Goal: Transaction & Acquisition: Purchase product/service

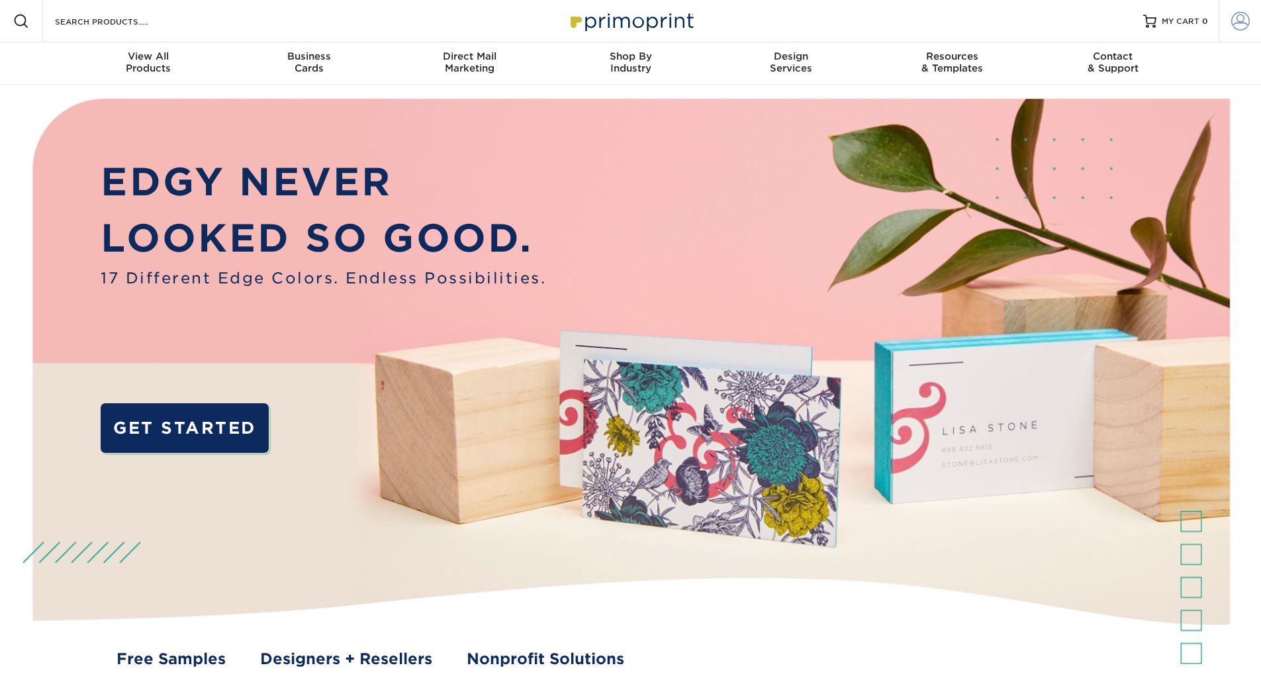
click at [1246, 28] on span at bounding box center [1240, 21] width 19 height 19
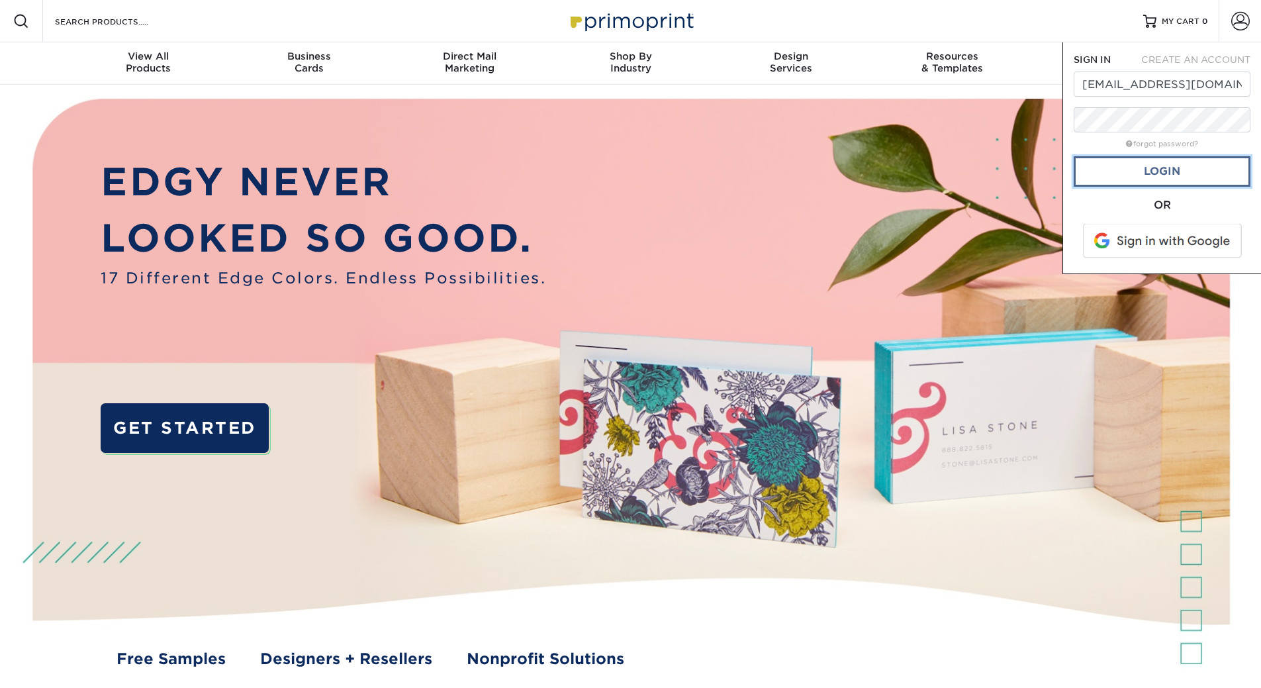
click at [1179, 173] on link "Login" at bounding box center [1161, 171] width 177 height 30
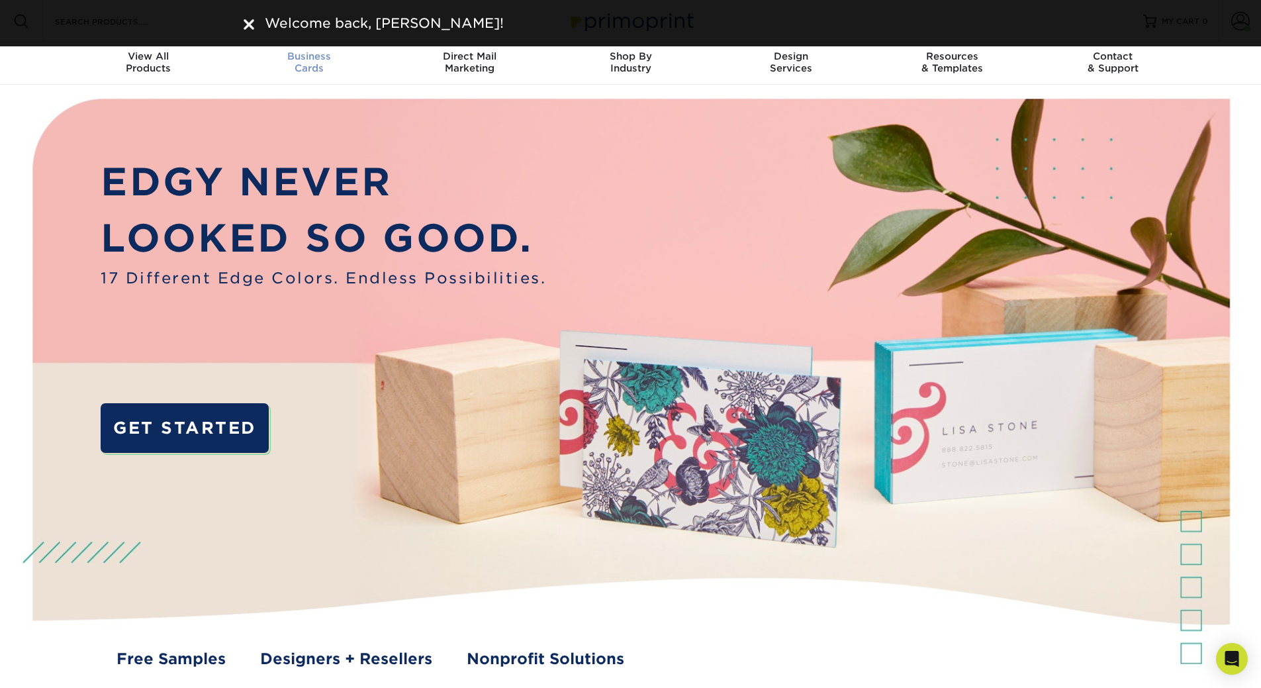
click at [322, 52] on span "Business" at bounding box center [308, 56] width 161 height 12
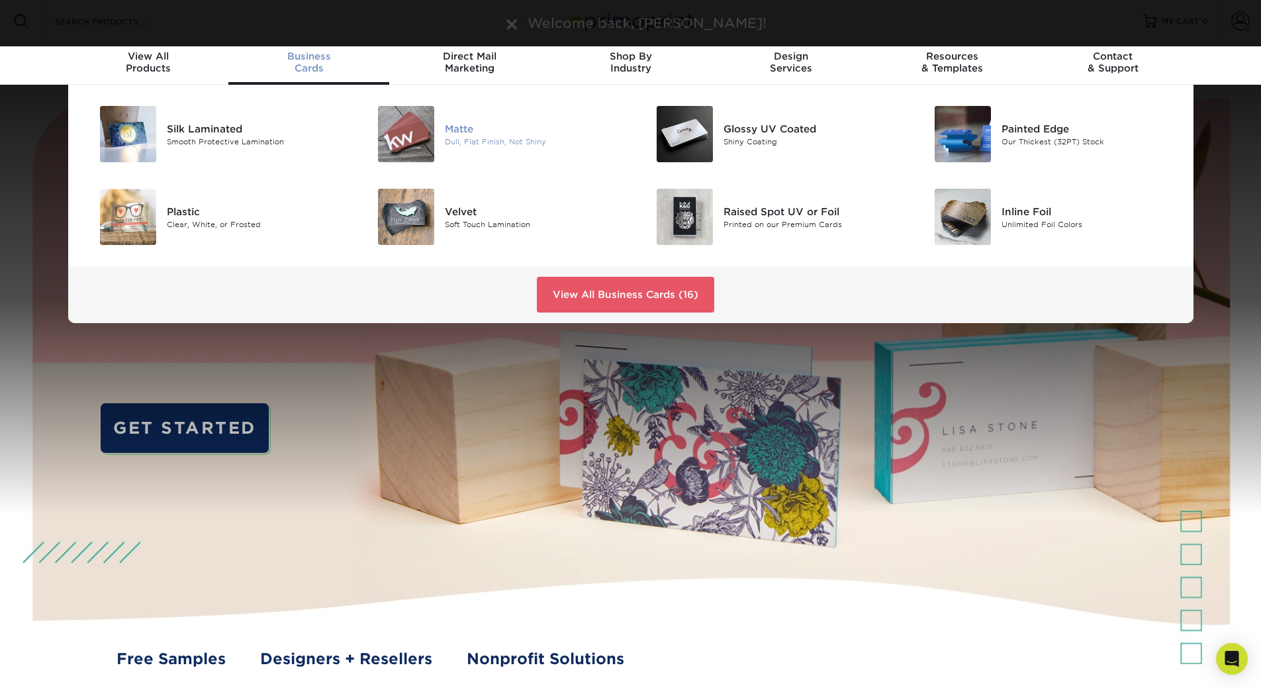
click at [453, 128] on div "Matte" at bounding box center [532, 128] width 175 height 15
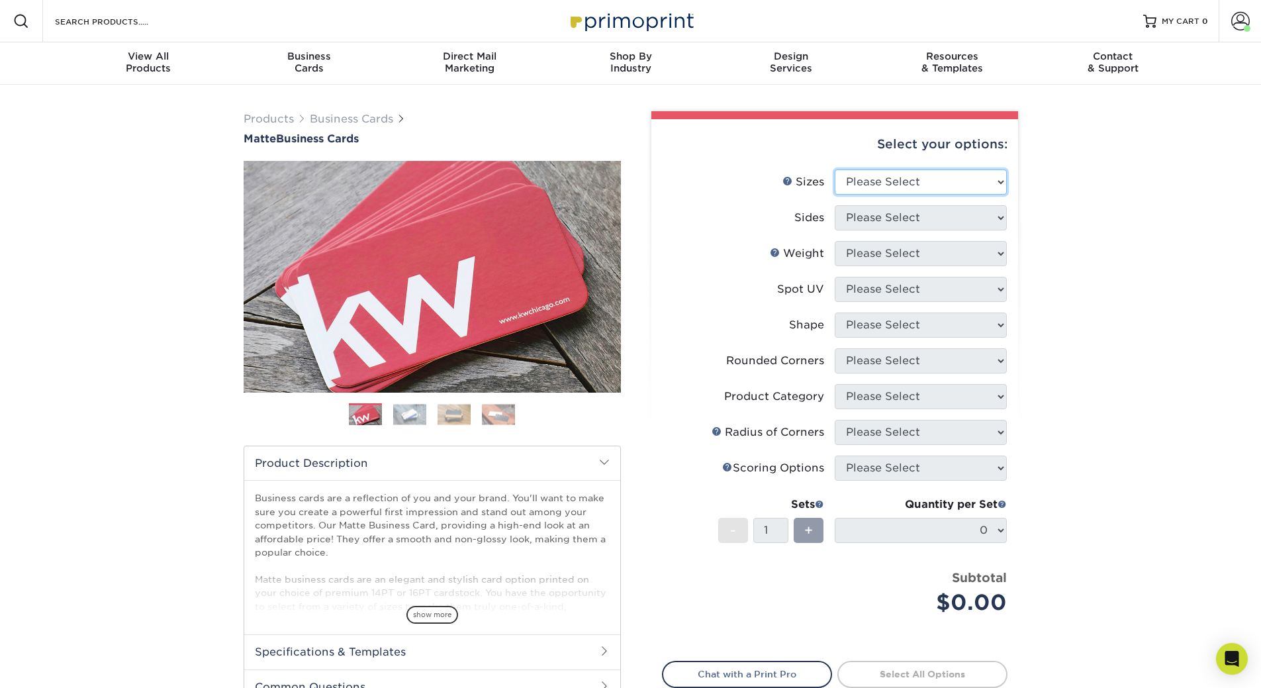
click at [882, 183] on select "Please Select 1.5" x 3.5" - Mini 1.75" x 3.5" - Mini 2" x 2" - Square 2" x 3" -…" at bounding box center [921, 181] width 172 height 25
select select "2.00x3.50"
click at [835, 169] on select "Please Select 1.5" x 3.5" - Mini 1.75" x 3.5" - Mini 2" x 2" - Square 2" x 3" -…" at bounding box center [921, 181] width 172 height 25
click at [863, 224] on select "Please Select Print Both Sides Print Front Only" at bounding box center [921, 217] width 172 height 25
select select "13abbda7-1d64-4f25-8bb2-c179b224825d"
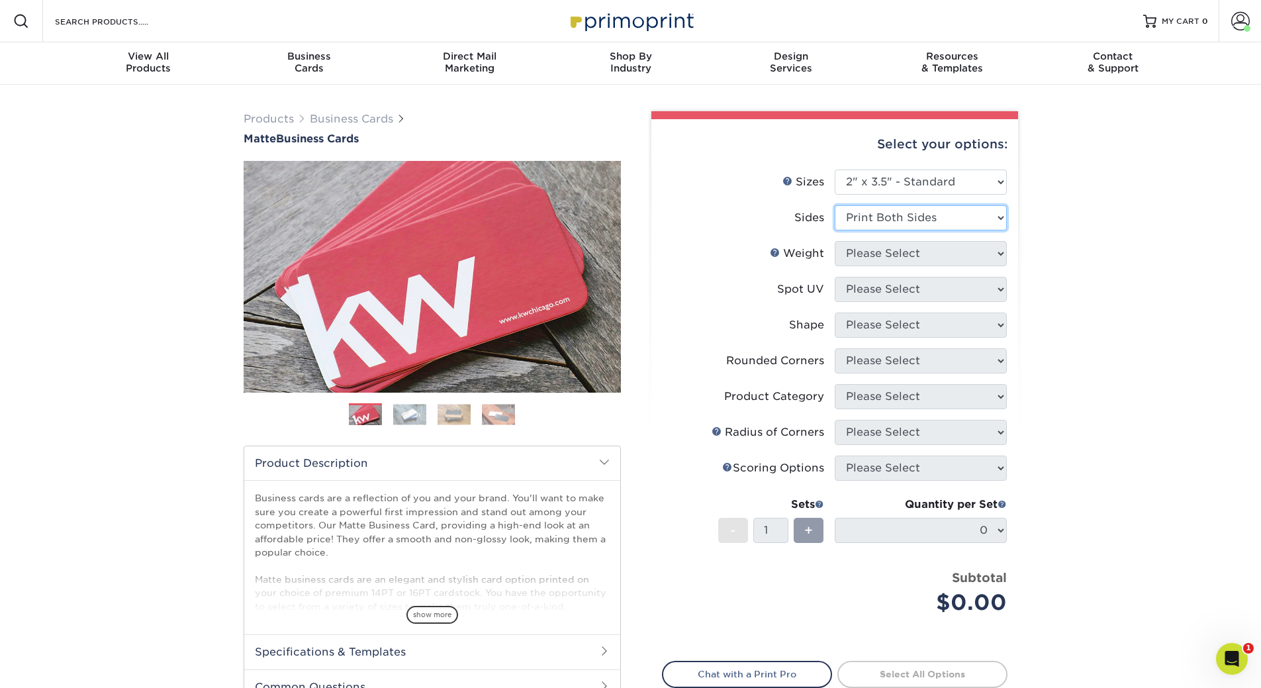
click at [835, 205] on select "Please Select Print Both Sides Print Front Only" at bounding box center [921, 217] width 172 height 25
click at [866, 264] on select "Please Select 16PT 14PT" at bounding box center [921, 253] width 172 height 25
select select "16PT"
click at [835, 241] on select "Please Select 16PT 14PT" at bounding box center [921, 253] width 172 height 25
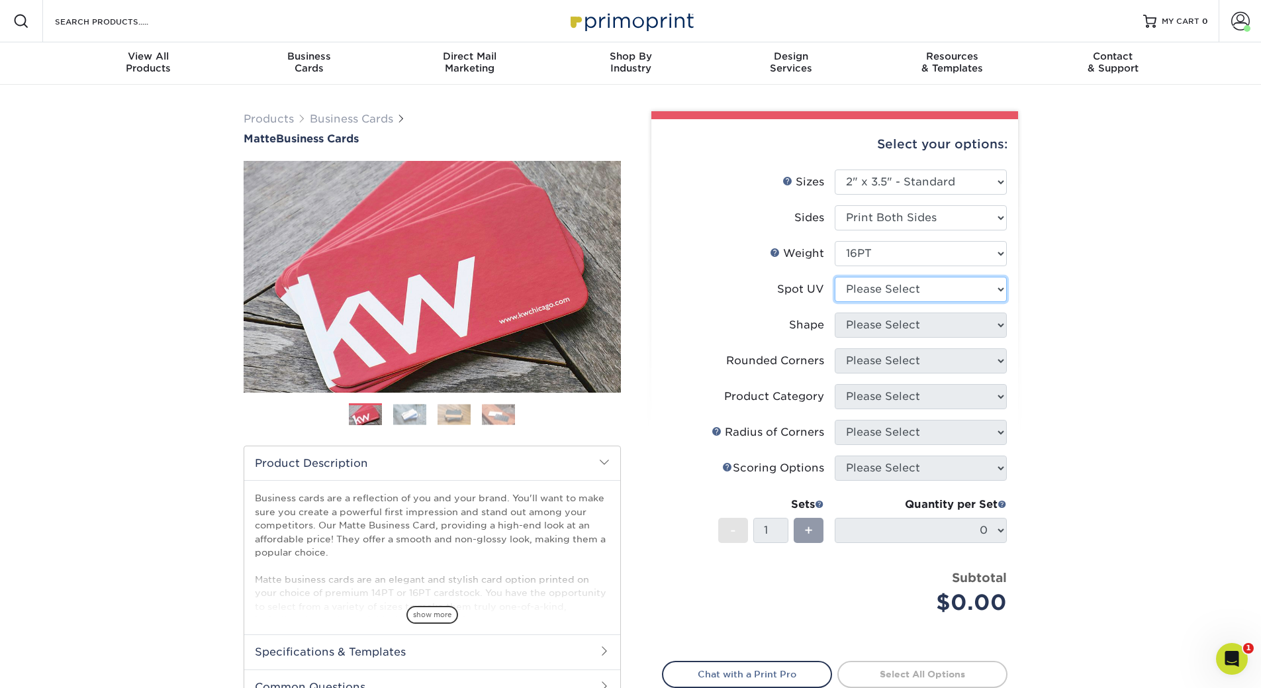
click at [852, 291] on select "Please Select No Spot UV Front and Back (Both Sides) Front Only Back Only" at bounding box center [921, 289] width 172 height 25
select select "3"
click at [835, 277] on select "Please Select No Spot UV Front and Back (Both Sides) Front Only Back Only" at bounding box center [921, 289] width 172 height 25
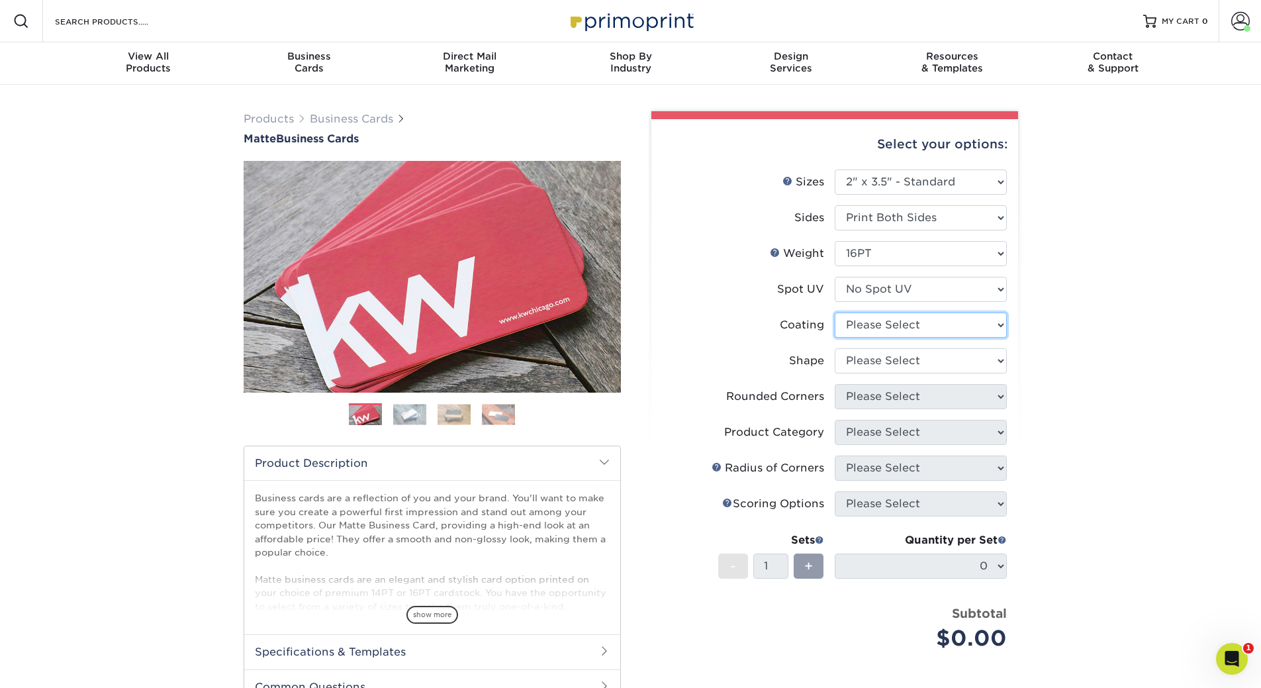
click at [863, 327] on select at bounding box center [921, 324] width 172 height 25
select select "121bb7b5-3b4d-429f-bd8d-bbf80e953313"
click at [835, 312] on select at bounding box center [921, 324] width 172 height 25
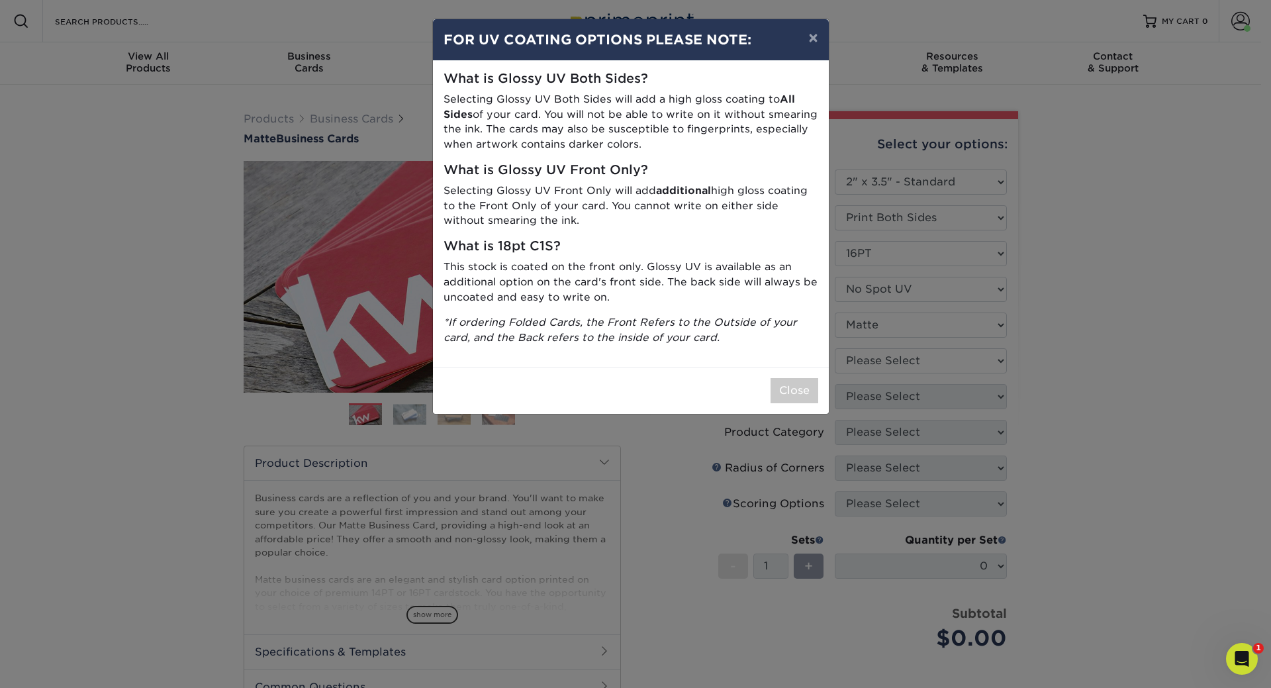
click at [870, 366] on div "× FOR UV COATING OPTIONS PLEASE NOTE: What is Glossy UV Both Sides? Selecting G…" at bounding box center [635, 344] width 1271 height 688
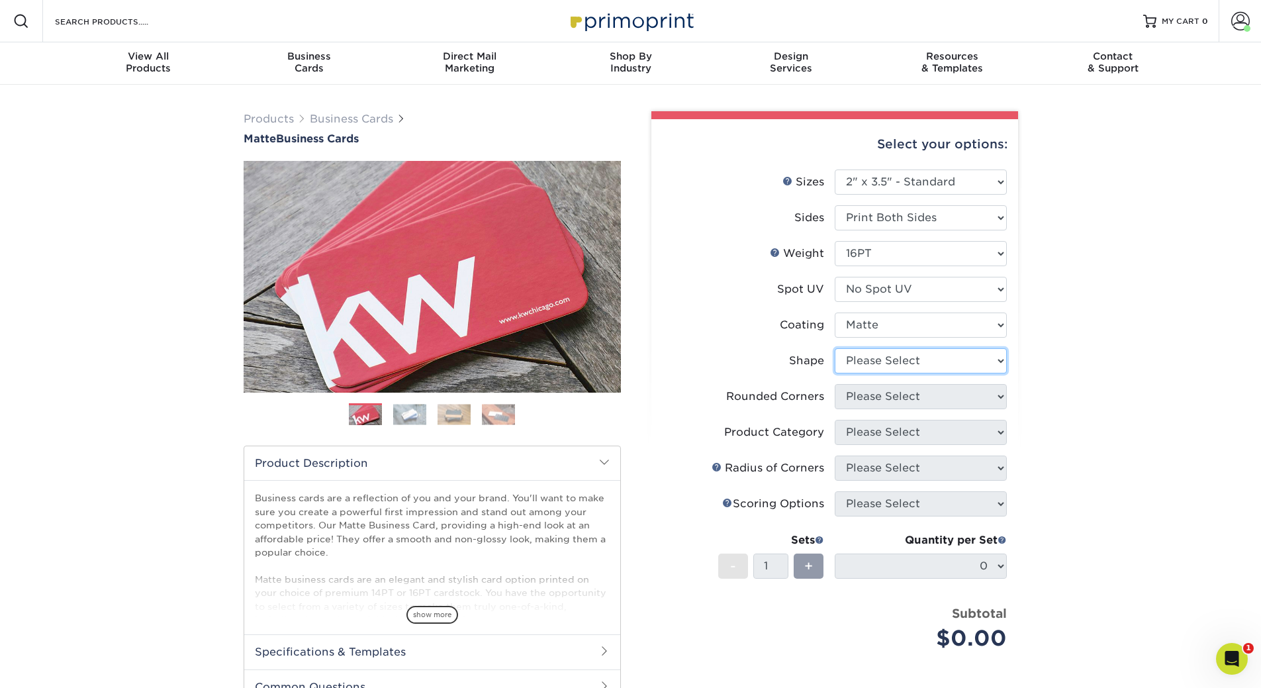
click at [872, 363] on select "Please Select Standard Oval" at bounding box center [921, 360] width 172 height 25
select select "standard"
click at [835, 348] on select "Please Select Standard Oval" at bounding box center [921, 360] width 172 height 25
click at [867, 403] on select "Please Select Yes - Round 2 Corners Yes - Round 4 Corners No" at bounding box center [921, 396] width 172 height 25
select select "7672df9e-0e0a-464d-8e1f-920c575e4da3"
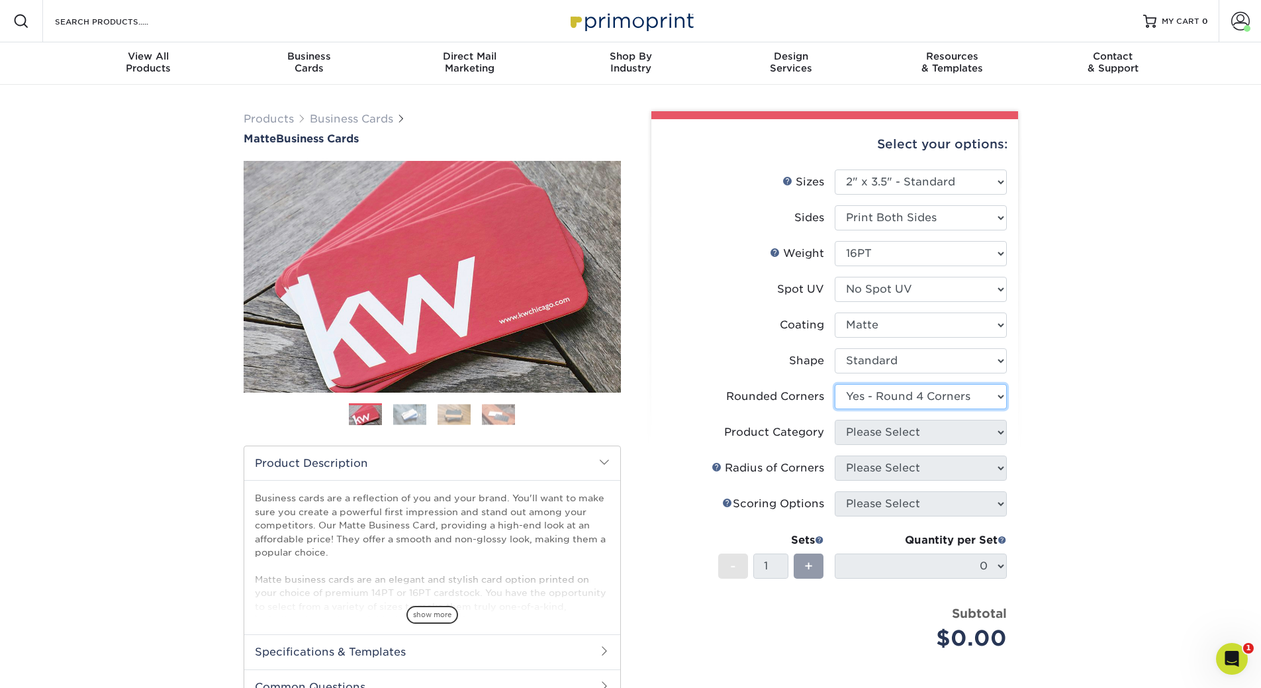
click at [835, 384] on select "Please Select Yes - Round 2 Corners Yes - Round 4 Corners No" at bounding box center [921, 396] width 172 height 25
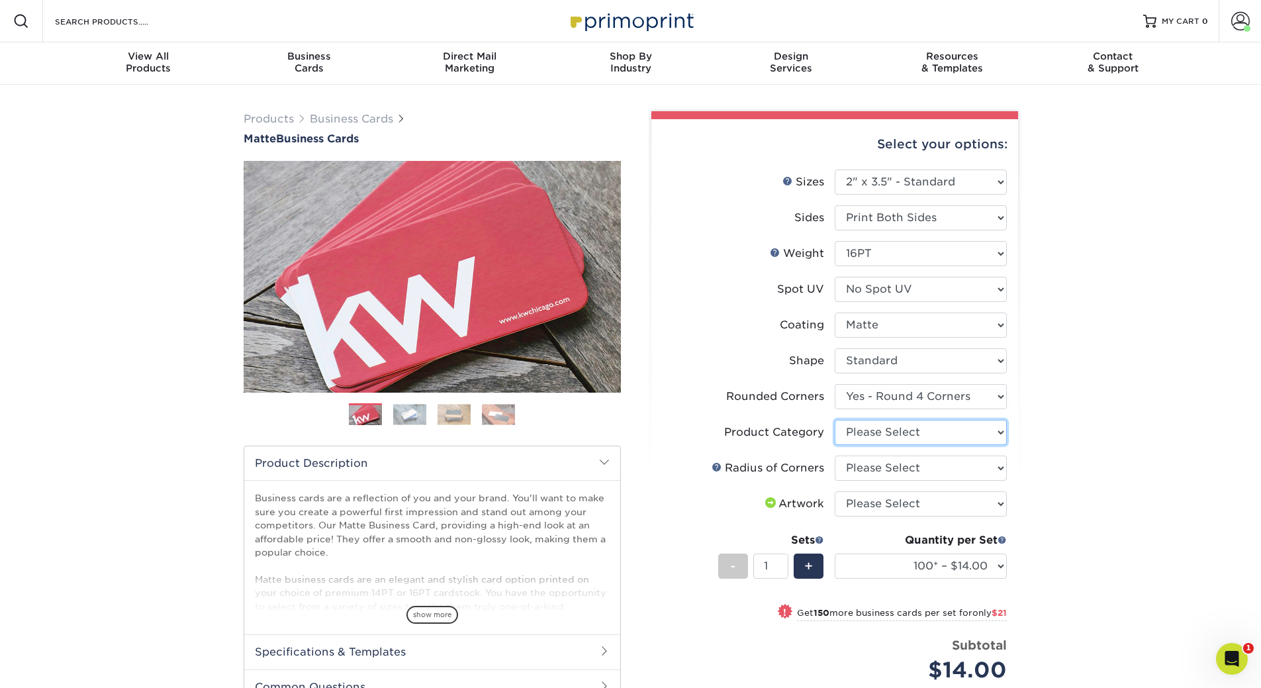
click at [875, 433] on select "Please Select Business Cards" at bounding box center [921, 432] width 172 height 25
select select "3b5148f1-0588-4f88-a218-97bcfdce65c1"
click at [835, 420] on select "Please Select Business Cards" at bounding box center [921, 432] width 172 height 25
click at [875, 473] on select "Please Select Rounded 1/8" Rounded 1/4"" at bounding box center [921, 467] width 172 height 25
select select "479fbfe7-6a0c-4895-8c9a-81739b7486c9"
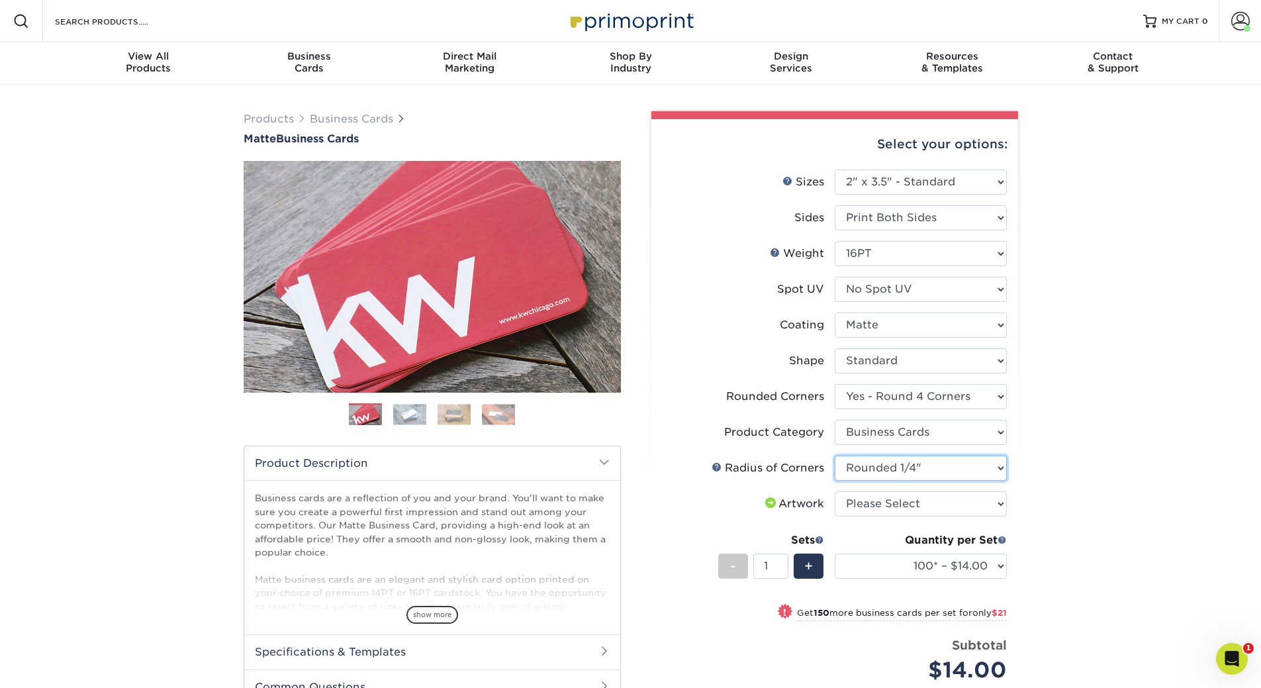
click at [835, 455] on select "Please Select Rounded 1/8" Rounded 1/4"" at bounding box center [921, 467] width 172 height 25
click at [882, 512] on select "Please Select I will upload files I need a design - $100" at bounding box center [921, 503] width 172 height 25
select select "upload"
click at [835, 491] on select "Please Select I will upload files I need a design - $100" at bounding box center [921, 503] width 172 height 25
click at [888, 566] on select "100* – $14.00 250* – $35.00 500 – $70.00 1000 – $86.00 2500 – $158.00 5000 – $2…" at bounding box center [921, 565] width 172 height 25
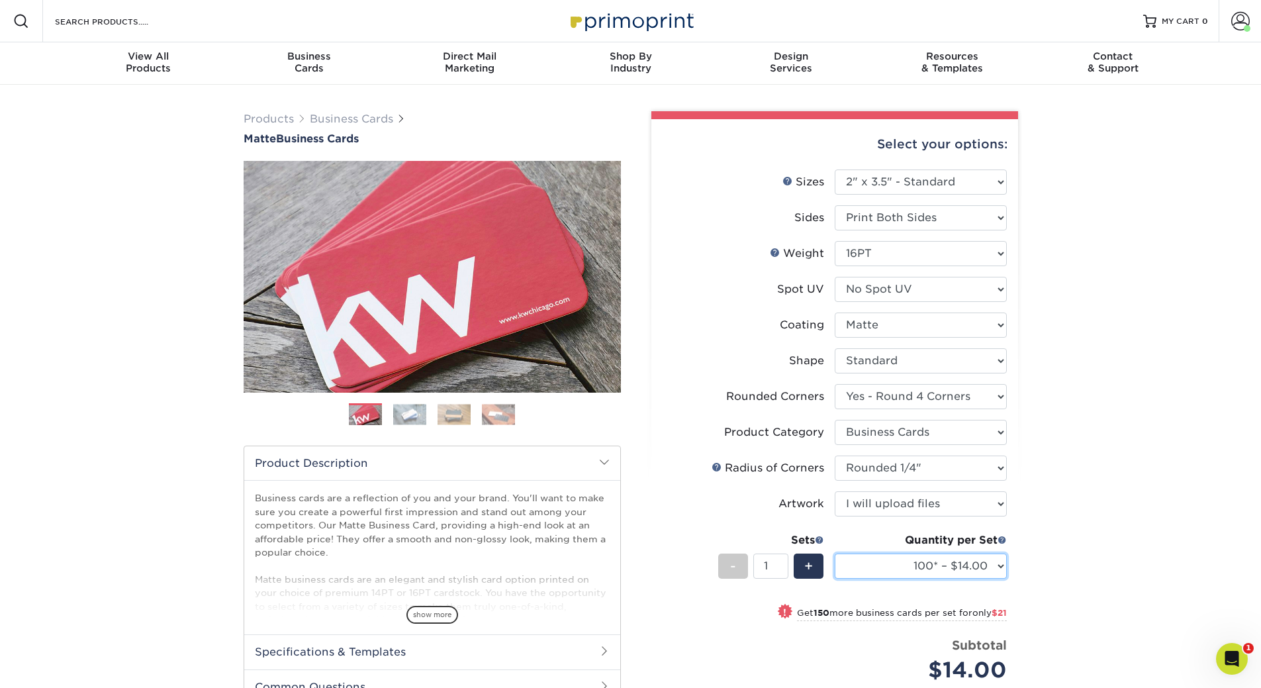
select select "500 – $70.00"
click at [835, 553] on select "100* – $14.00 250* – $35.00 500 – $70.00 1000 – $86.00 2500 – $158.00 5000 – $2…" at bounding box center [921, 565] width 172 height 25
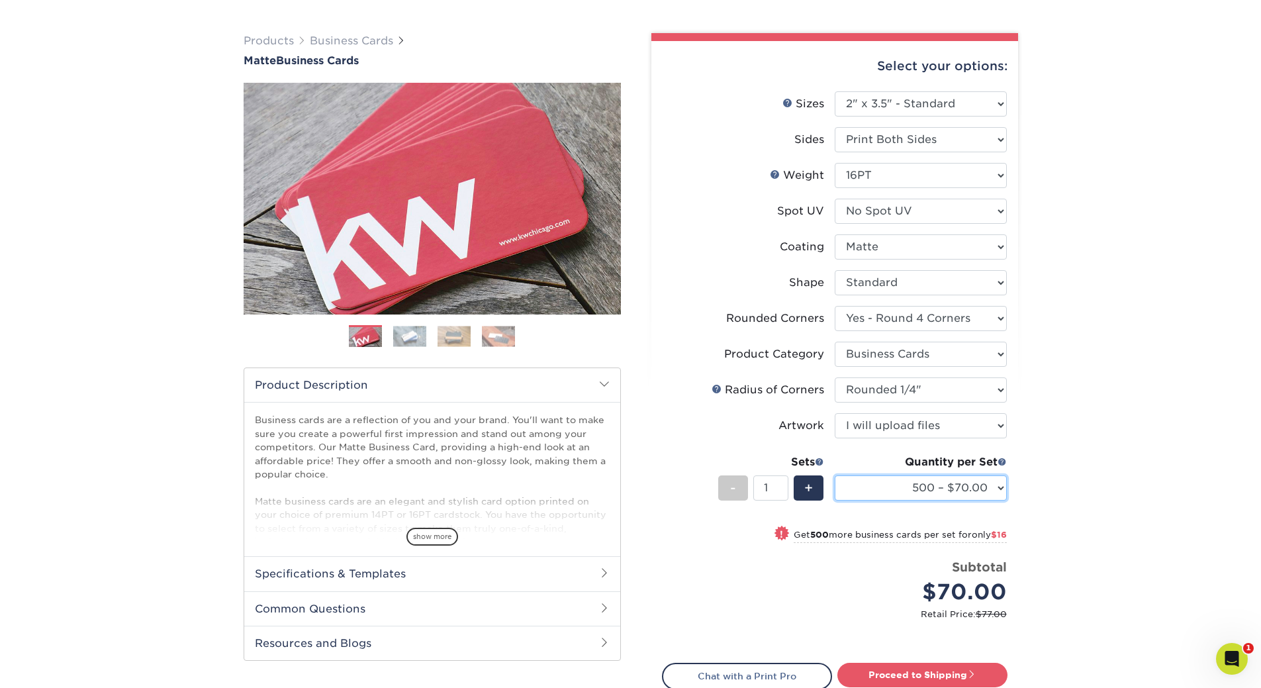
scroll to position [111, 0]
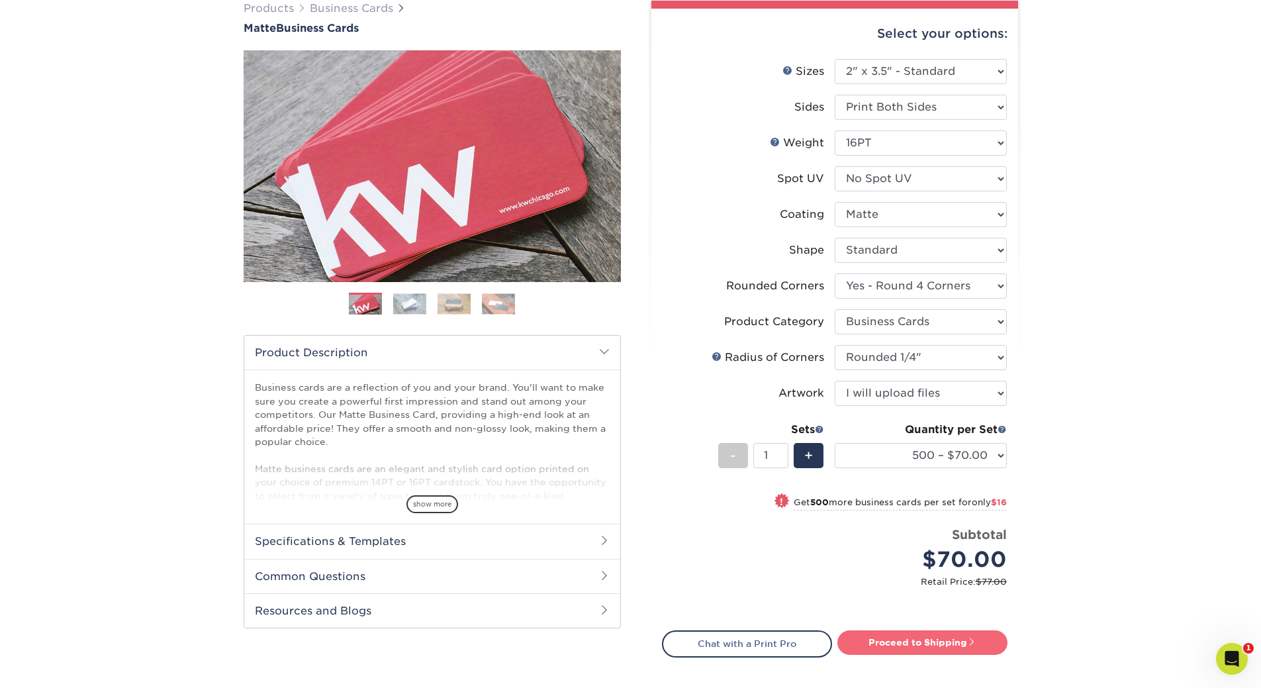
click at [920, 643] on link "Proceed to Shipping" at bounding box center [922, 642] width 170 height 24
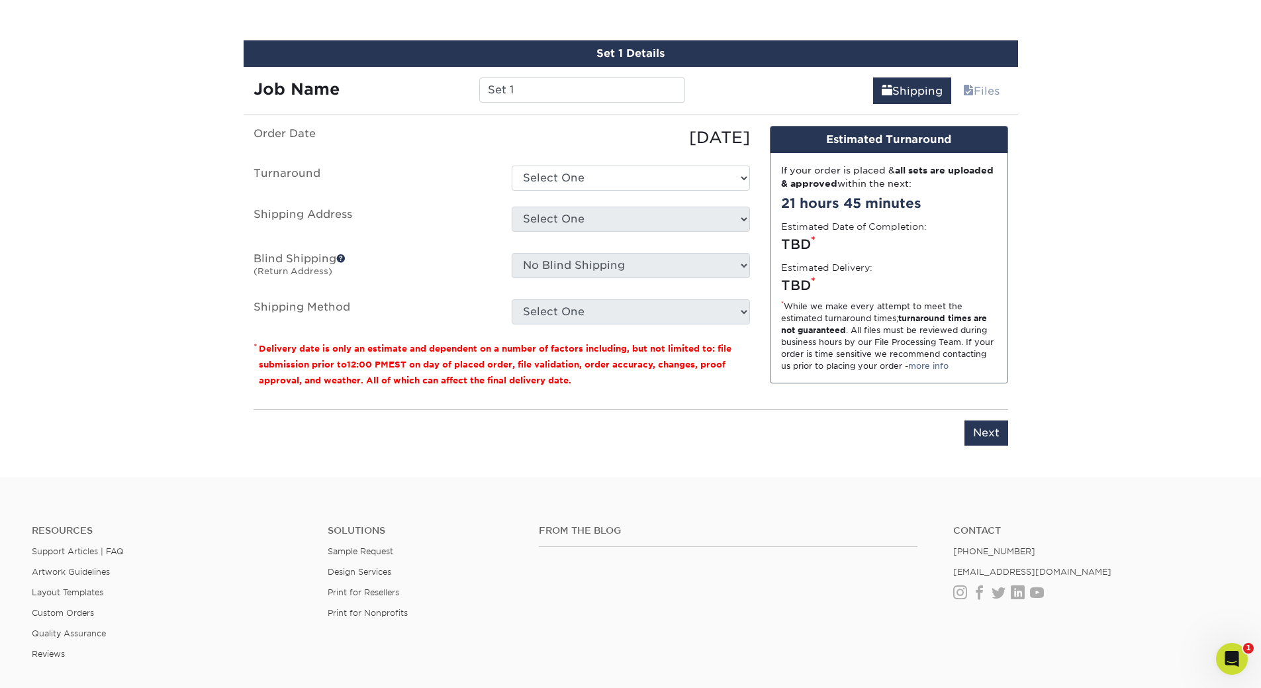
scroll to position [777, 0]
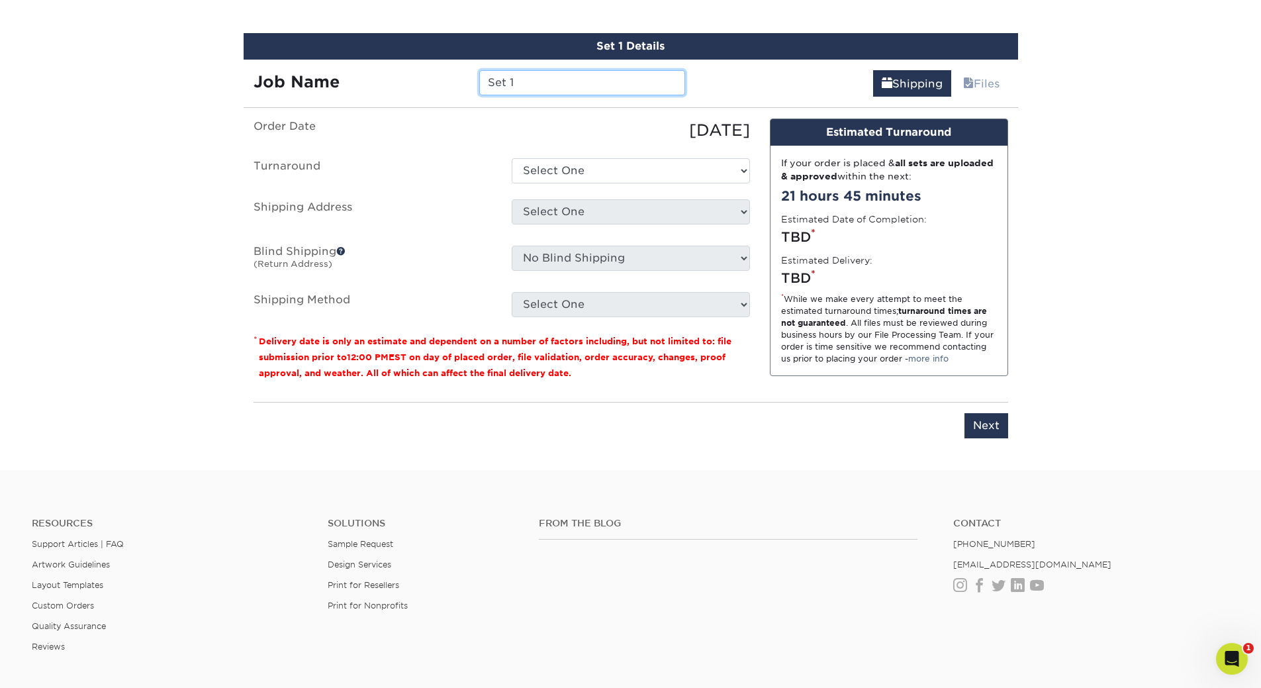
drag, startPoint x: 531, startPoint y: 75, endPoint x: 436, endPoint y: 83, distance: 95.0
click at [436, 83] on div "Job Name Set 1" at bounding box center [470, 82] width 452 height 25
type input "Merrilees - [PERSON_NAME]"
drag, startPoint x: 538, startPoint y: 169, endPoint x: 547, endPoint y: 183, distance: 16.3
click at [538, 169] on select "Select One 2-4 Business Days 2 Day Next Business Day" at bounding box center [631, 170] width 238 height 25
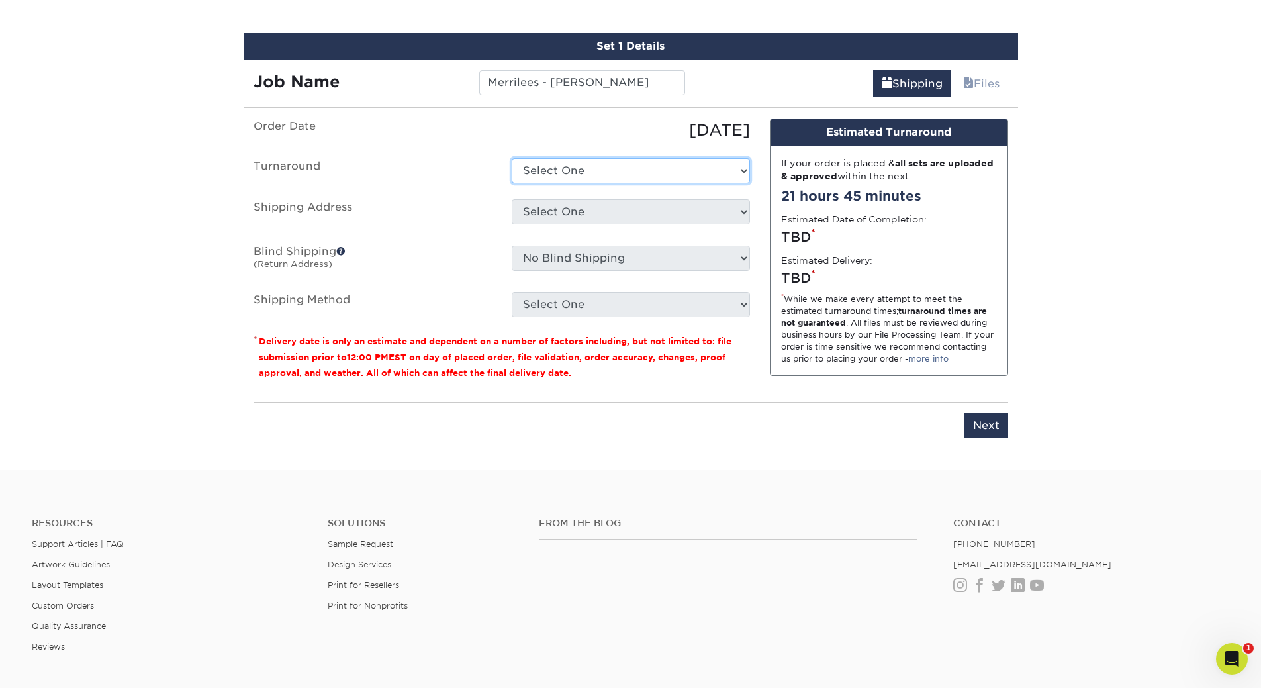
select select "e0d636ae-341c-45f8-9e61-81f387d888bb"
click at [512, 158] on select "Select One 2-4 Business Days 2 Day Next Business Day" at bounding box center [631, 170] width 238 height 25
drag, startPoint x: 557, startPoint y: 216, endPoint x: 574, endPoint y: 224, distance: 19.0
click at [557, 216] on select "Select One BrainBKT Graphics HOB - Block HOB - Lamle Neural Payments + Add New …" at bounding box center [631, 211] width 238 height 25
select select "218452"
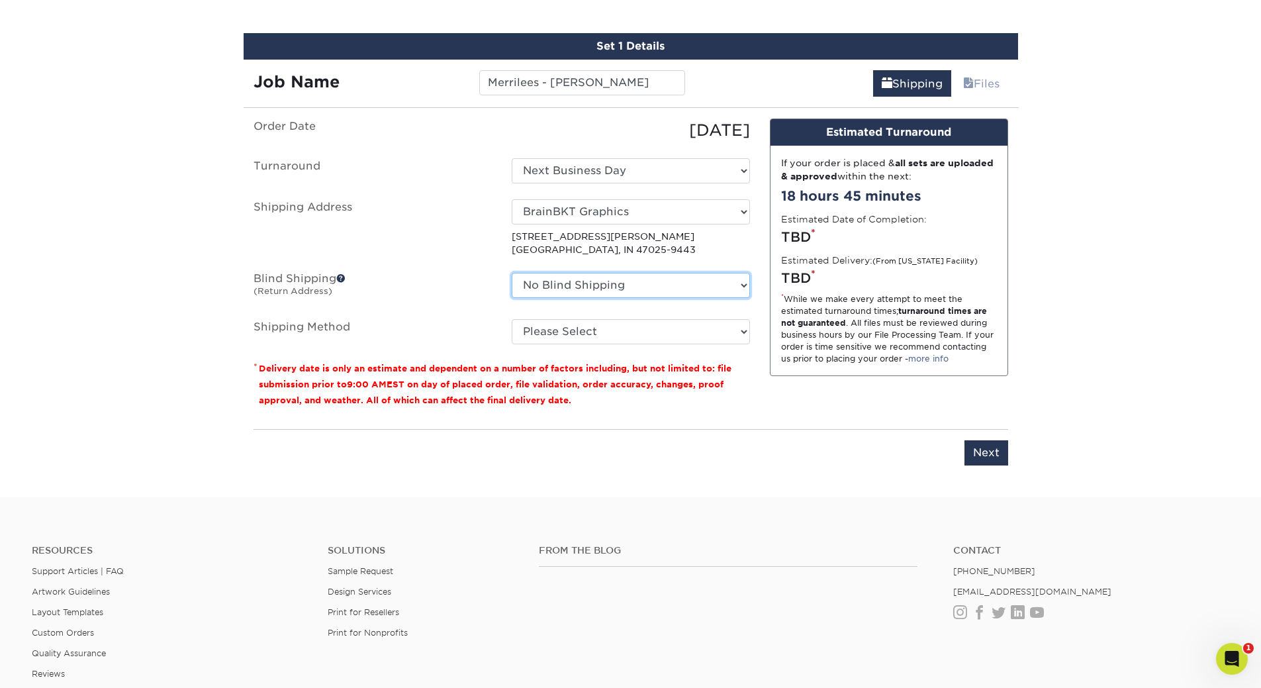
click at [560, 287] on select "No Blind Shipping BrainBKT Graphics HOB - Block HOB - Lamle Neural Payments + A…" at bounding box center [631, 285] width 238 height 25
select select "218452"
click at [512, 273] on select "No Blind Shipping BrainBKT Graphics HOB - Block HOB - Lamle Neural Payments + A…" at bounding box center [631, 285] width 238 height 25
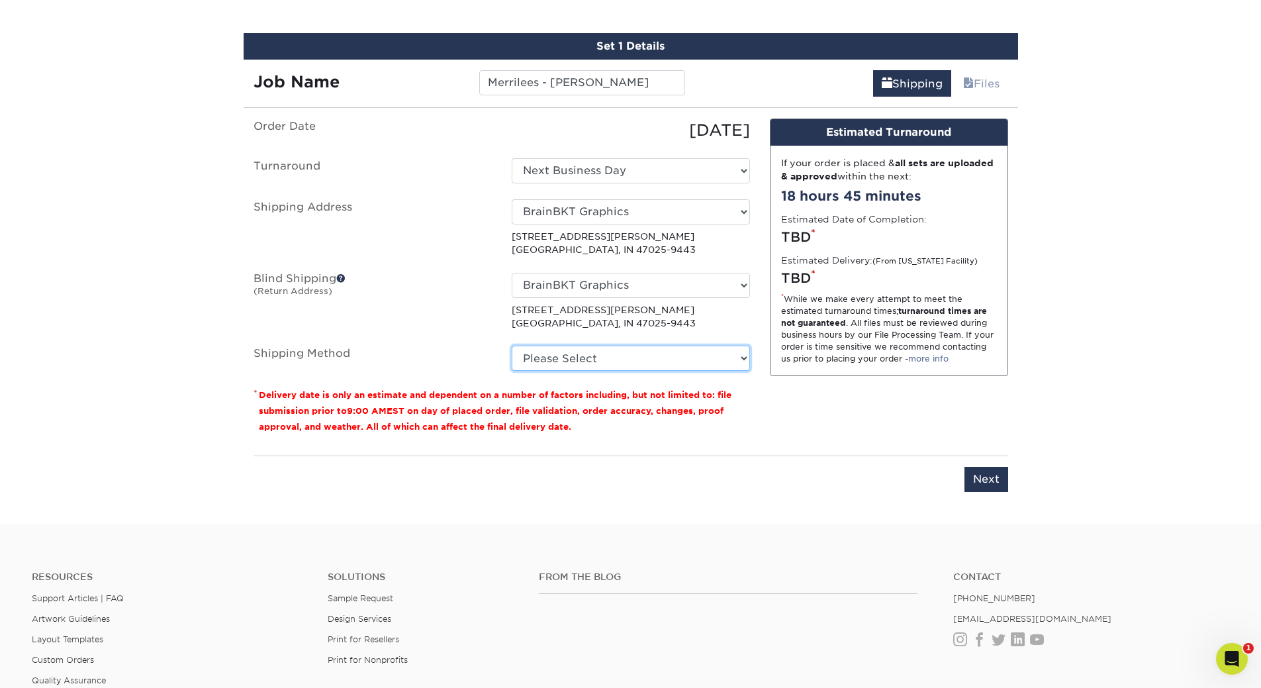
click at [572, 352] on select "Please Select Ground Shipping (+$8.96) 3 Day Shipping Service (+$18.69) 2 Day A…" at bounding box center [631, 357] width 238 height 25
select select "03"
click at [512, 345] on select "Please Select Ground Shipping (+$8.96) 3 Day Shipping Service (+$18.69) 2 Day A…" at bounding box center [631, 357] width 238 height 25
click at [964, 487] on input "Next" at bounding box center [986, 479] width 44 height 25
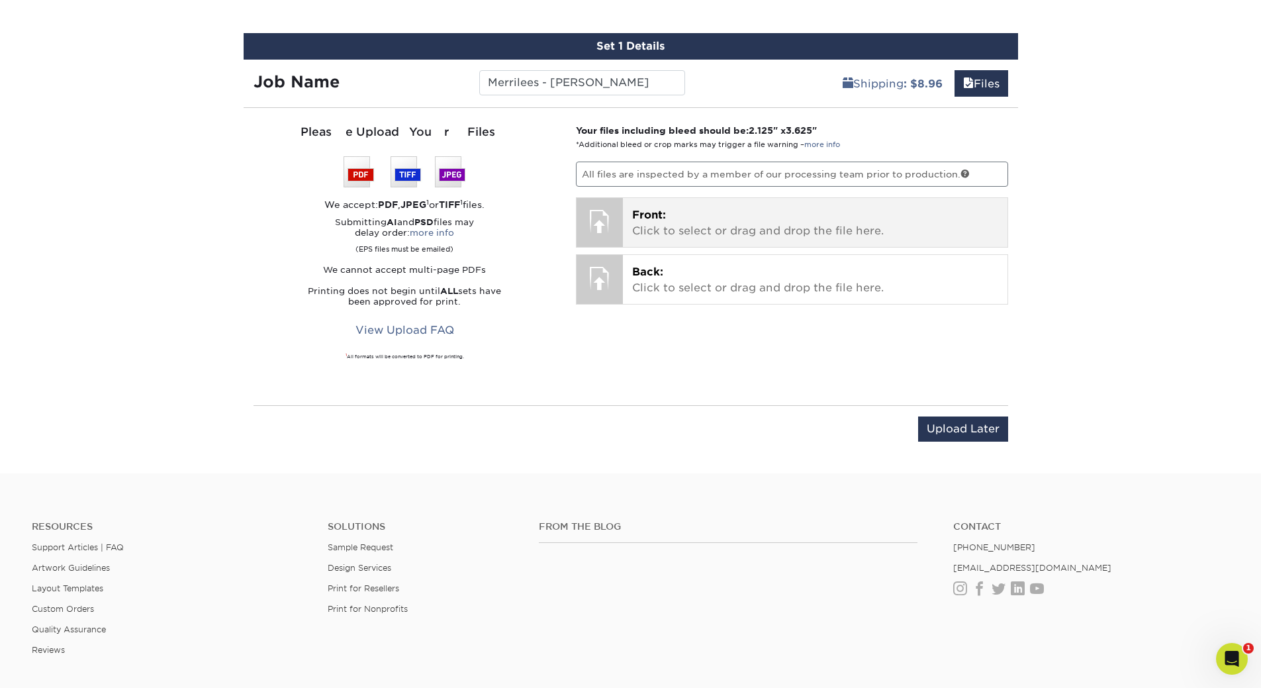
click at [635, 227] on p "Front: Click to select or drag and drop the file here." at bounding box center [815, 223] width 366 height 32
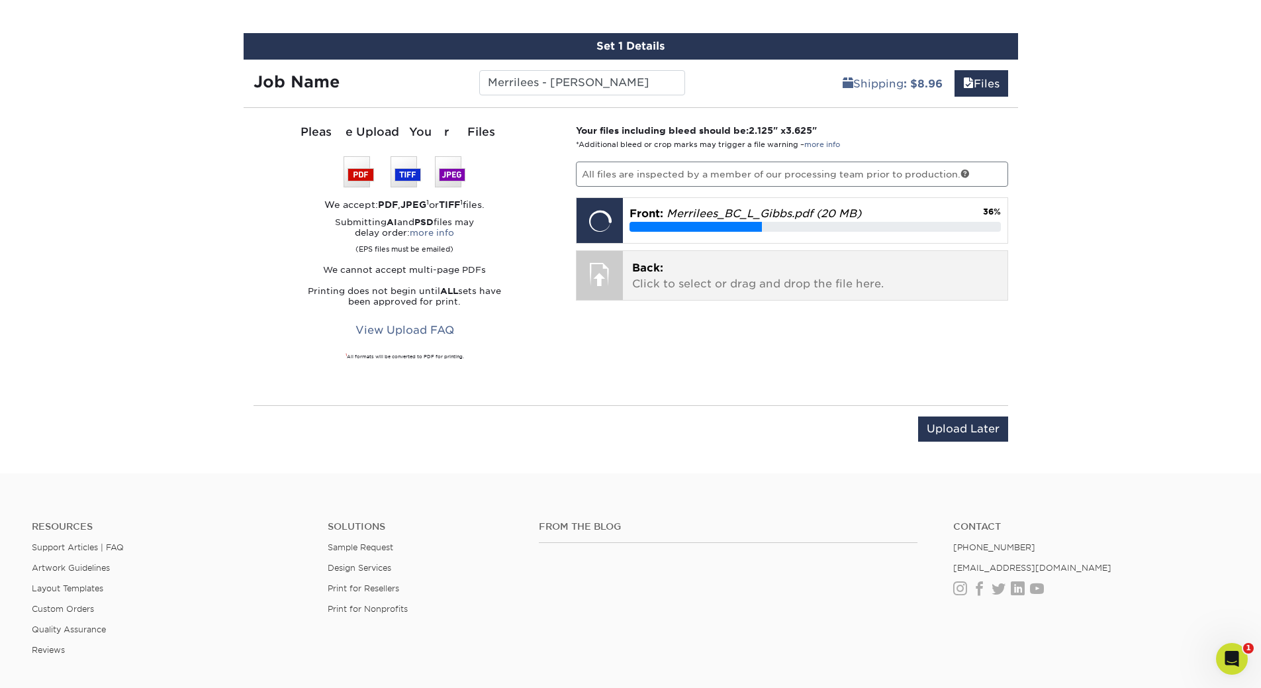
click at [682, 273] on p "Back: Click to select or drag and drop the file here." at bounding box center [815, 276] width 366 height 32
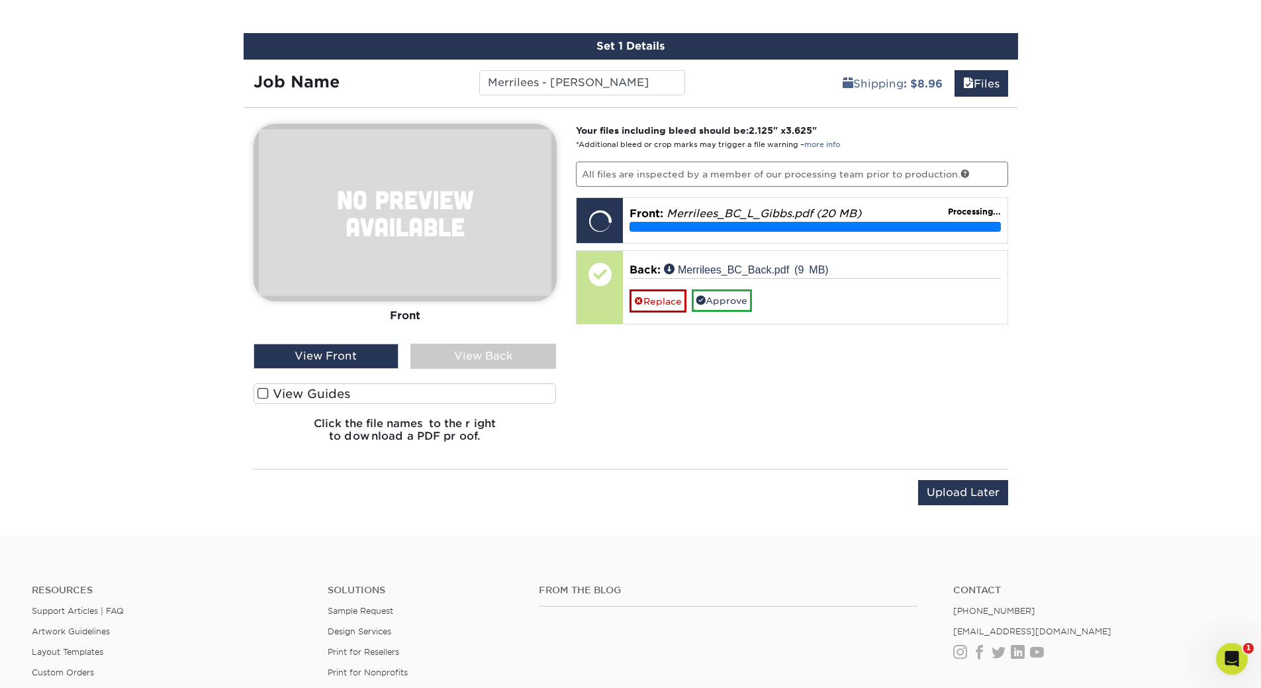
click at [269, 390] on label "View Guides" at bounding box center [404, 393] width 303 height 21
click at [0, 0] on input "View Guides" at bounding box center [0, 0] width 0 height 0
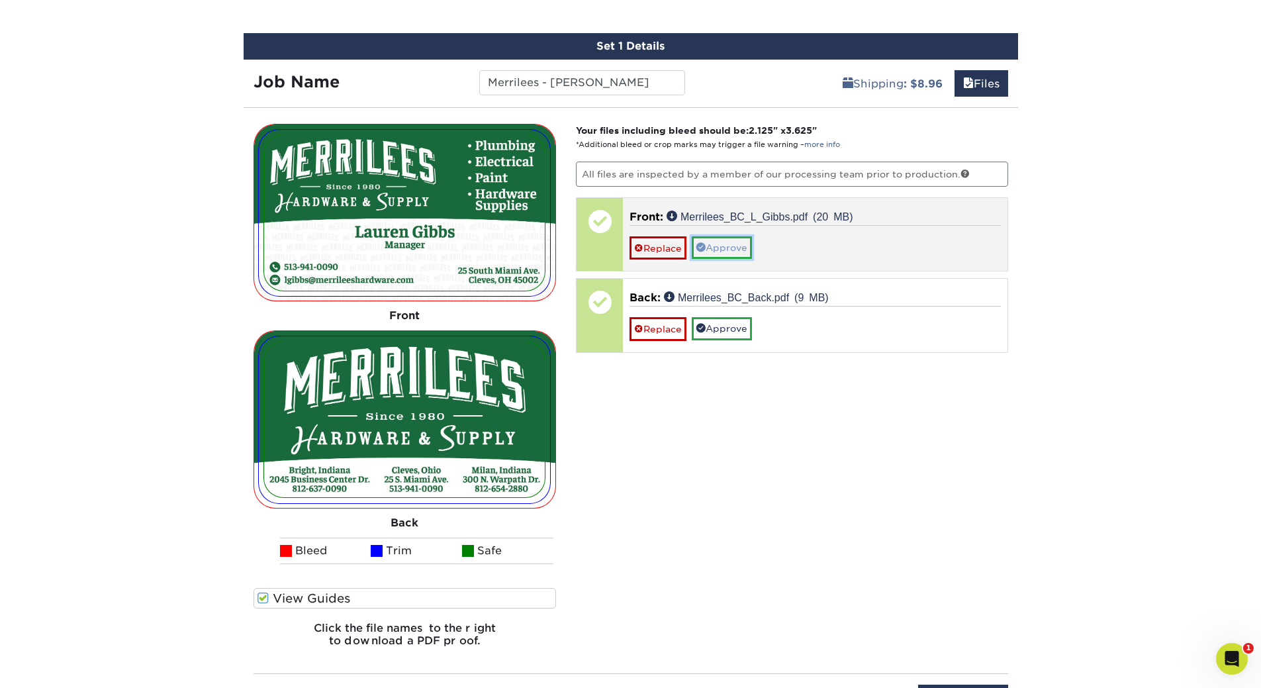
click at [716, 248] on link "Approve" at bounding box center [722, 247] width 60 height 23
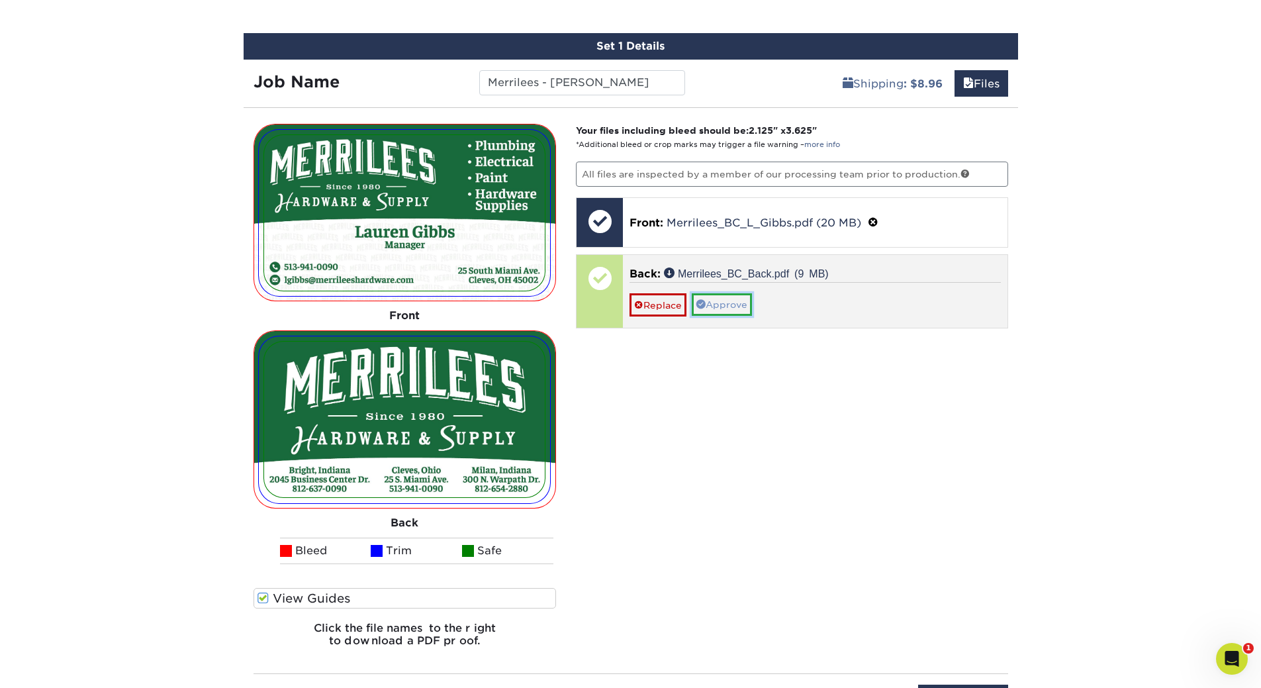
click at [725, 296] on link "Approve" at bounding box center [722, 304] width 60 height 23
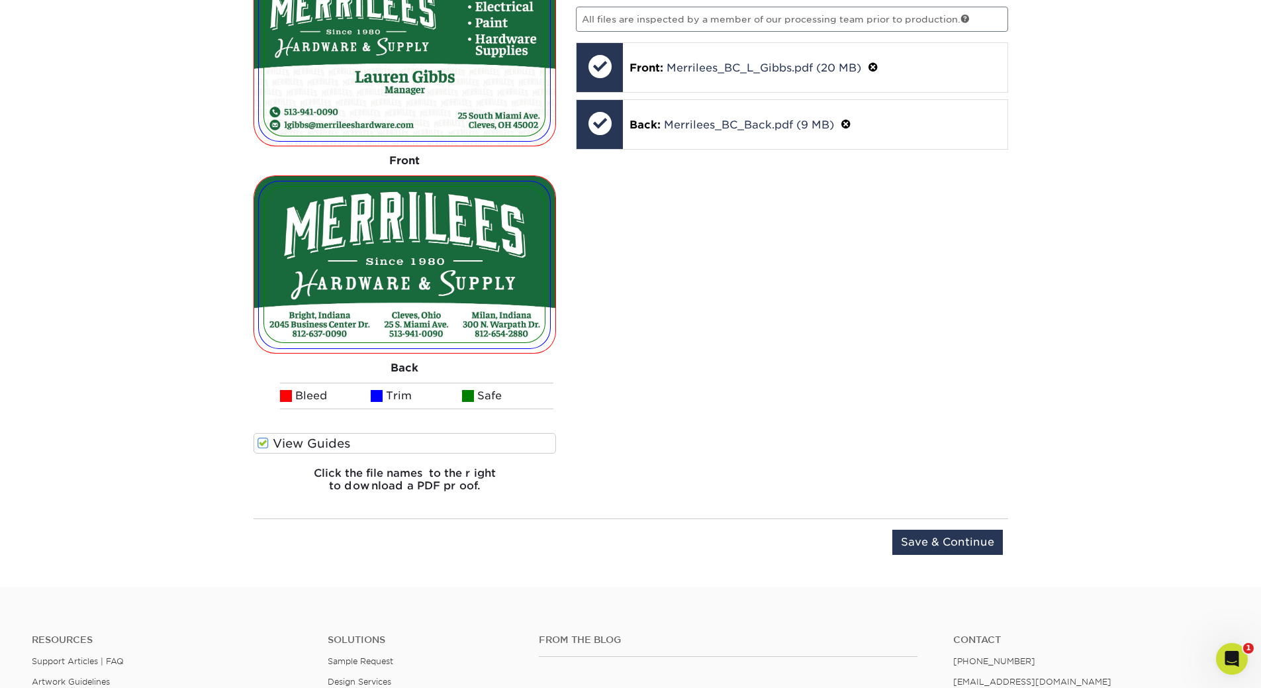
scroll to position [1108, 0]
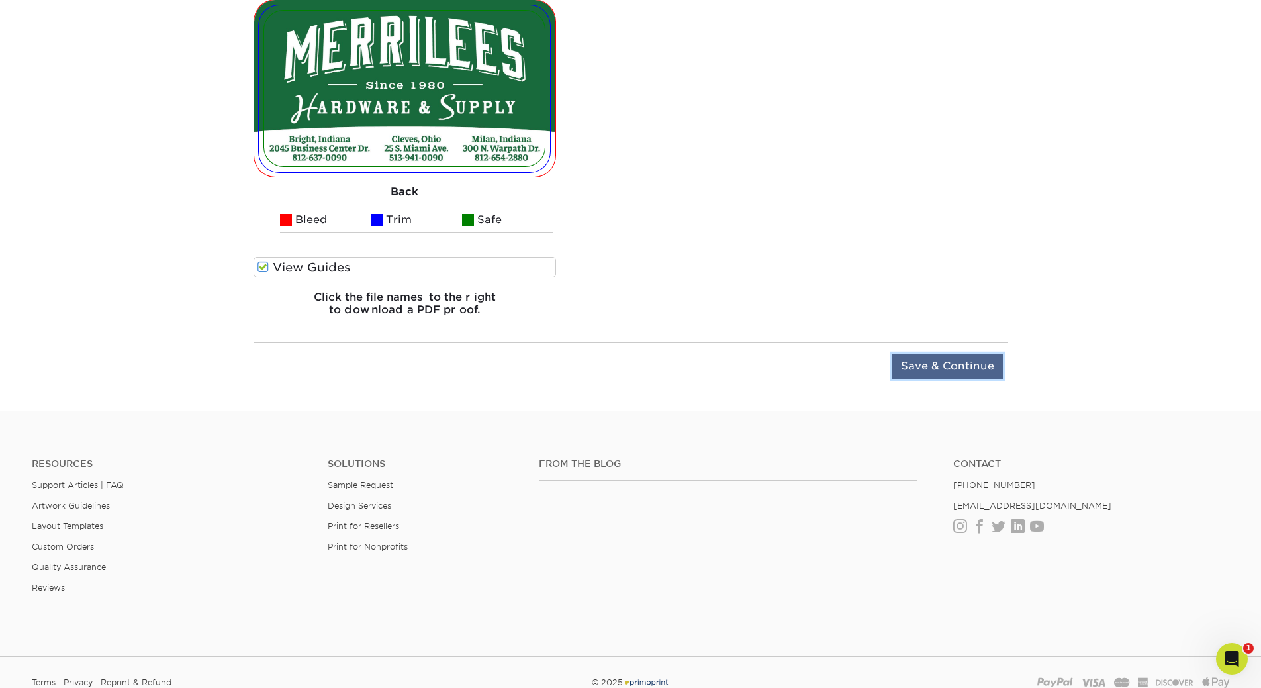
click at [957, 362] on input "Save & Continue" at bounding box center [947, 365] width 111 height 25
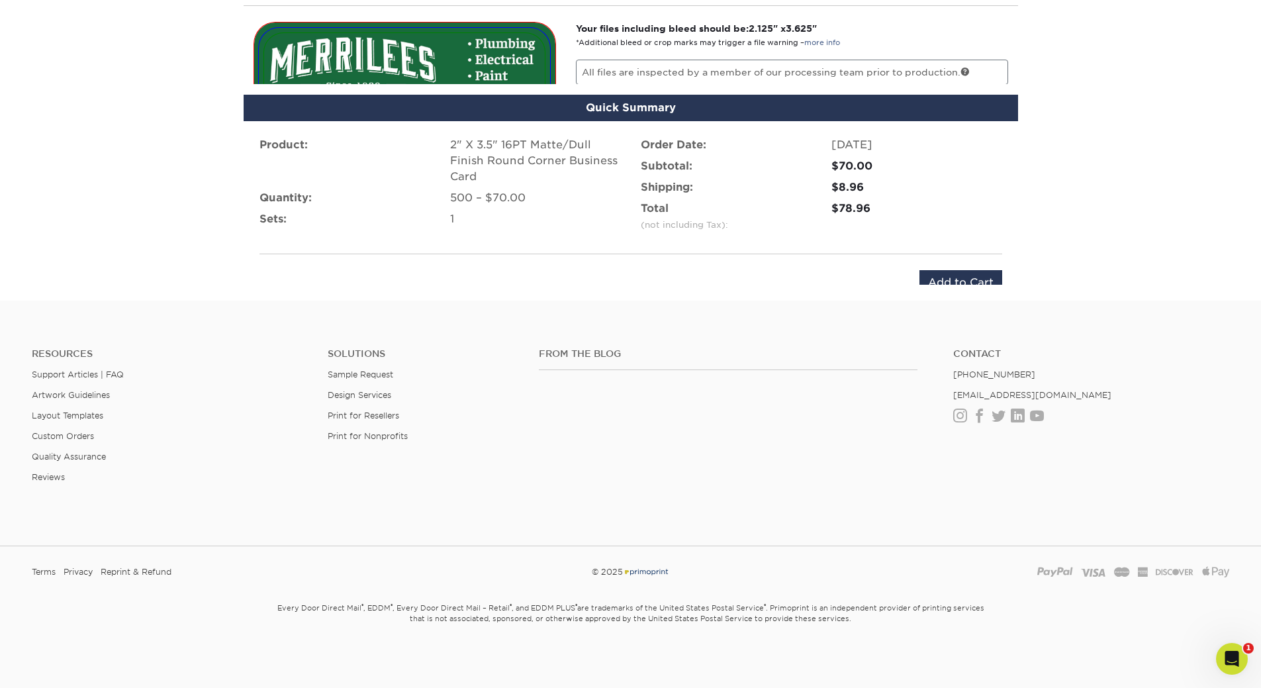
scroll to position [827, 0]
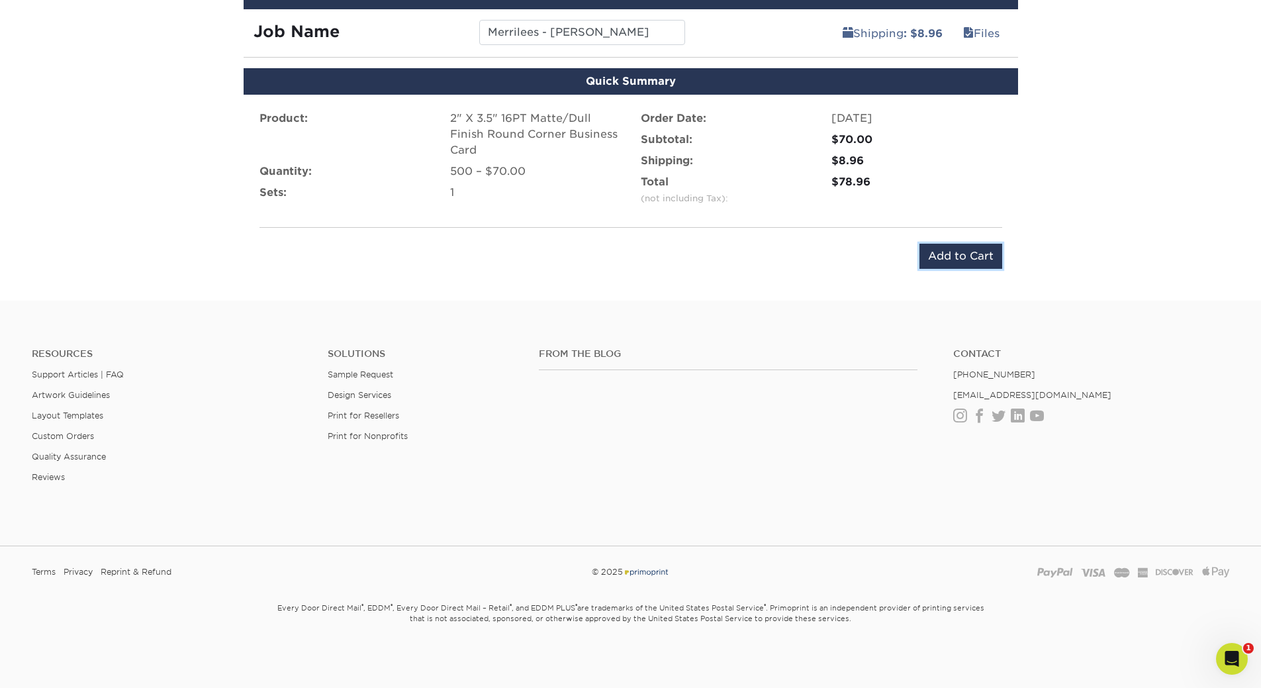
click at [952, 253] on input "Add to Cart" at bounding box center [960, 256] width 83 height 25
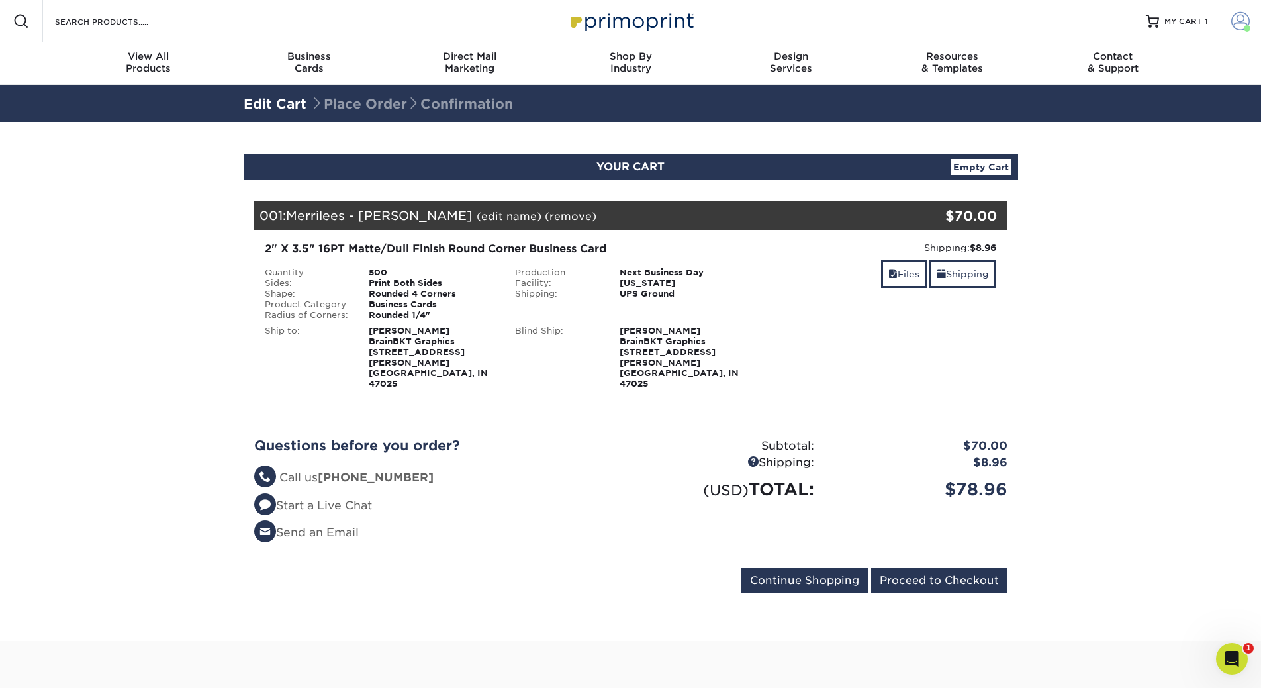
click at [1245, 20] on span at bounding box center [1240, 21] width 19 height 19
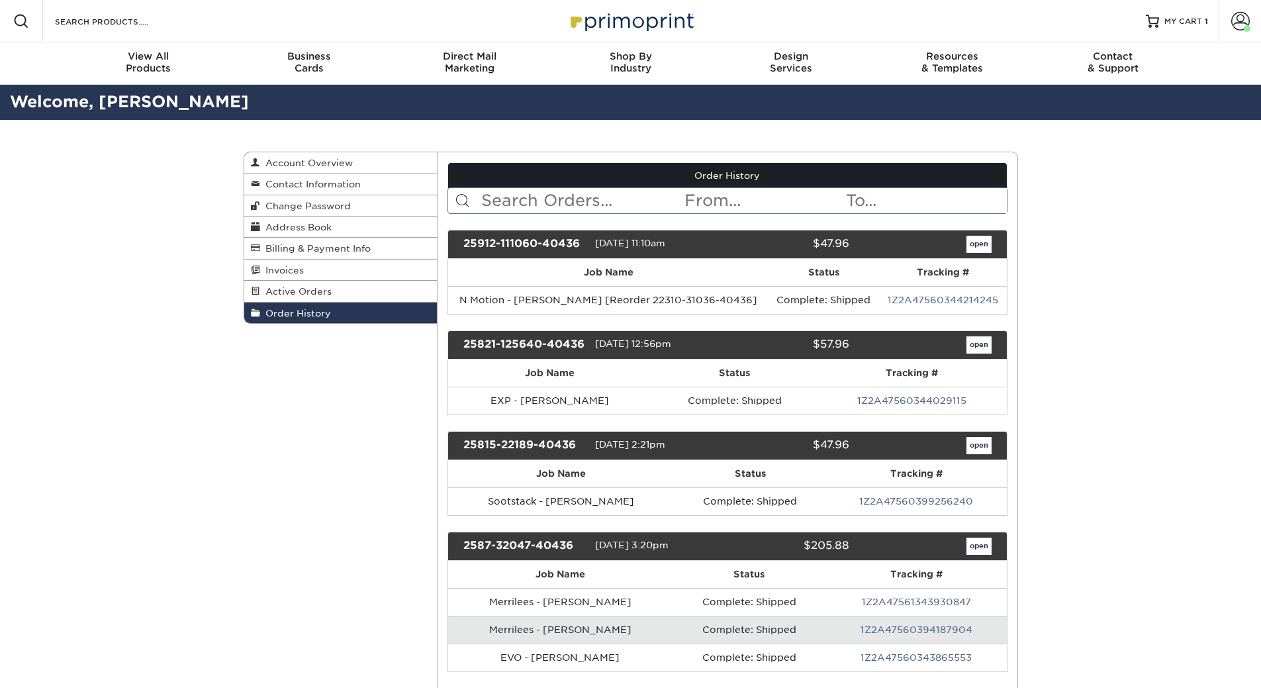
click at [544, 196] on input "text" at bounding box center [581, 200] width 203 height 25
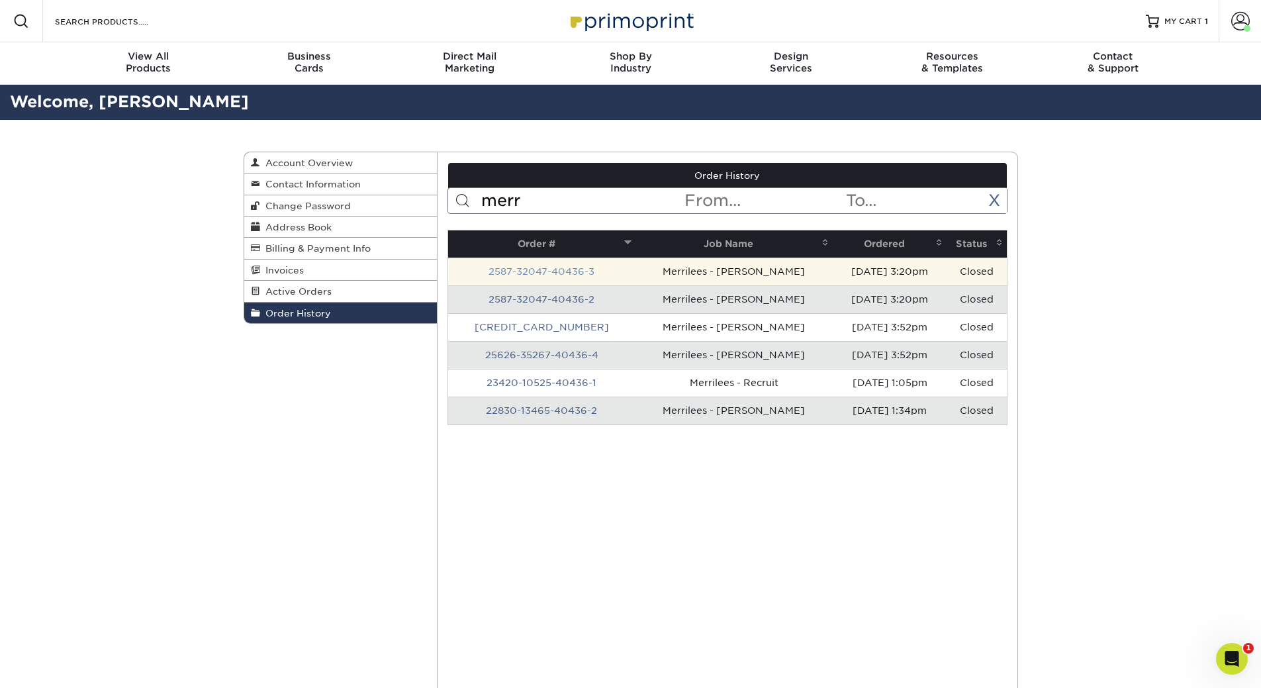
type input "merr"
click at [551, 273] on link "2587-32047-40436-3" at bounding box center [541, 271] width 106 height 11
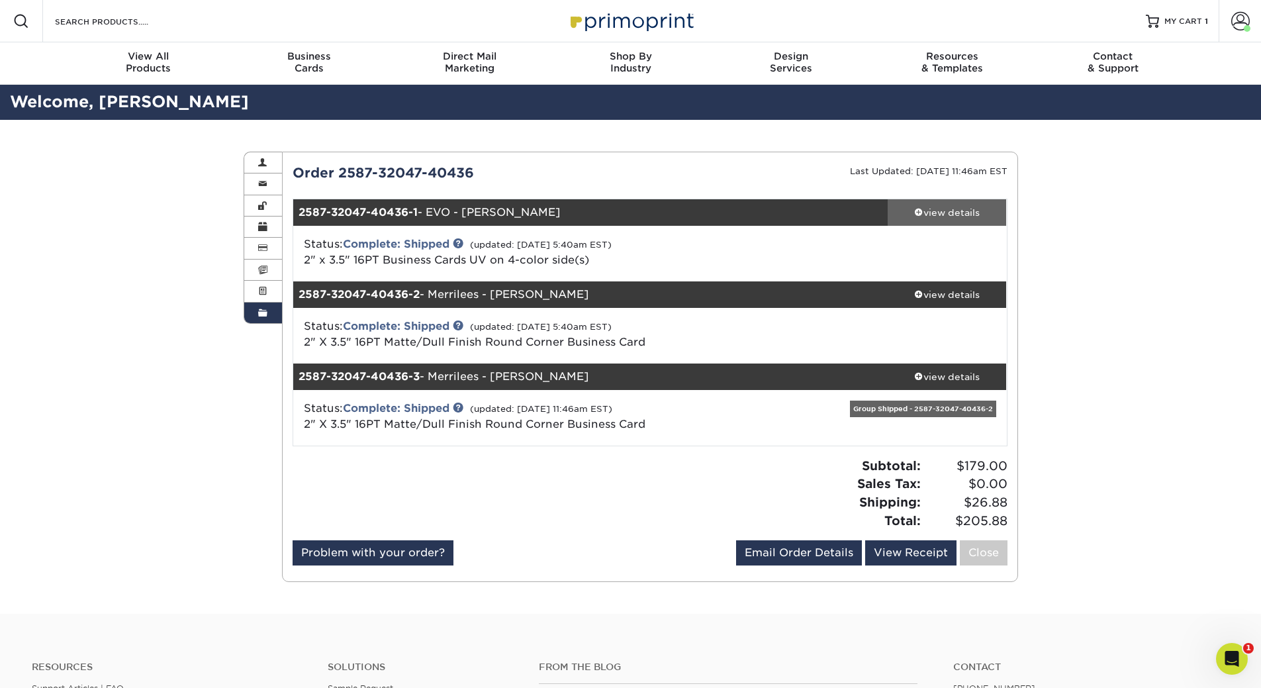
click at [956, 211] on div "view details" at bounding box center [947, 212] width 119 height 13
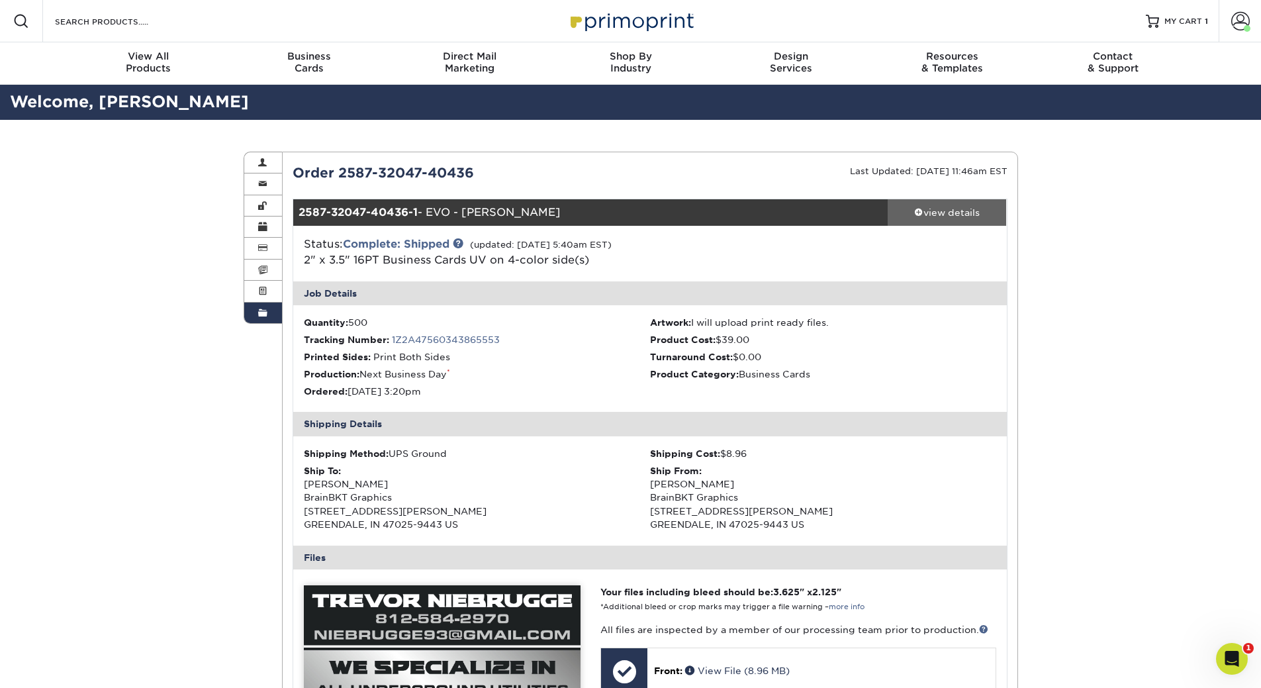
click at [956, 211] on div "view details" at bounding box center [947, 212] width 119 height 13
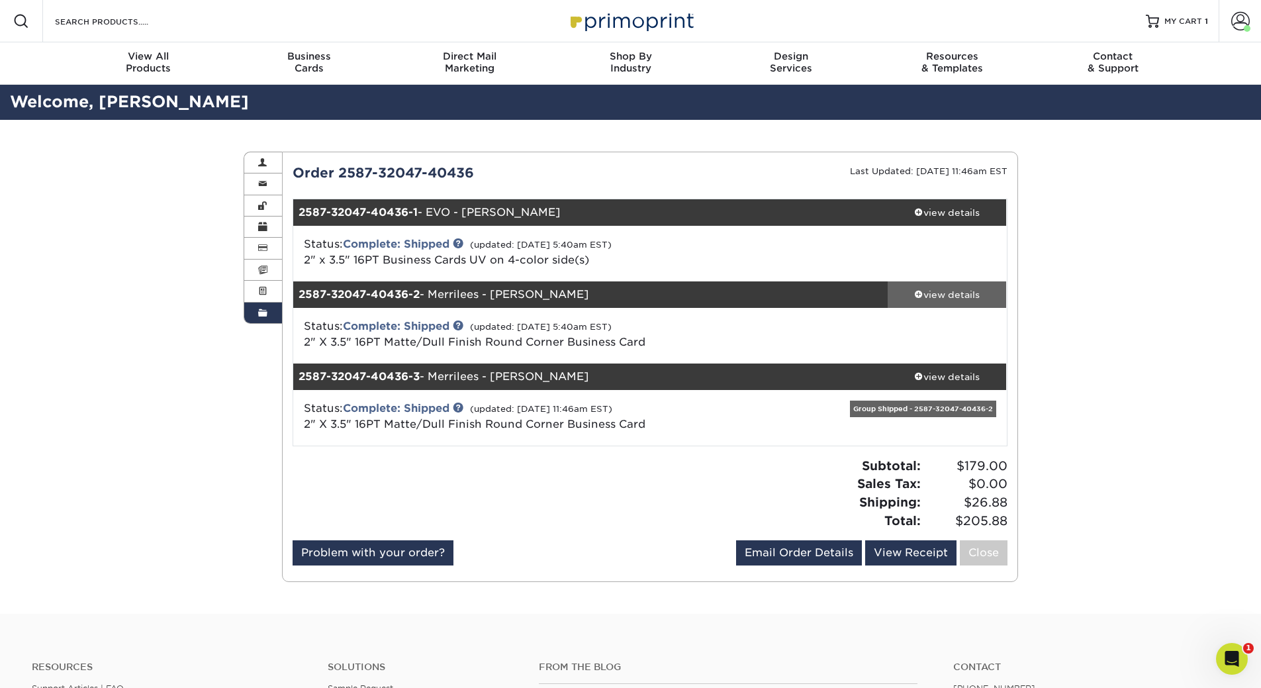
click at [940, 293] on div "view details" at bounding box center [947, 294] width 119 height 13
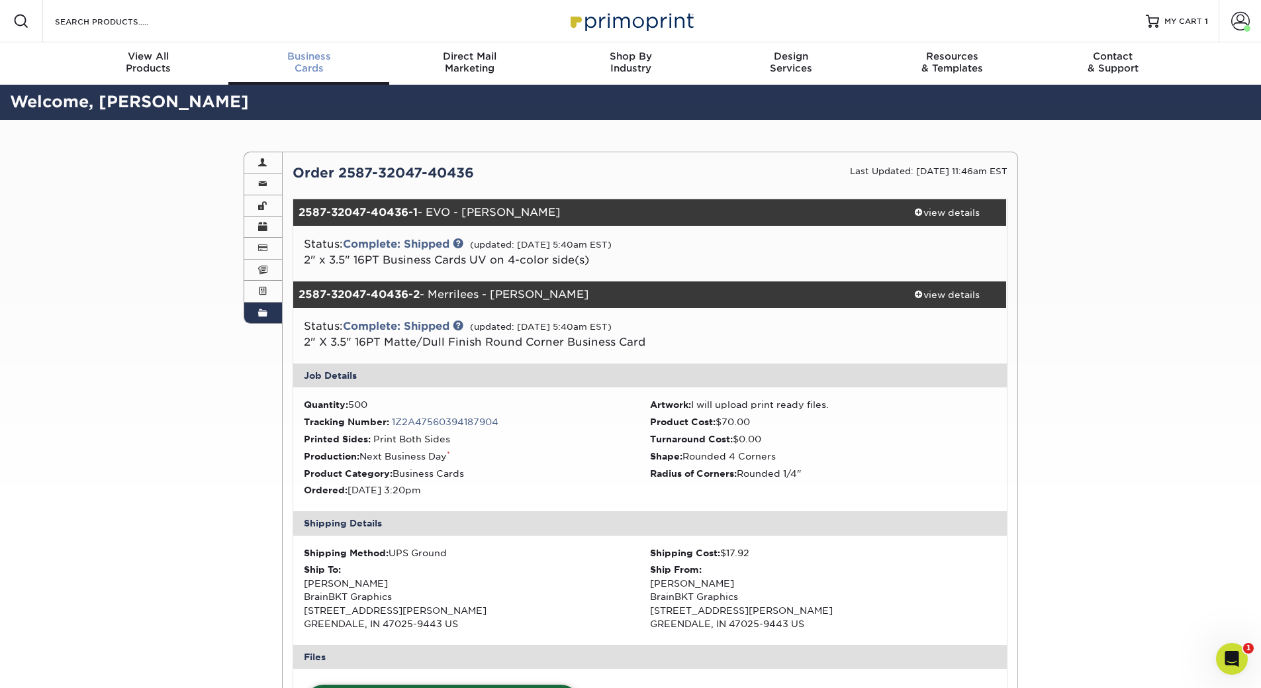
click at [304, 62] on span "Business" at bounding box center [308, 56] width 161 height 12
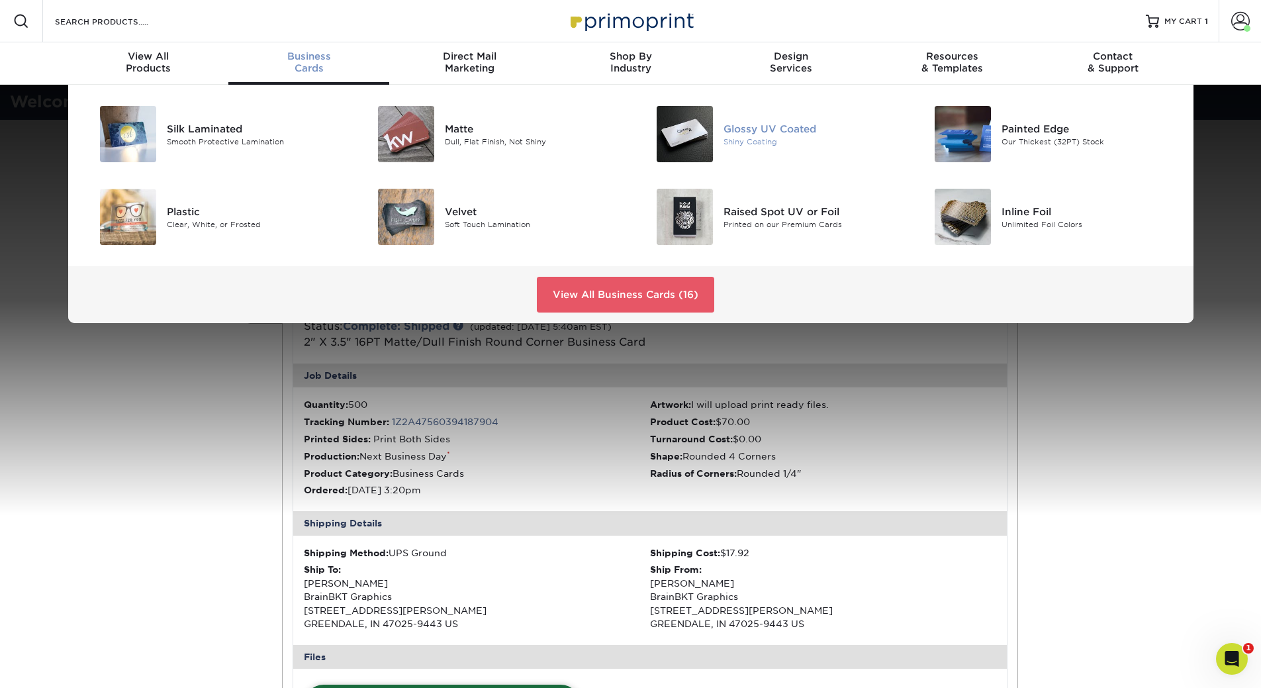
click at [742, 128] on div "Glossy UV Coated" at bounding box center [810, 128] width 175 height 15
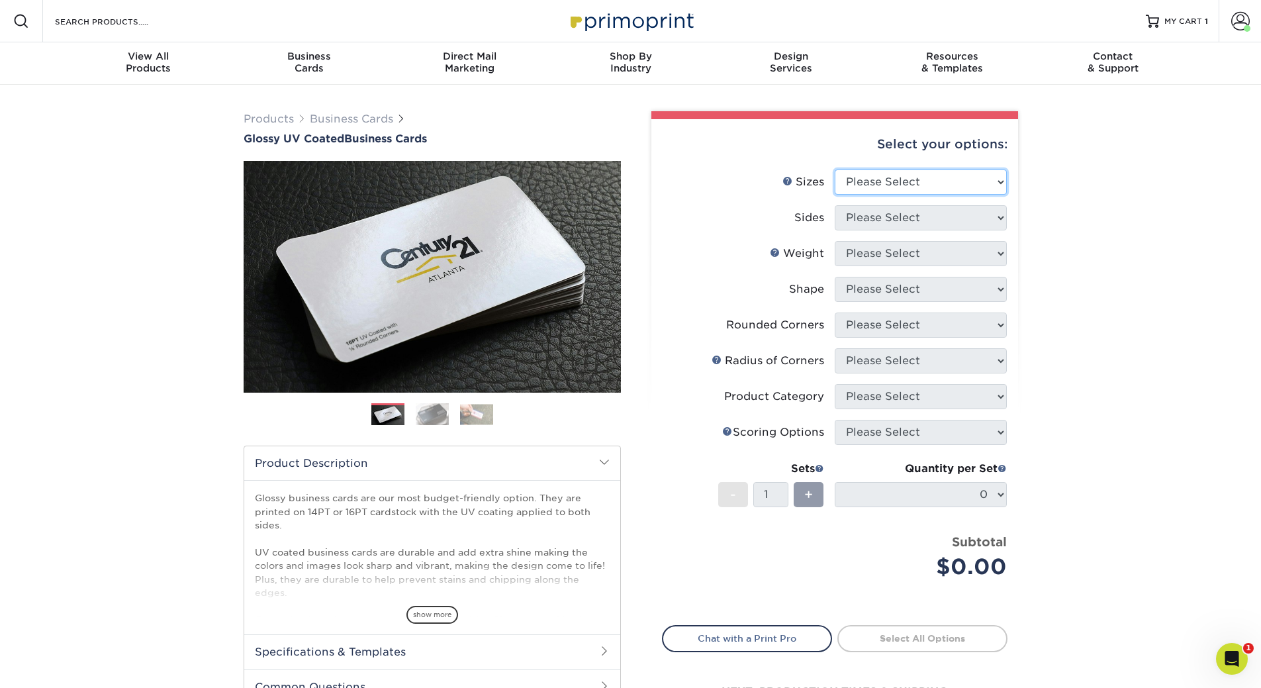
click at [910, 187] on select "Please Select 1.5" x 3.5" - Mini 1.75" x 3.5" - Mini 2" x 2" - Square 2" x 3" -…" at bounding box center [921, 181] width 172 height 25
select select "2.00x3.50"
click at [835, 169] on select "Please Select 1.5" x 3.5" - Mini 1.75" x 3.5" - Mini 2" x 2" - Square 2" x 3" -…" at bounding box center [921, 181] width 172 height 25
click at [886, 206] on select "Please Select Print Both Sides Print Front Only" at bounding box center [921, 217] width 172 height 25
select select "13abbda7-1d64-4f25-8bb2-c179b224825d"
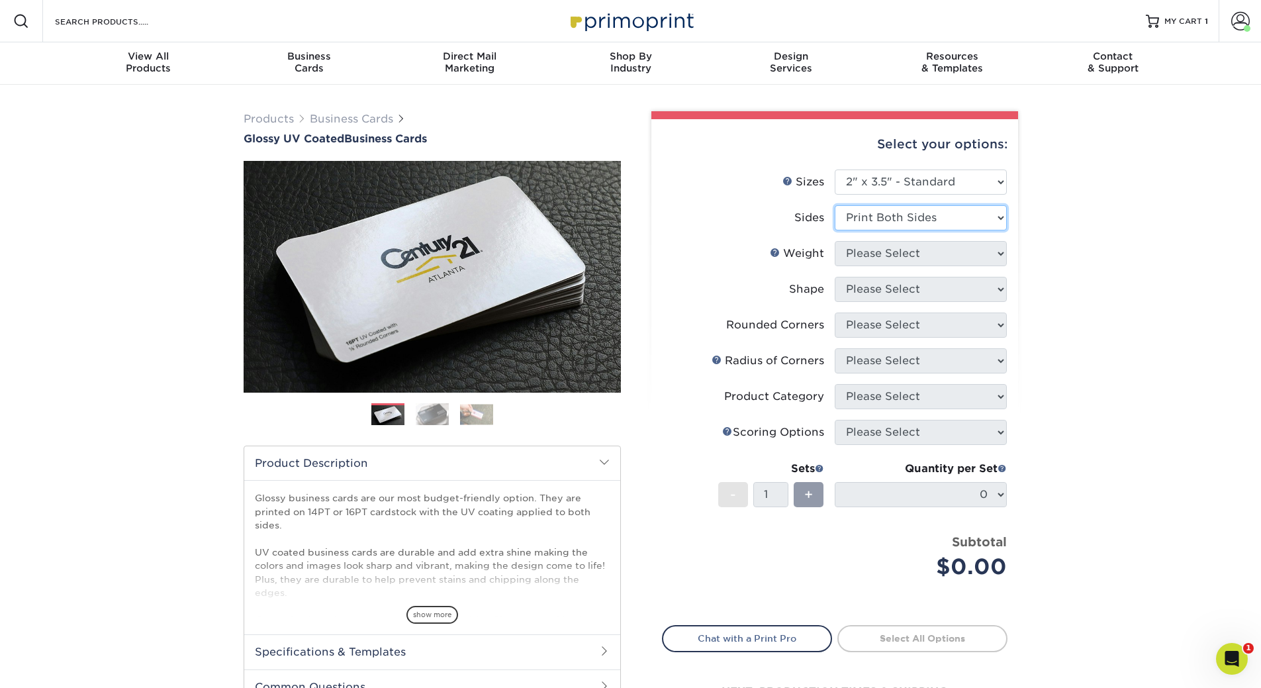
click at [835, 205] on select "Please Select Print Both Sides Print Front Only" at bounding box center [921, 217] width 172 height 25
click at [879, 259] on select "Please Select 16PT 14PT" at bounding box center [921, 253] width 172 height 25
select select "16PT"
click at [835, 241] on select "Please Select 16PT 14PT" at bounding box center [921, 253] width 172 height 25
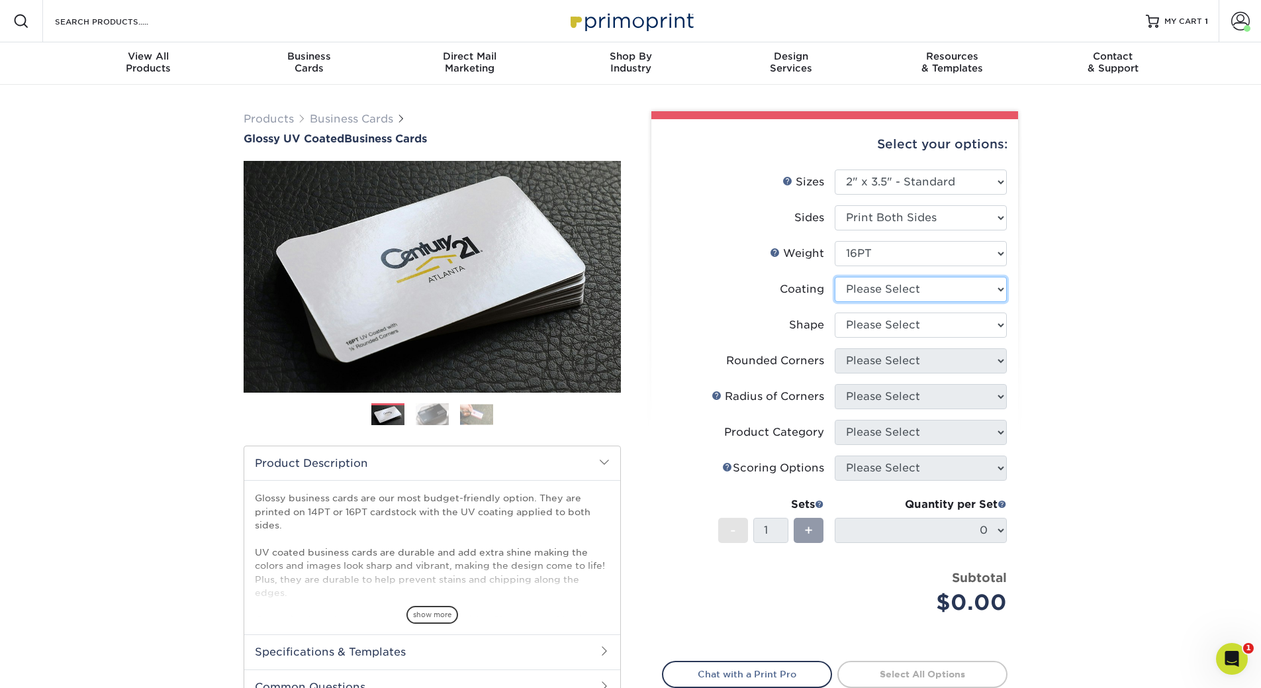
click at [872, 294] on select at bounding box center [921, 289] width 172 height 25
click at [835, 277] on select at bounding box center [921, 289] width 172 height 25
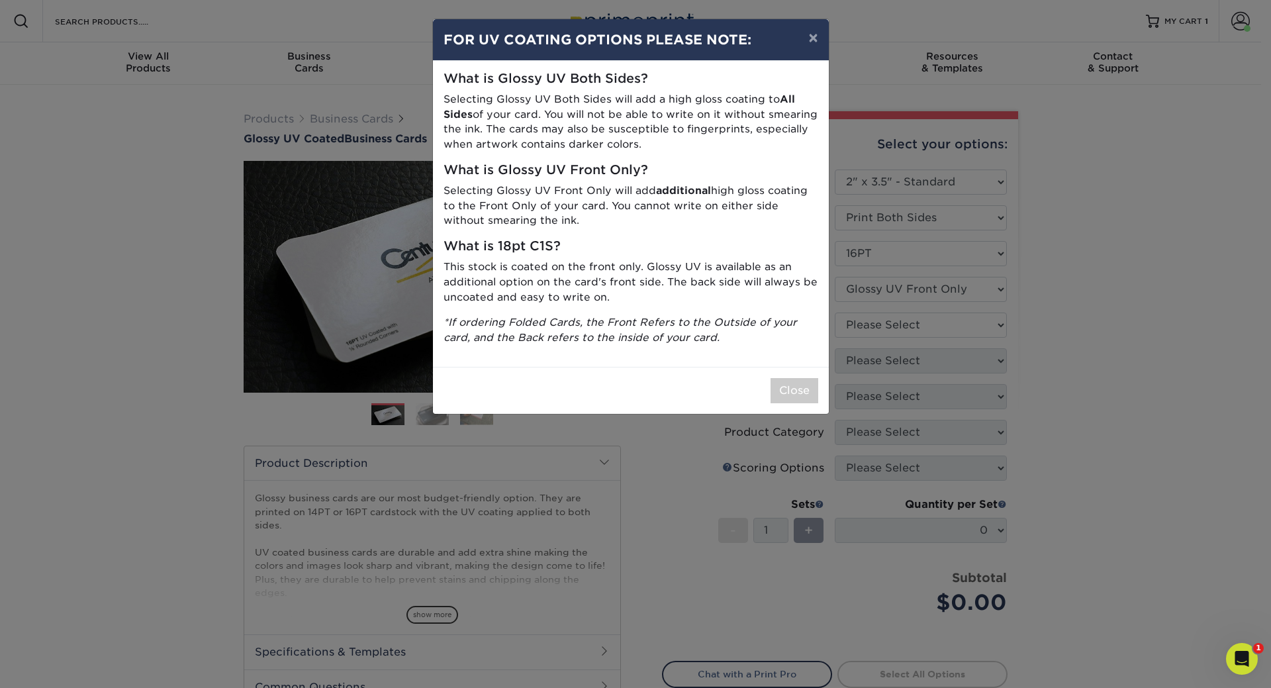
click at [815, 376] on div "Close" at bounding box center [631, 390] width 396 height 47
click at [784, 386] on button "Close" at bounding box center [794, 390] width 48 height 25
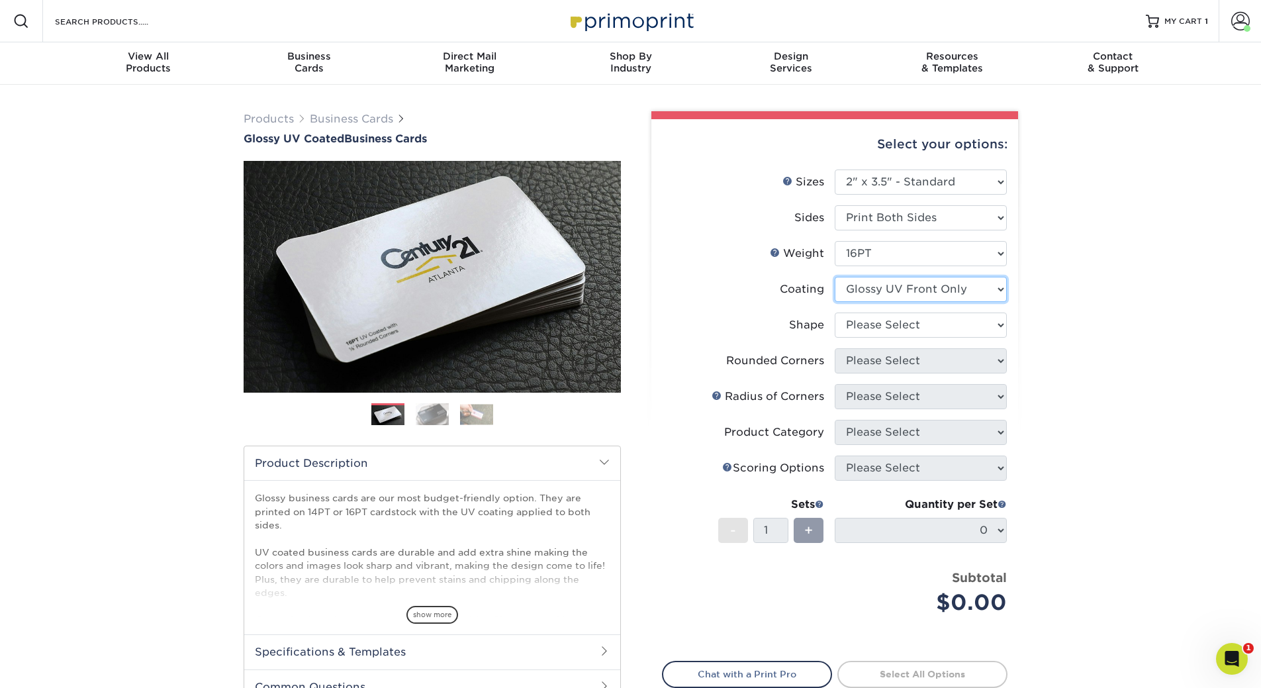
click at [876, 297] on select at bounding box center [921, 289] width 172 height 25
select select "ae367451-b2b8-45df-a344-0f05b6a12993"
click at [835, 277] on select at bounding box center [921, 289] width 172 height 25
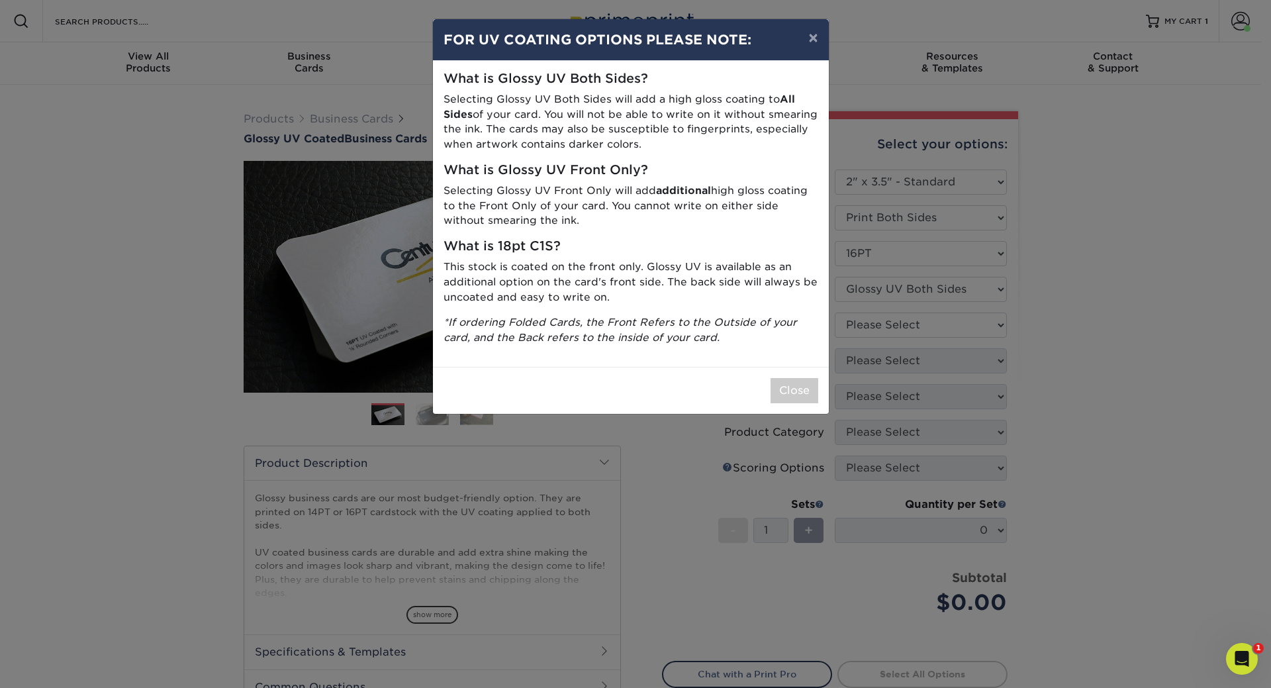
drag, startPoint x: 891, startPoint y: 322, endPoint x: 831, endPoint y: 358, distance: 70.4
click at [889, 322] on div "× FOR UV COATING OPTIONS PLEASE NOTE: What is Glossy UV Both Sides? Selecting G…" at bounding box center [635, 344] width 1271 height 688
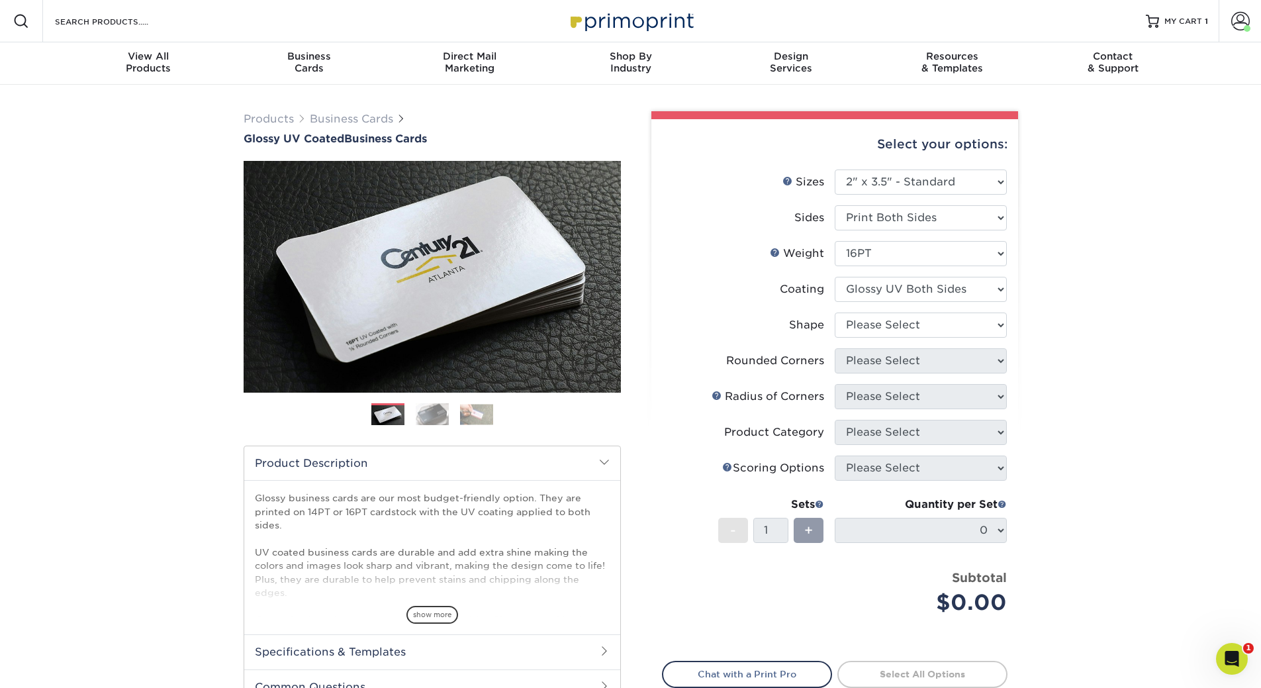
click at [882, 342] on li "Shape Please Select Standard Oval" at bounding box center [834, 330] width 344 height 36
click at [879, 332] on select "Please Select Standard Oval" at bounding box center [921, 324] width 172 height 25
select select "standard"
click at [835, 312] on select "Please Select Standard Oval" at bounding box center [921, 324] width 172 height 25
click at [866, 363] on select "Please Select Yes - Round 2 Corners Yes - Round 4 Corners No" at bounding box center [921, 360] width 172 height 25
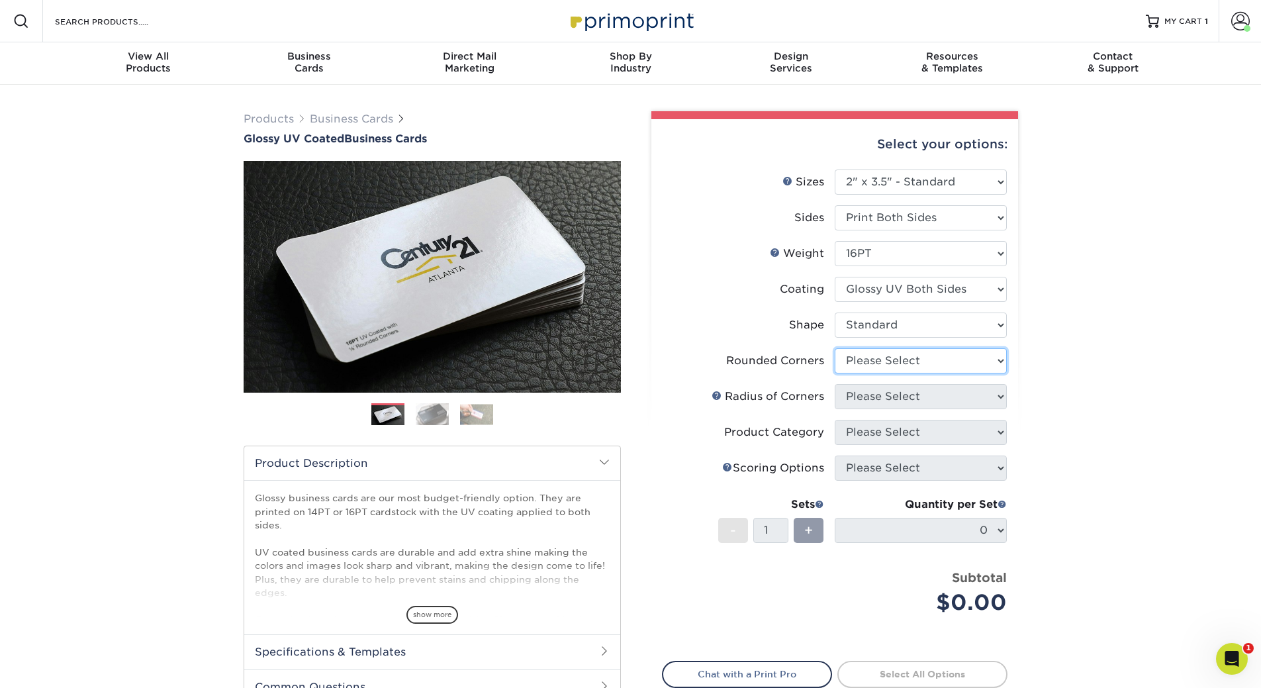
select select "0"
click at [835, 348] on select "Please Select Yes - Round 2 Corners Yes - Round 4 Corners No" at bounding box center [921, 360] width 172 height 25
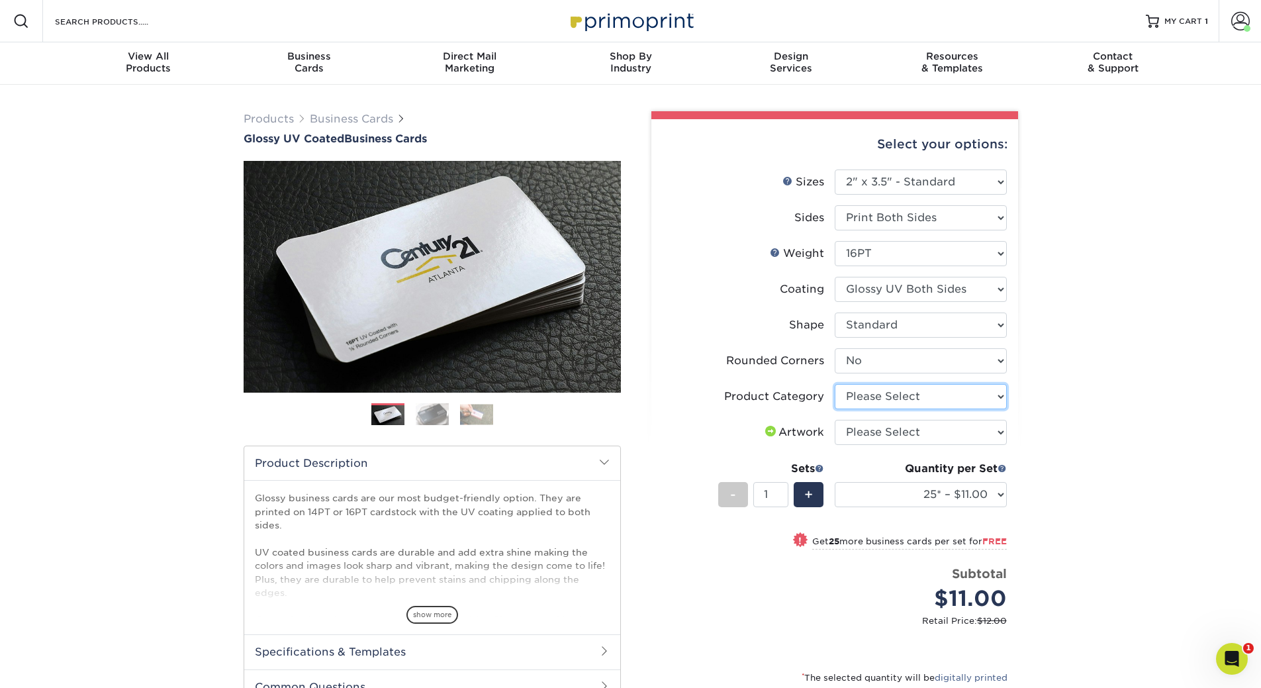
click at [869, 396] on select "Please Select Business Cards" at bounding box center [921, 396] width 172 height 25
select select "3b5148f1-0588-4f88-a218-97bcfdce65c1"
click at [835, 384] on select "Please Select Business Cards" at bounding box center [921, 396] width 172 height 25
click at [887, 433] on select "Please Select I will upload files I need a design - $100" at bounding box center [921, 432] width 172 height 25
select select "upload"
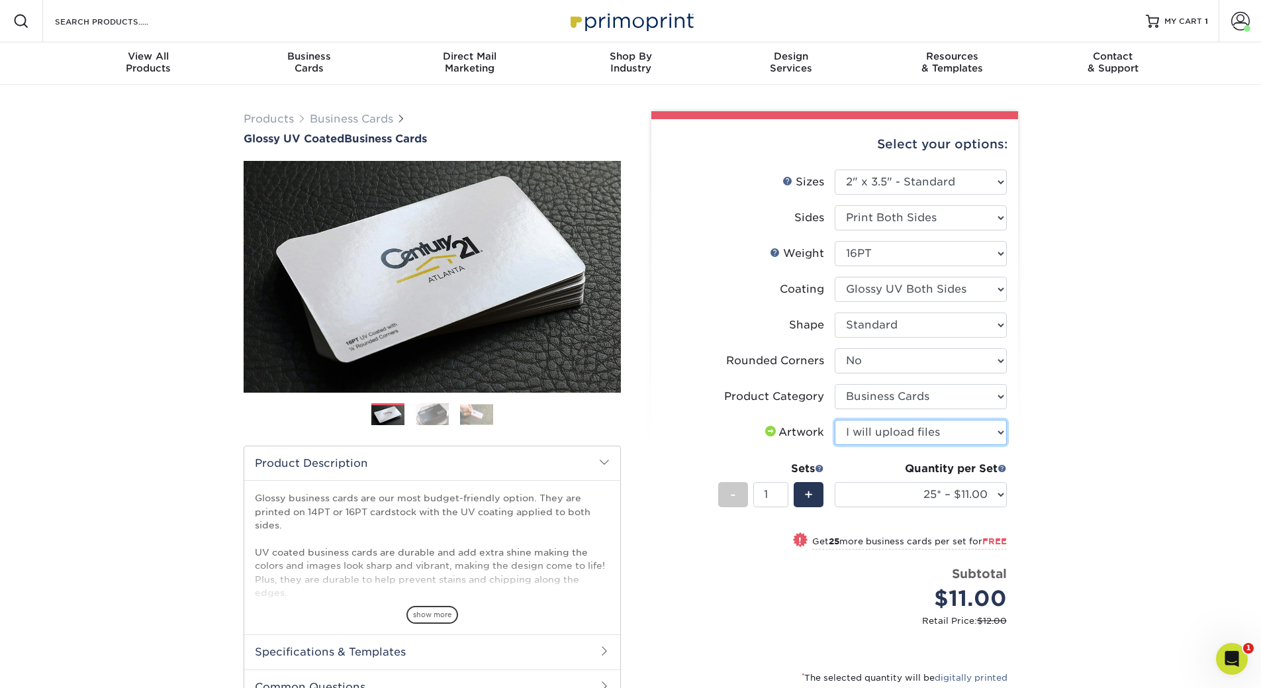
click at [835, 420] on select "Please Select I will upload files I need a design - $100" at bounding box center [921, 432] width 172 height 25
click at [921, 488] on select "25* – $11.00 50* – $11.00 100* – $11.00 250* – $20.00 500 – $39.00 1000 – $49.0…" at bounding box center [921, 494] width 172 height 25
select select "250* – $20.00"
click at [835, 482] on select "25* – $11.00 50* – $11.00 100* – $11.00 250* – $20.00 500 – $39.00 1000 – $49.0…" at bounding box center [921, 494] width 172 height 25
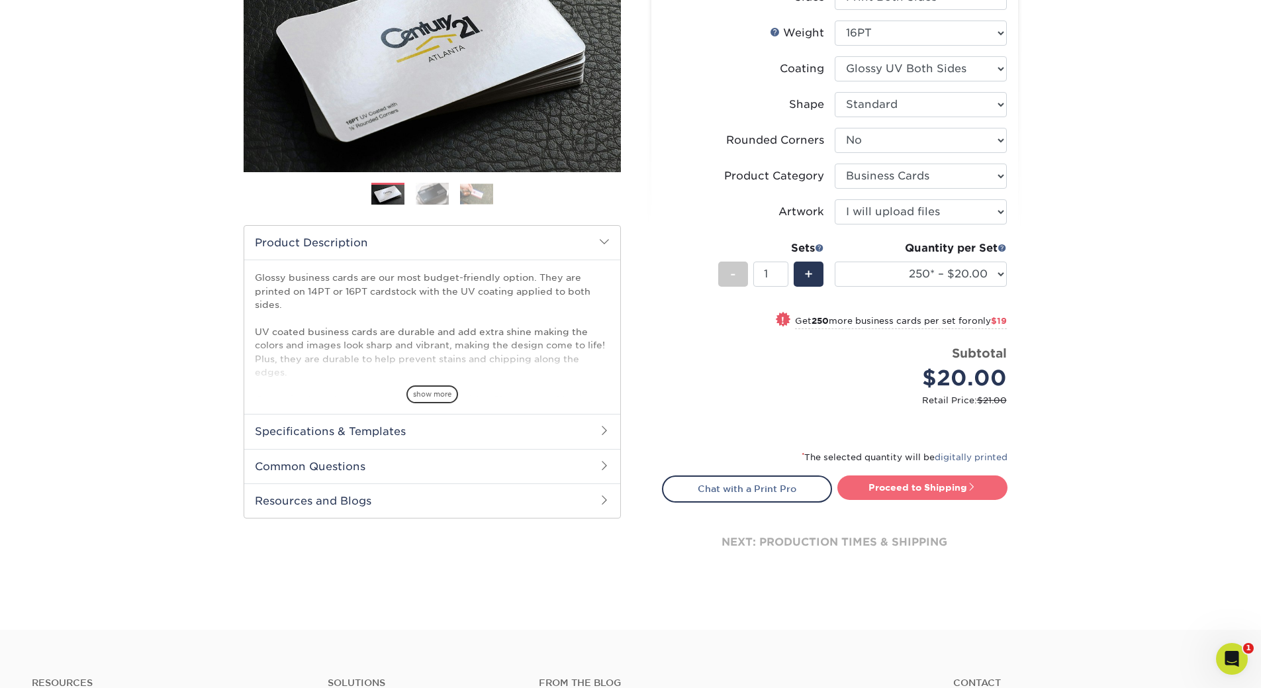
click at [951, 494] on link "Proceed to Shipping" at bounding box center [922, 487] width 170 height 24
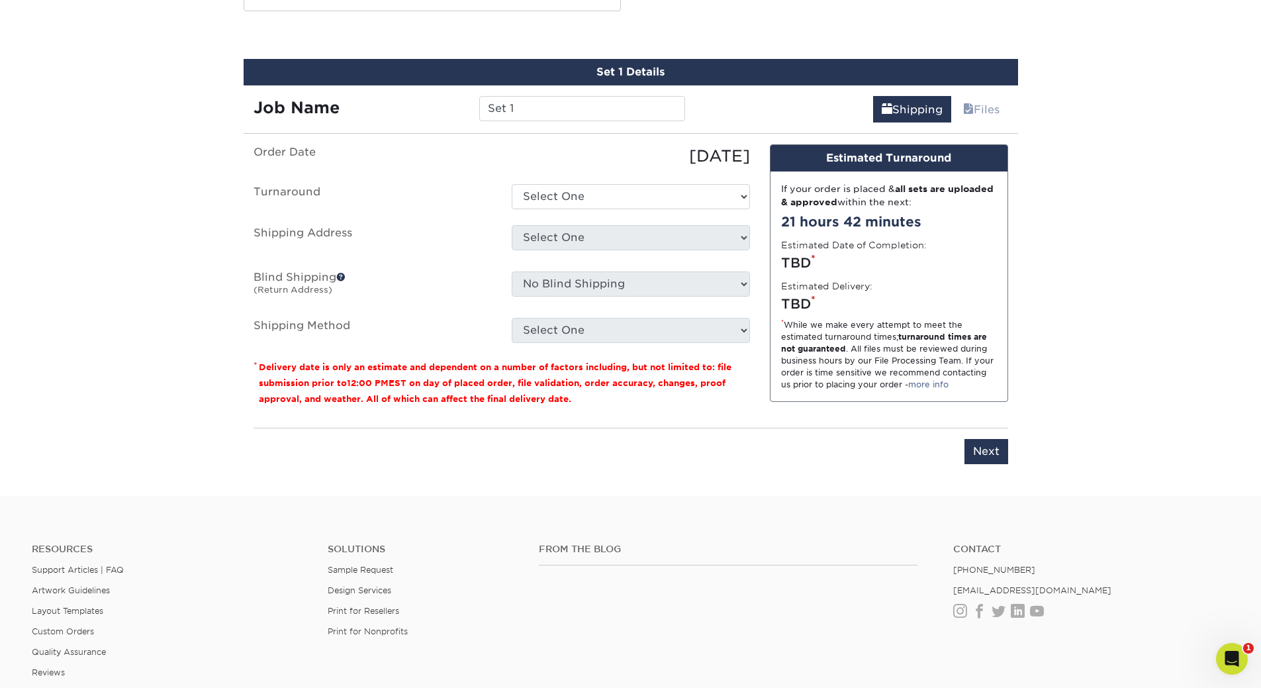
scroll to position [732, 0]
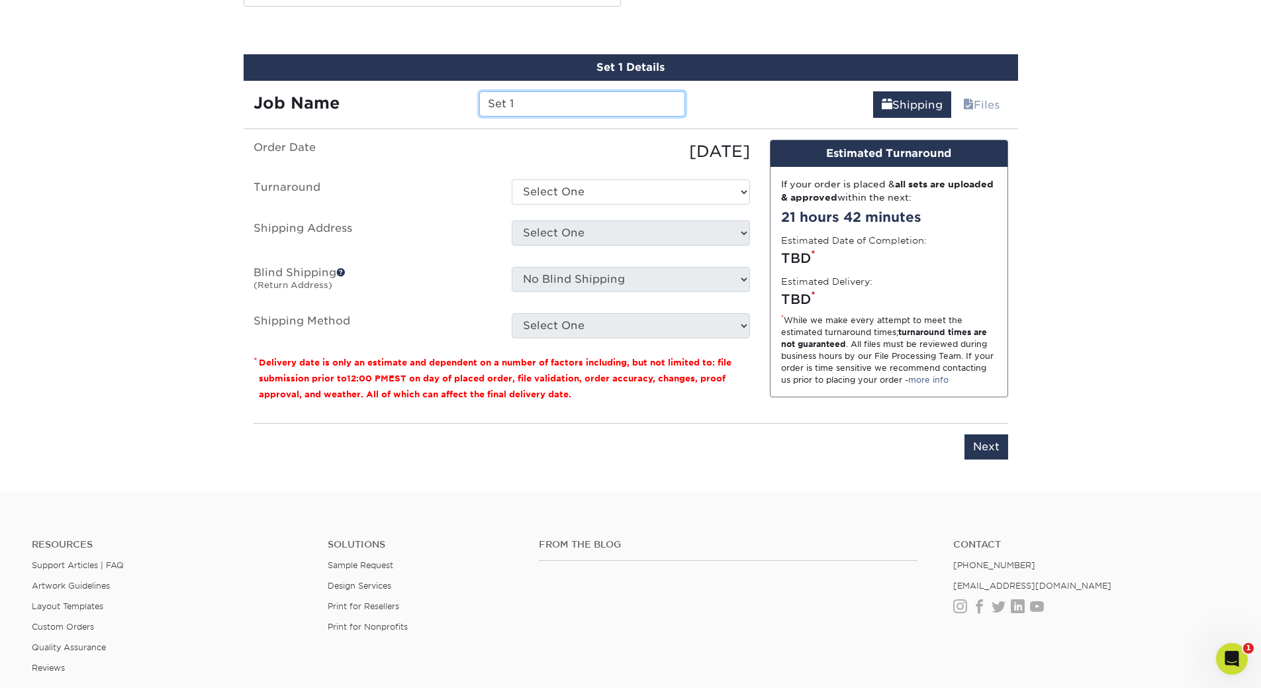
drag, startPoint x: 536, startPoint y: 107, endPoint x: 465, endPoint y: 104, distance: 71.5
click at [465, 104] on div "Job Name Set 1" at bounding box center [470, 103] width 452 height 25
type input "CDR Crane - [PERSON_NAME]"
click at [560, 196] on select "Select One 2-4 Business Days 2 Day Next Business Day" at bounding box center [631, 191] width 238 height 25
select select "6166188b-2f9f-4f00-9b95-4d4d27bd6181"
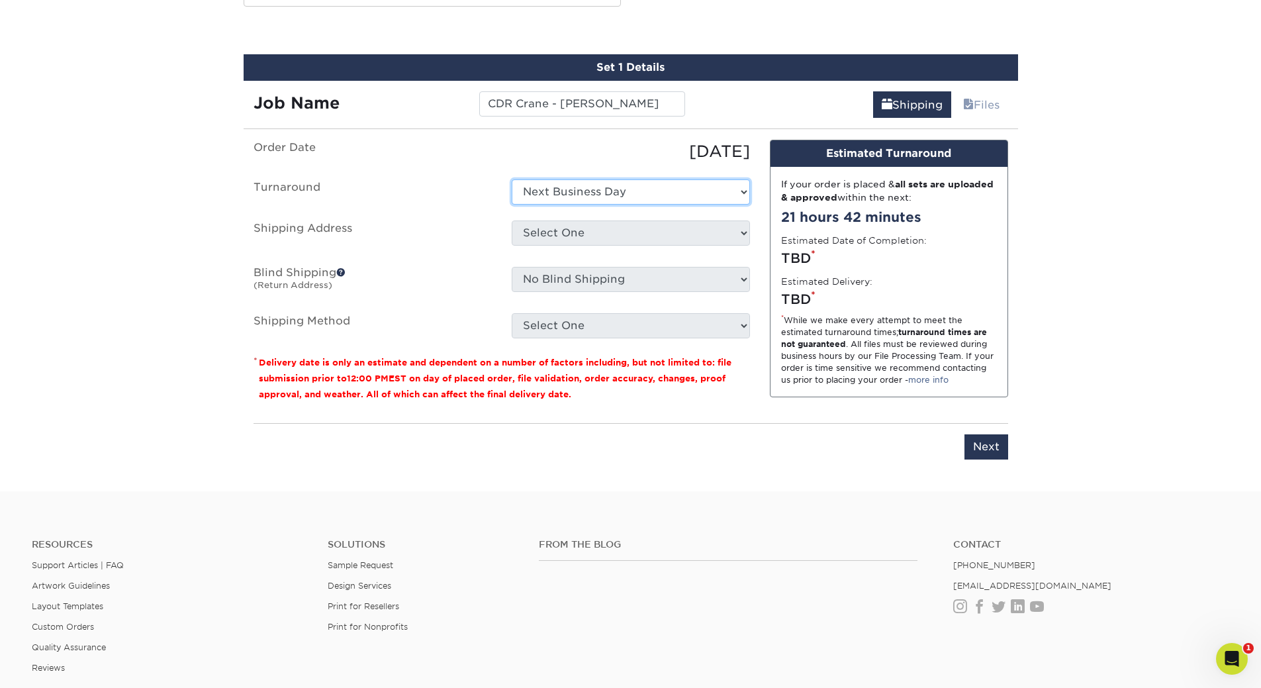
click at [512, 179] on select "Select One 2-4 Business Days 2 Day Next Business Day" at bounding box center [631, 191] width 238 height 25
click at [555, 236] on select "Select One BrainBKT Graphics HOB - Block HOB - Lamle Neural Payments + Add New …" at bounding box center [631, 232] width 238 height 25
select select "218452"
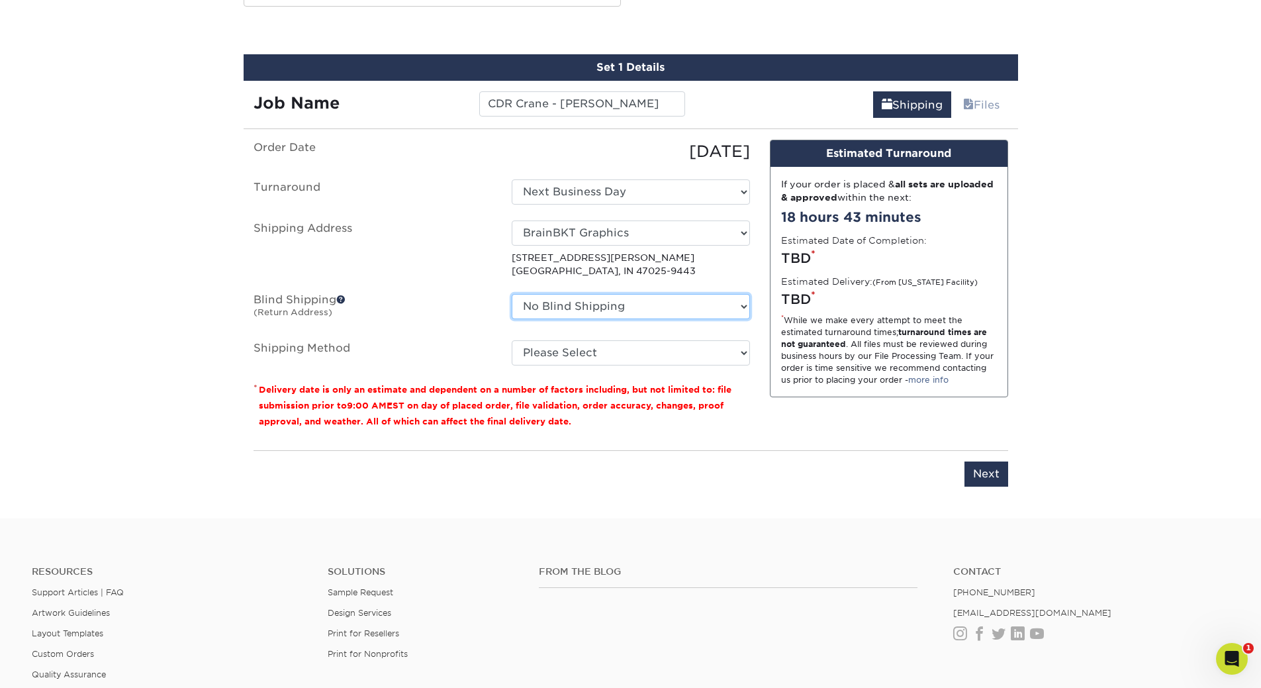
click at [537, 307] on select "No Blind Shipping BrainBKT Graphics HOB - Block HOB - Lamle Neural Payments + A…" at bounding box center [631, 306] width 238 height 25
select select "218452"
click at [512, 294] on select "No Blind Shipping BrainBKT Graphics HOB - Block HOB - Lamle Neural Payments + A…" at bounding box center [631, 306] width 238 height 25
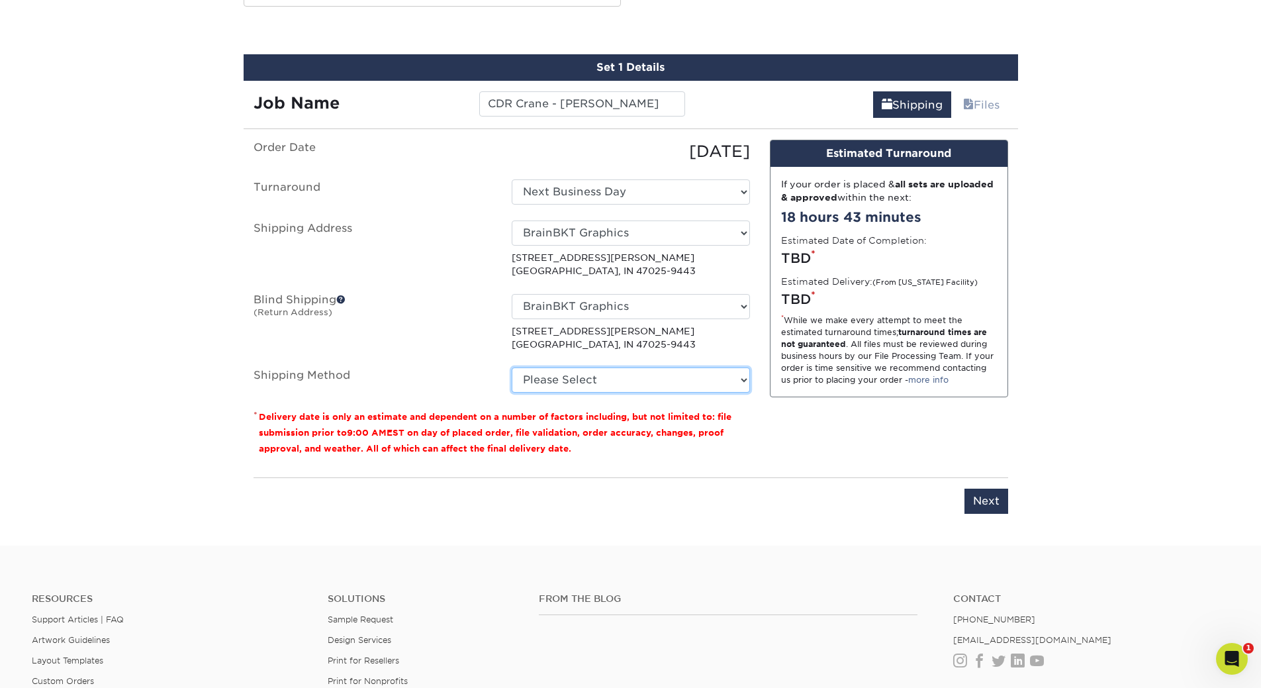
click at [552, 385] on select "Please Select Ground Shipping (+$7.84) 3 Day Shipping Service (+$18.69) 2 Day A…" at bounding box center [631, 379] width 238 height 25
select select "03"
click at [512, 367] on select "Please Select Ground Shipping (+$7.84) 3 Day Shipping Service (+$18.69) 2 Day A…" at bounding box center [631, 379] width 238 height 25
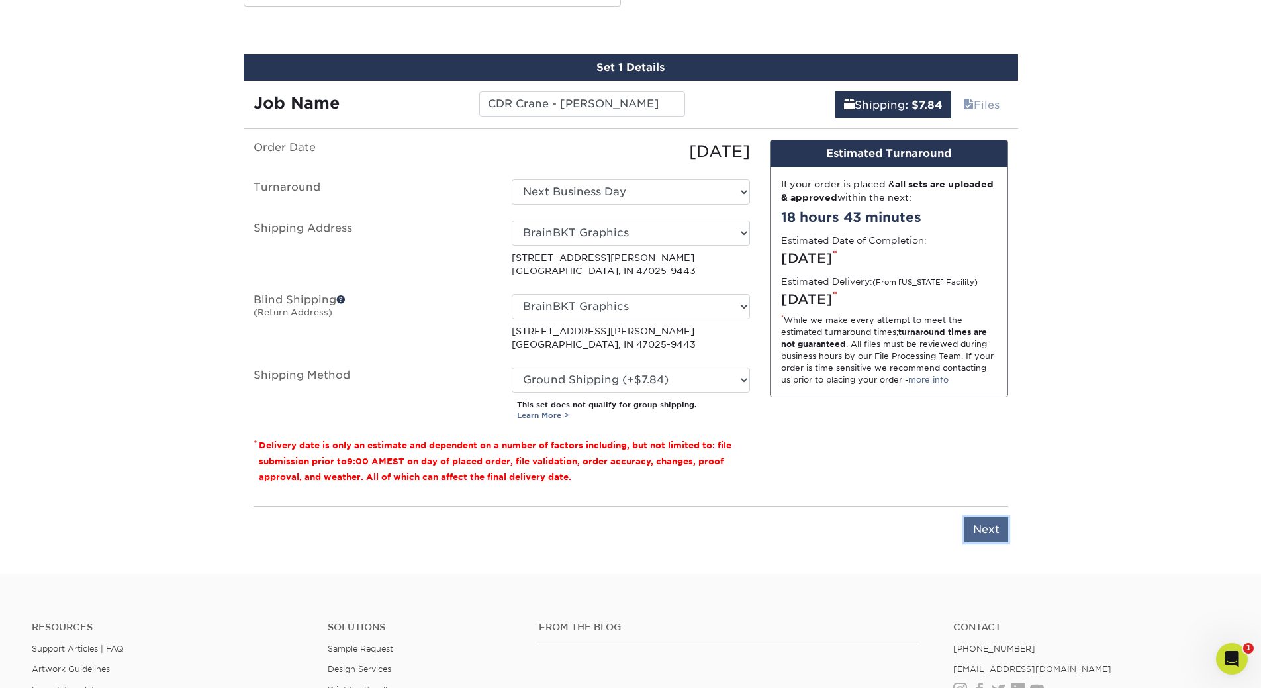
click at [988, 520] on input "Next" at bounding box center [986, 529] width 44 height 25
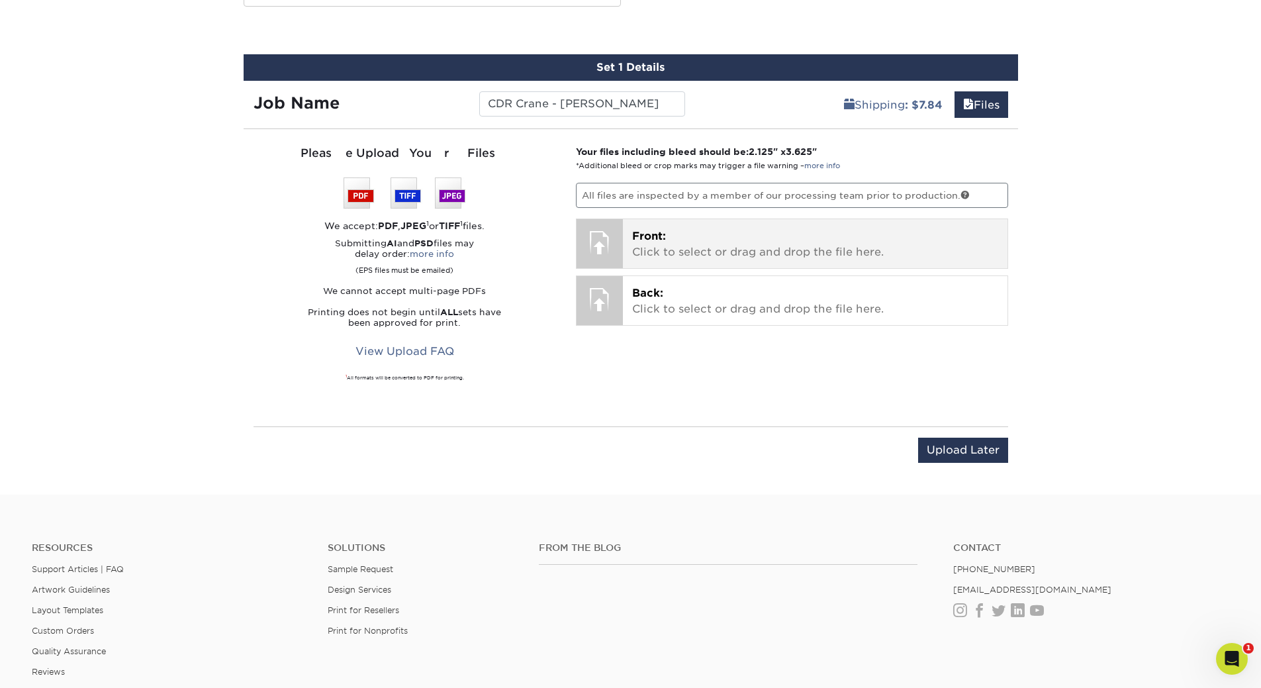
click at [638, 238] on span "Front:" at bounding box center [649, 236] width 34 height 13
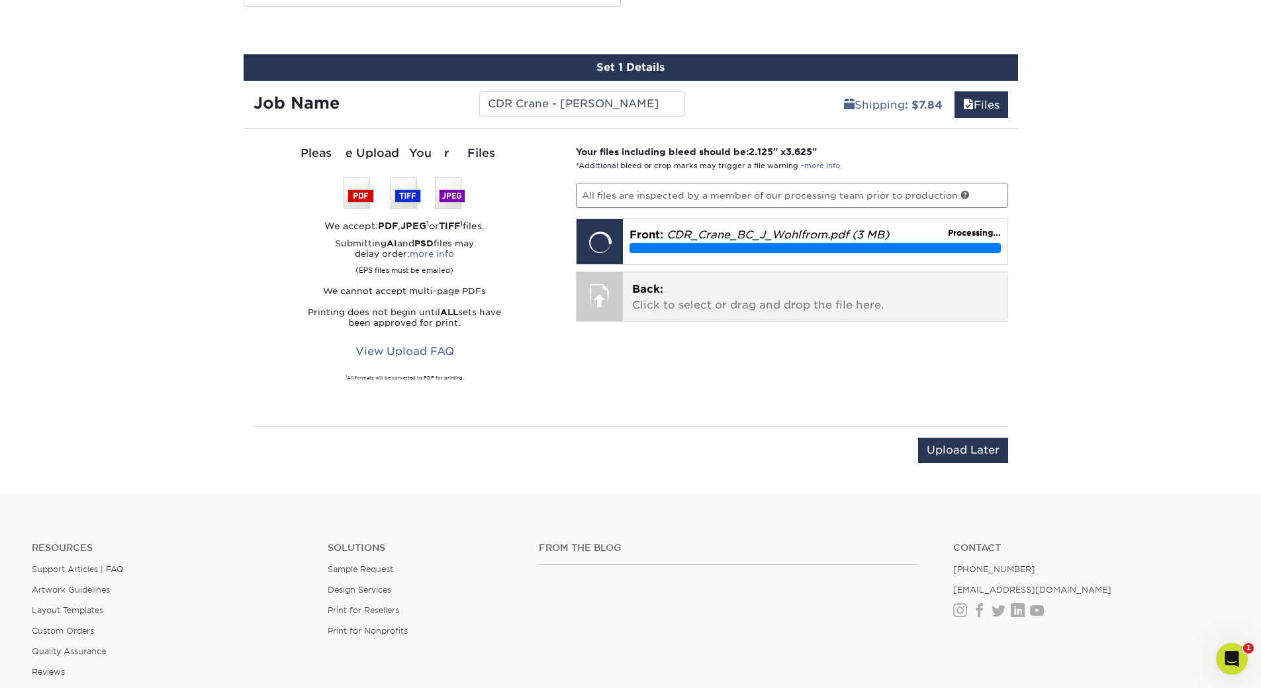
click at [663, 293] on p "Back: Click to select or drag and drop the file here." at bounding box center [815, 297] width 366 height 32
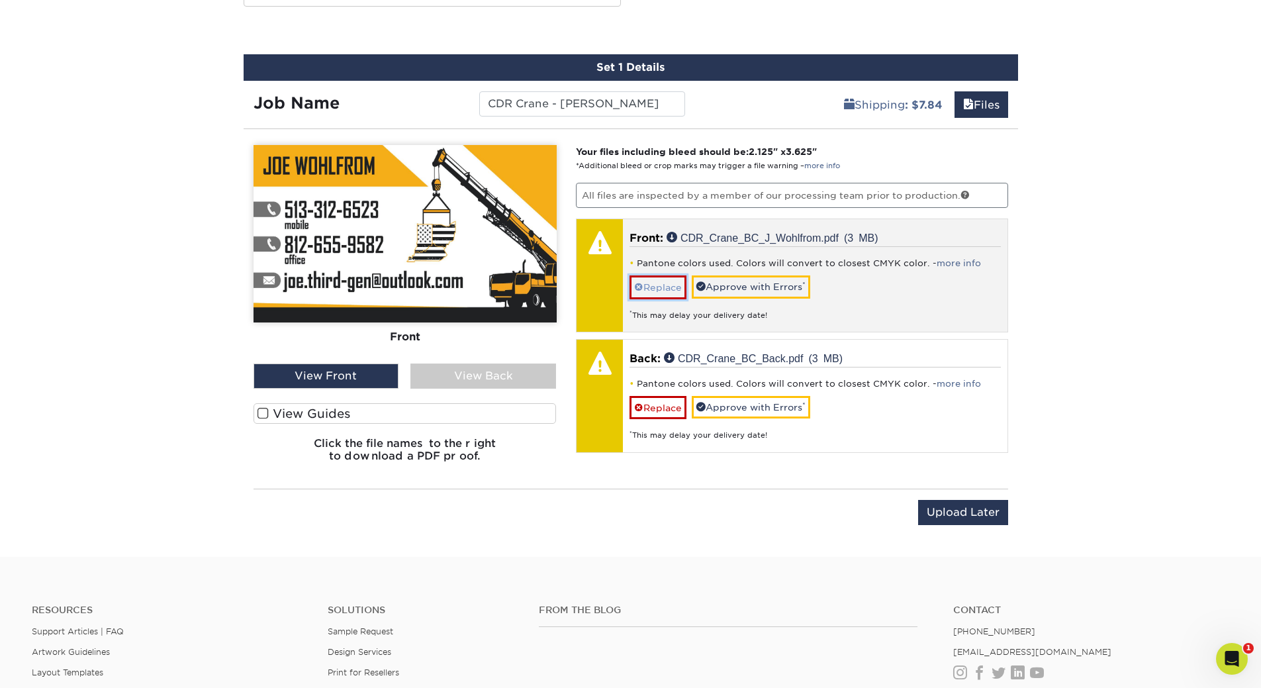
click at [657, 291] on link "Replace" at bounding box center [657, 286] width 57 height 23
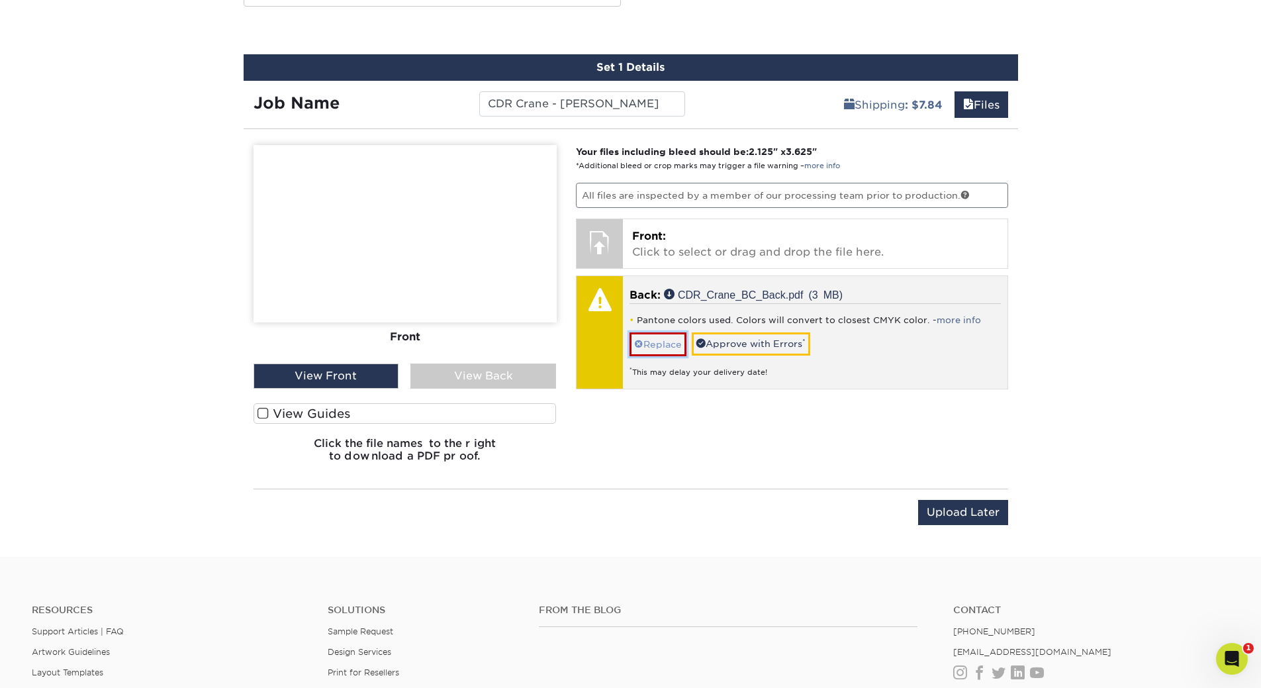
click at [656, 336] on link "Replace" at bounding box center [657, 343] width 57 height 23
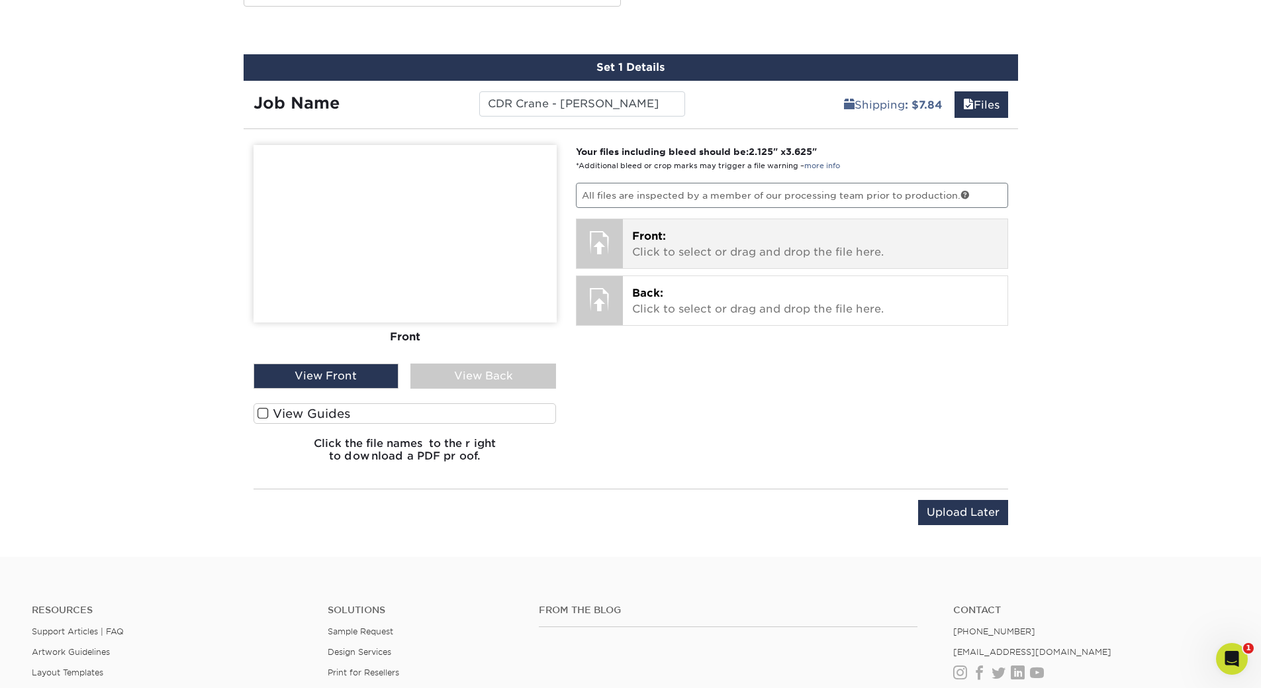
click at [738, 250] on p "Front: Click to select or drag and drop the file here." at bounding box center [815, 244] width 366 height 32
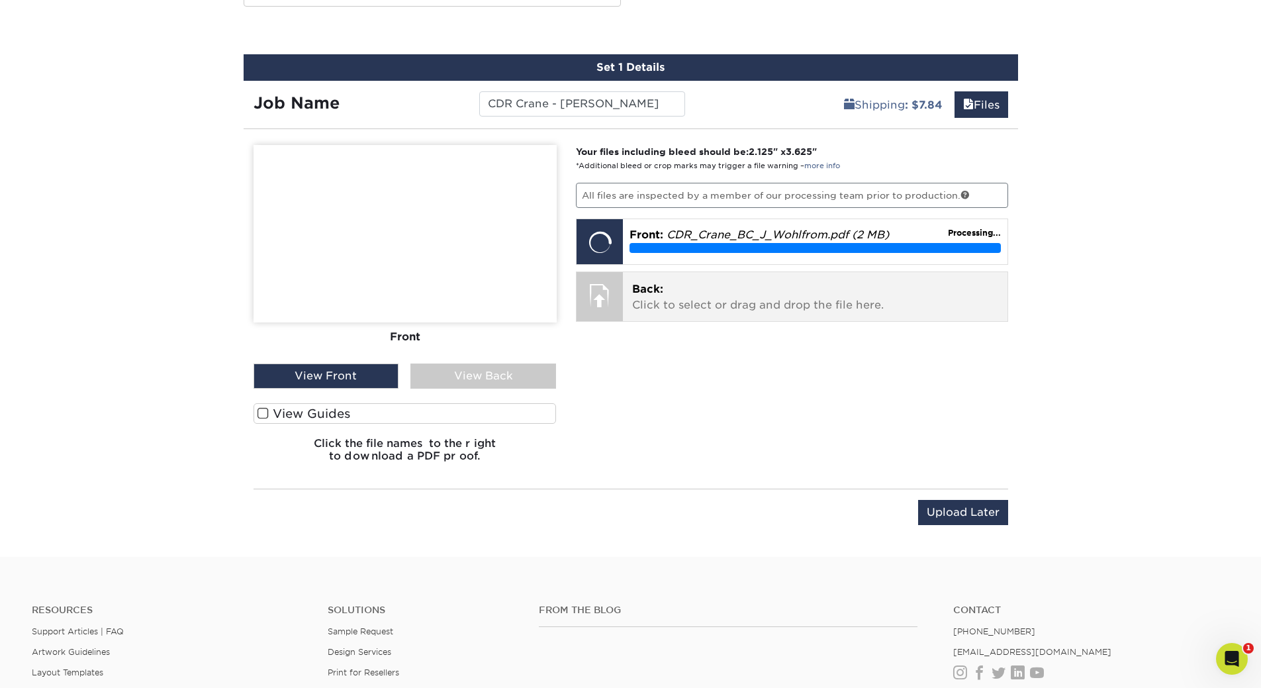
click at [666, 280] on div "Back: Click to select or drag and drop the file here. Choose file CDR_Crane_BC_…" at bounding box center [815, 296] width 385 height 49
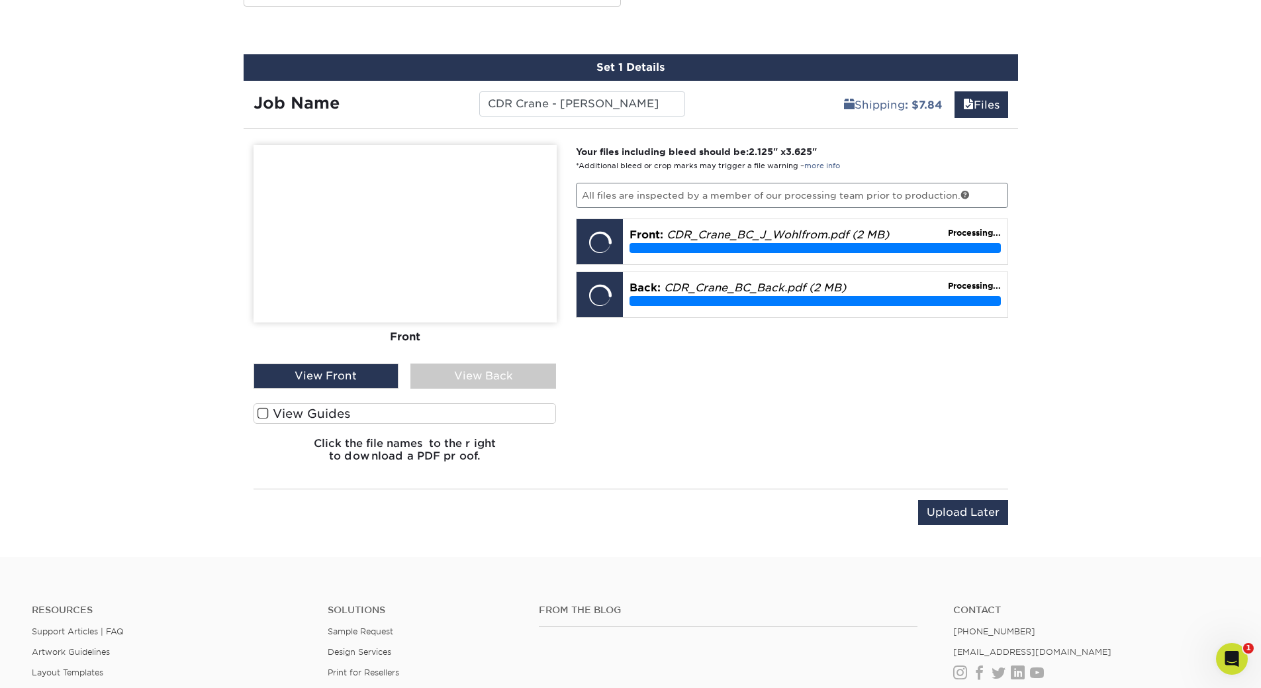
click at [262, 416] on span at bounding box center [262, 413] width 11 height 13
click at [0, 0] on input "View Guides" at bounding box center [0, 0] width 0 height 0
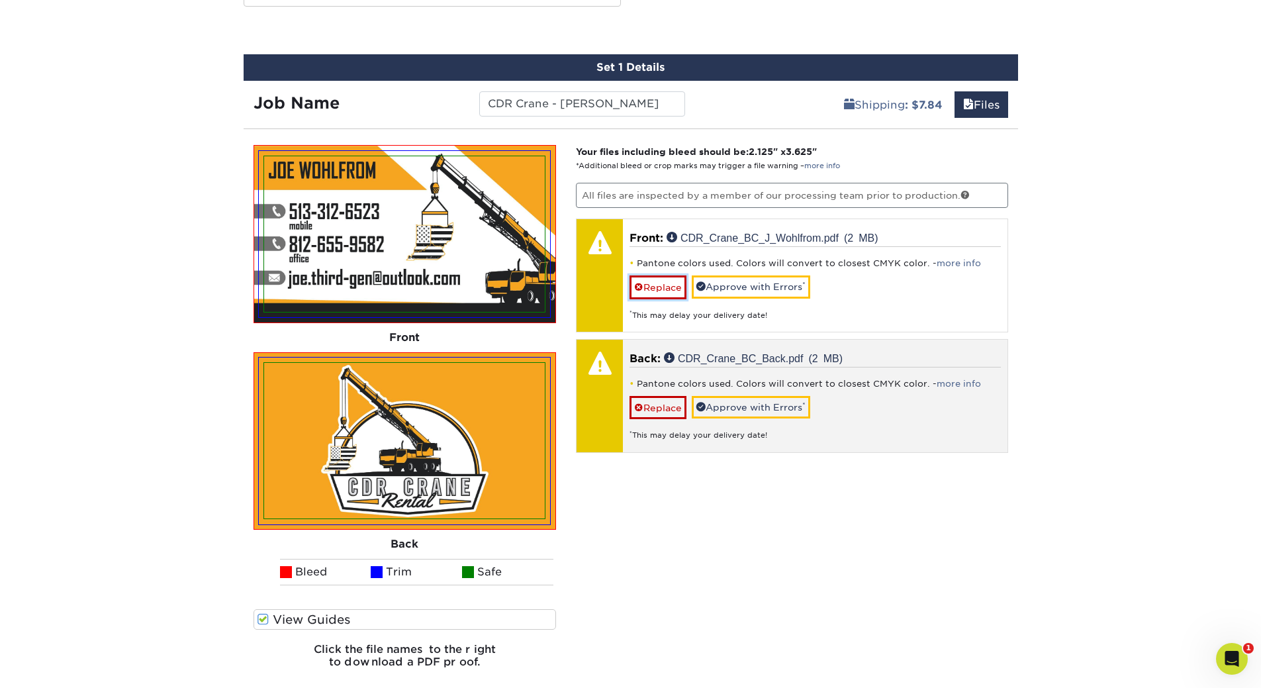
click at [669, 286] on link "Replace" at bounding box center [657, 286] width 57 height 23
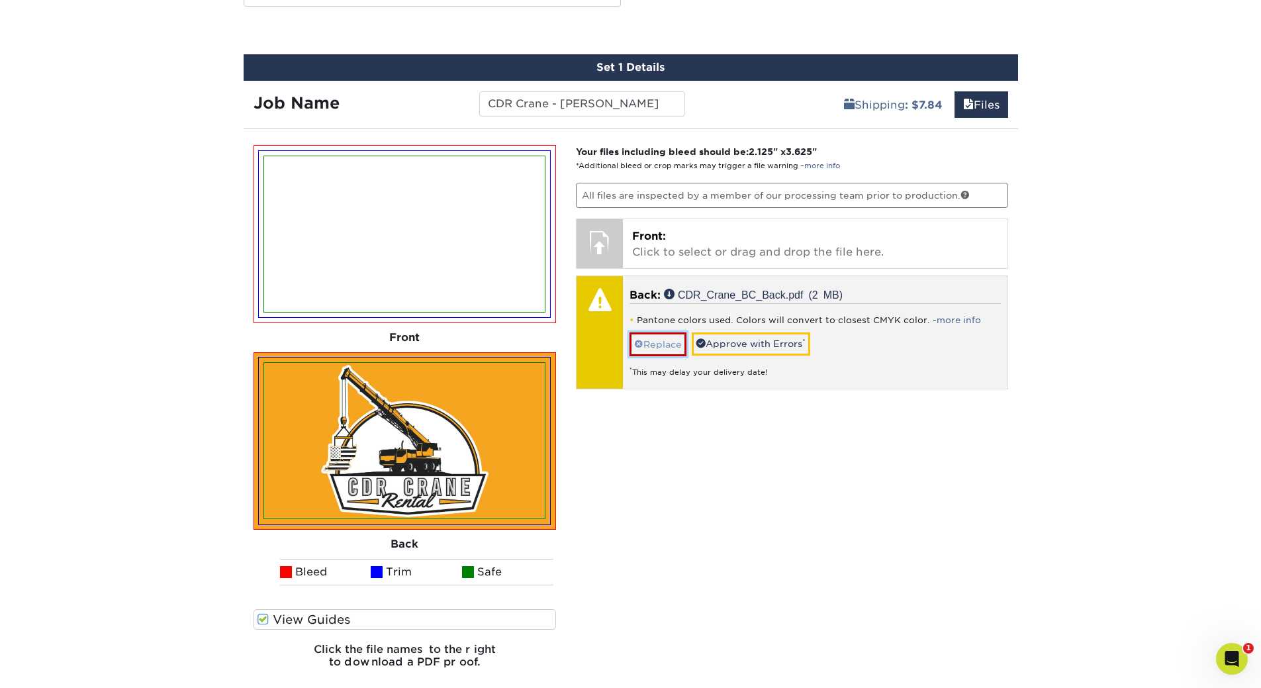
click at [666, 343] on link "Replace" at bounding box center [657, 343] width 57 height 23
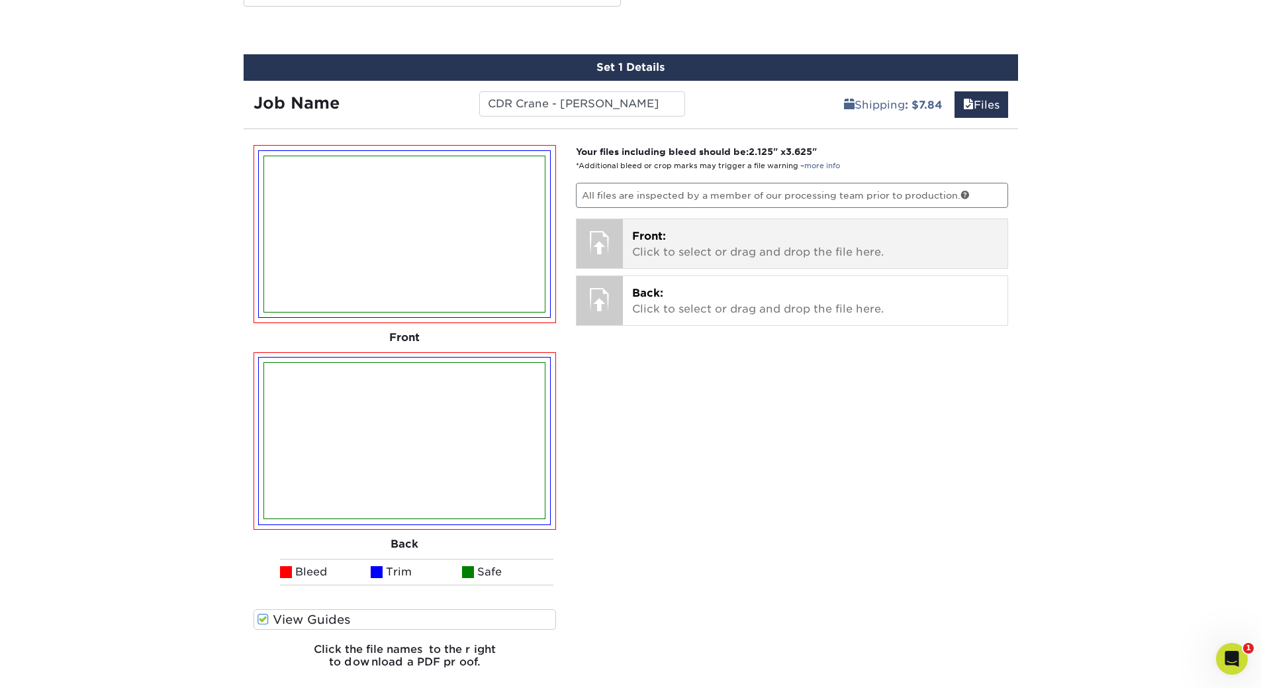
click at [643, 246] on p "Front: Click to select or drag and drop the file here." at bounding box center [815, 244] width 366 height 32
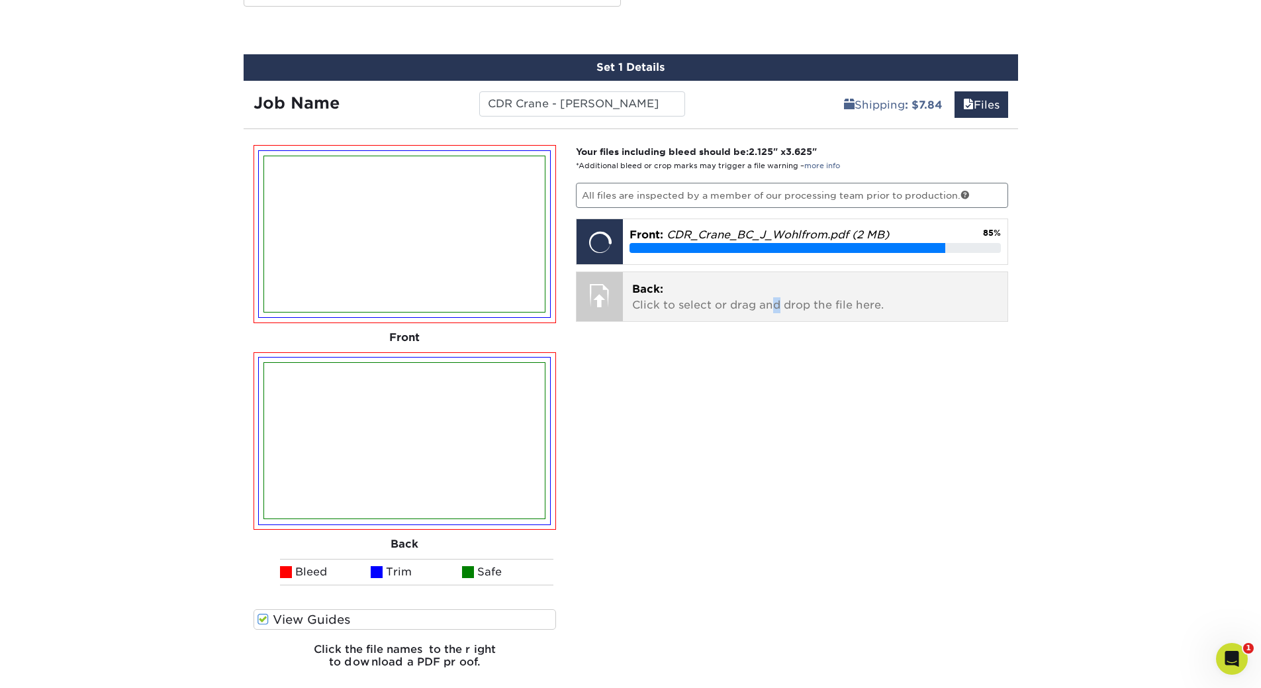
click at [775, 311] on p "Back: Click to select or drag and drop the file here." at bounding box center [815, 297] width 366 height 32
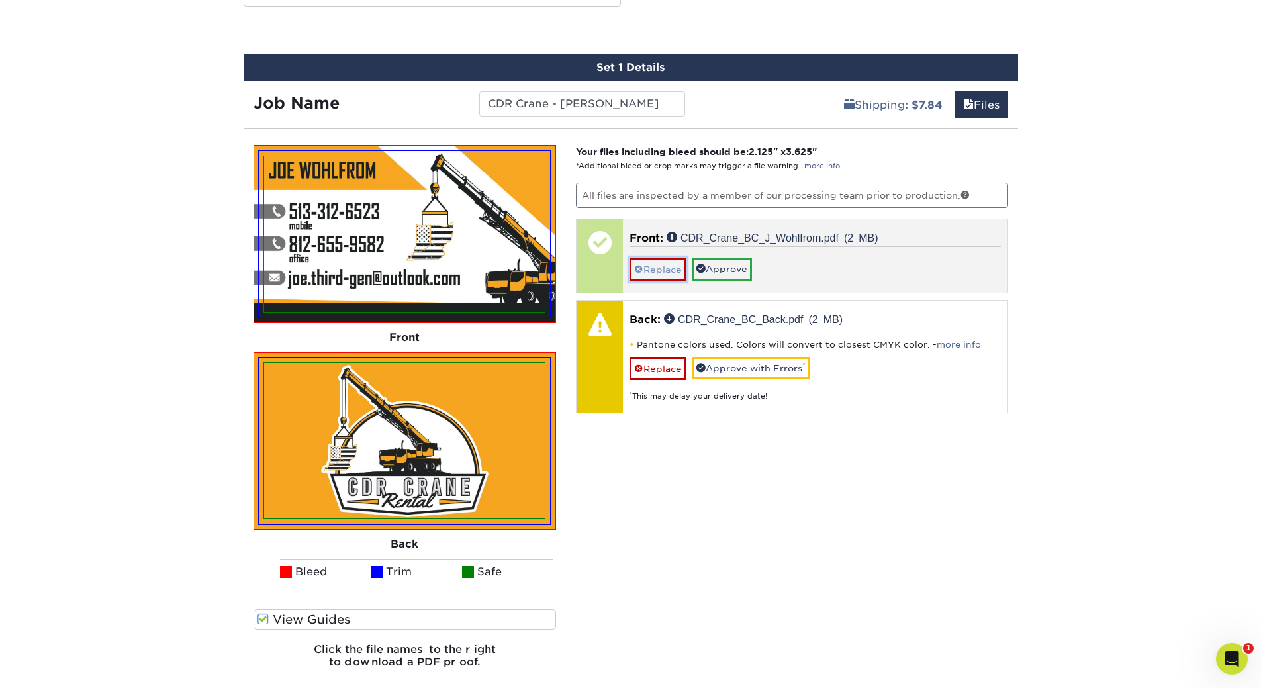
click at [643, 273] on link "Replace" at bounding box center [657, 268] width 57 height 23
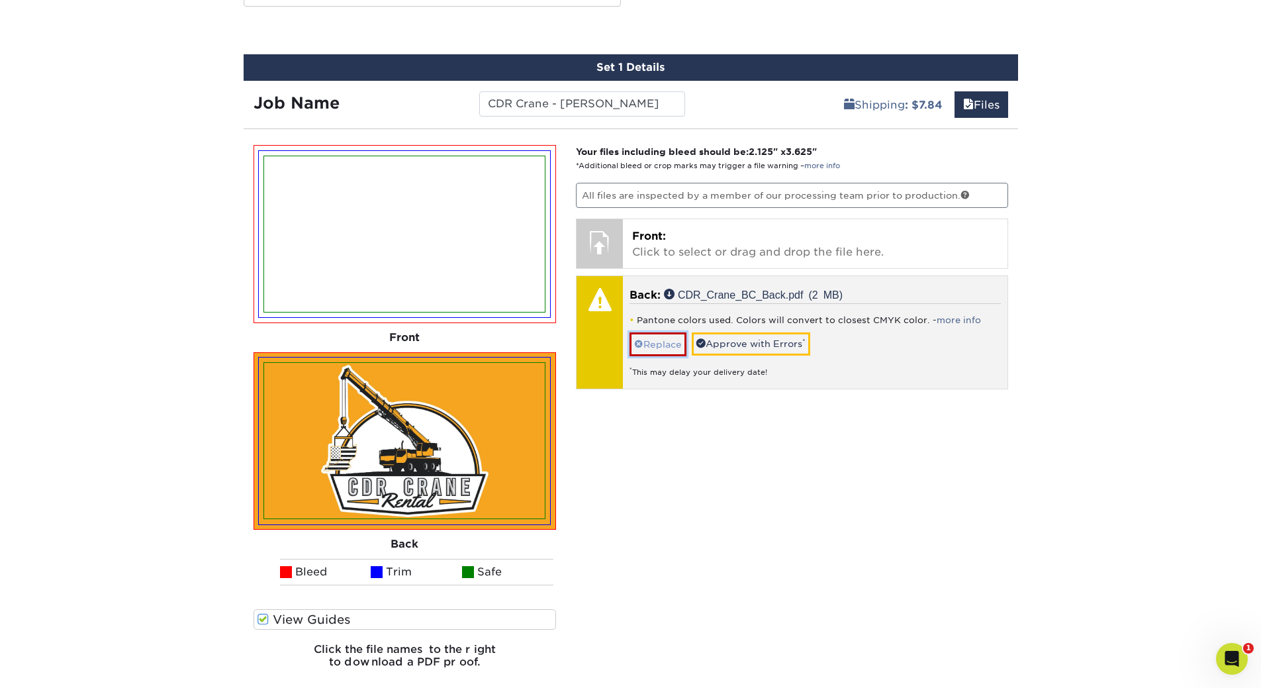
click at [664, 336] on link "Replace" at bounding box center [657, 343] width 57 height 23
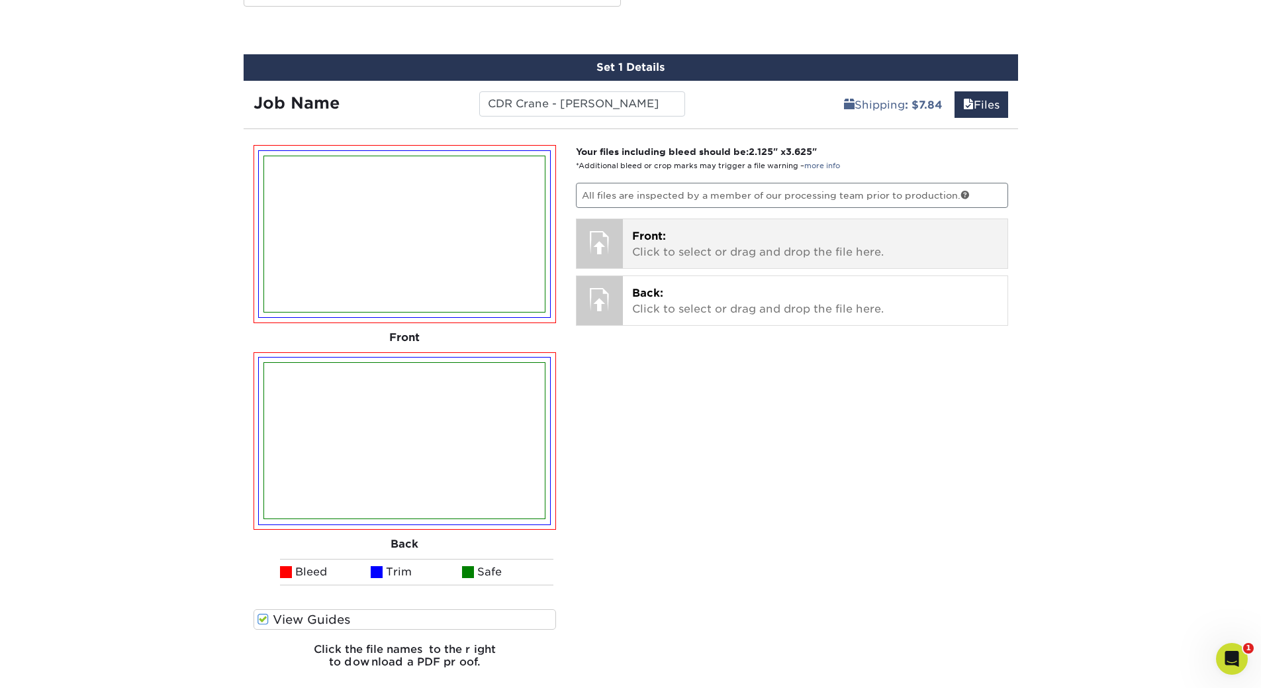
click at [664, 250] on p "Front: Click to select or drag and drop the file here." at bounding box center [815, 244] width 366 height 32
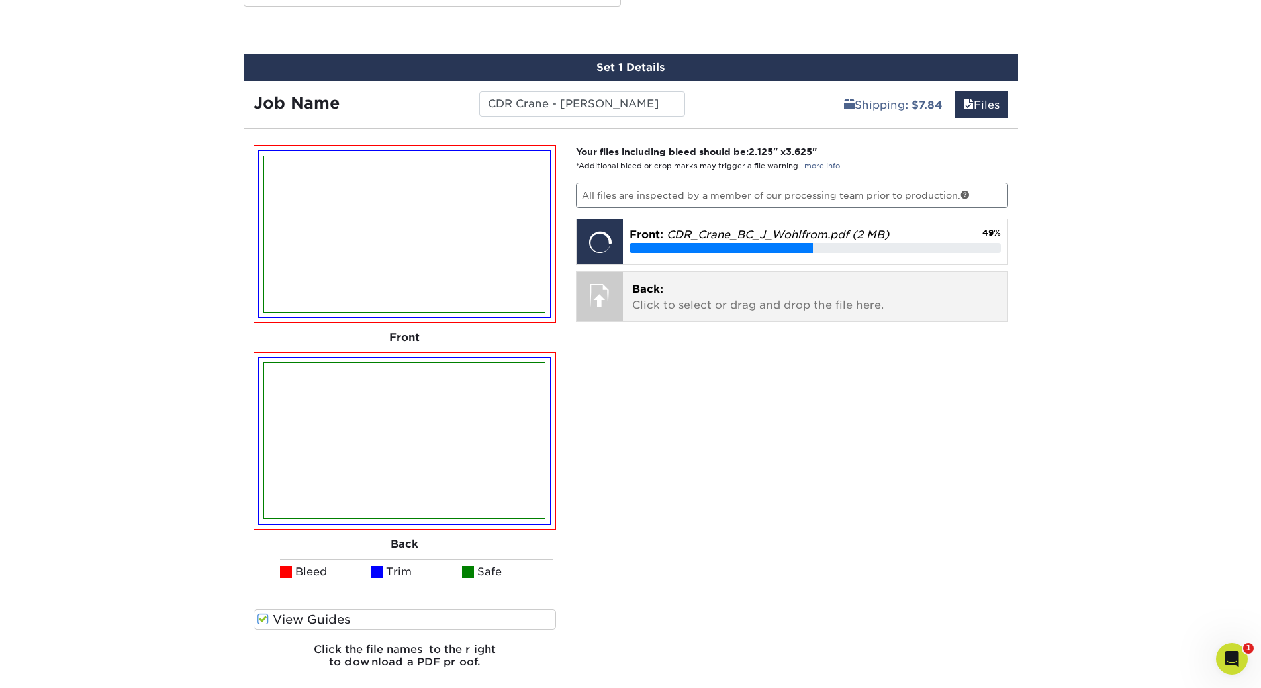
click at [813, 307] on p "Back: Click to select or drag and drop the file here." at bounding box center [815, 297] width 366 height 32
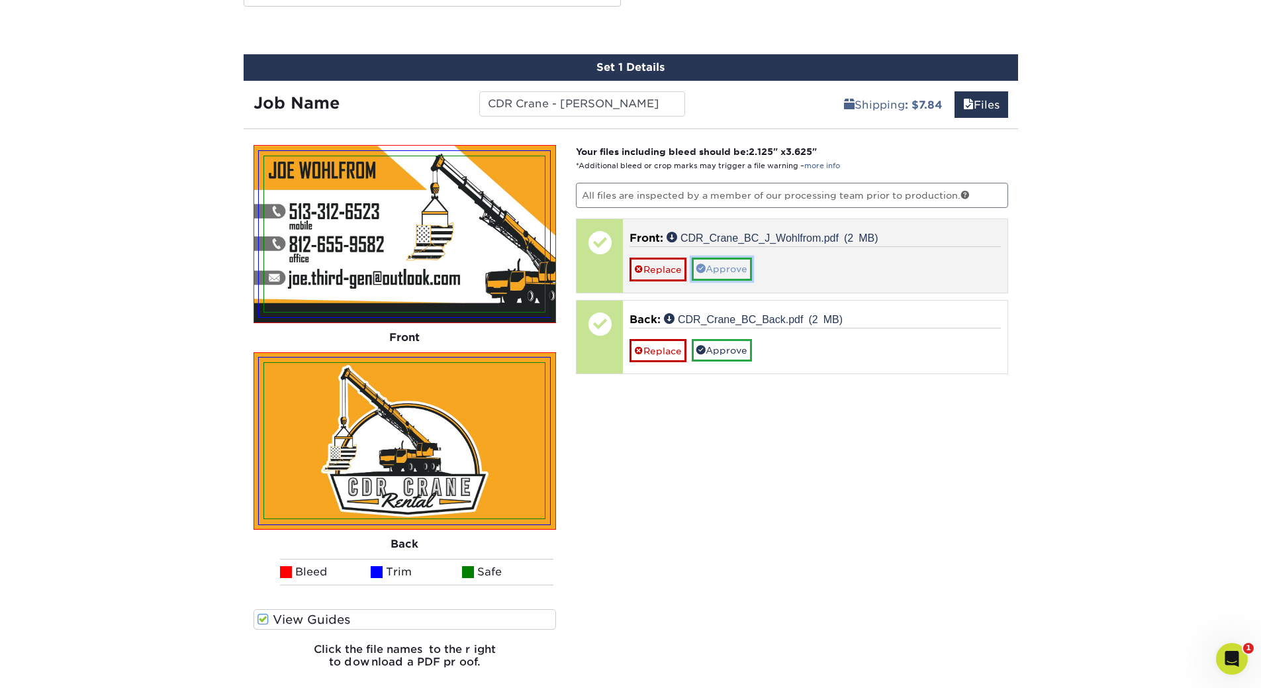
click at [719, 272] on link "Approve" at bounding box center [722, 268] width 60 height 23
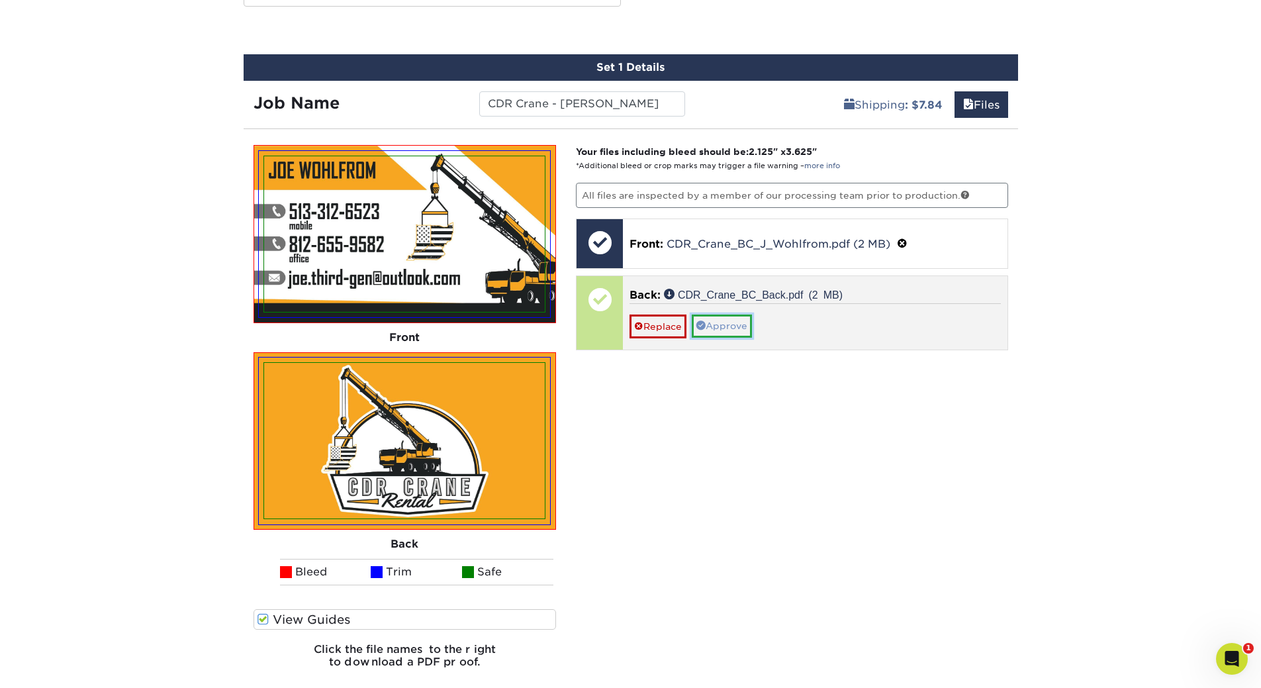
click at [725, 326] on link "Approve" at bounding box center [722, 325] width 60 height 23
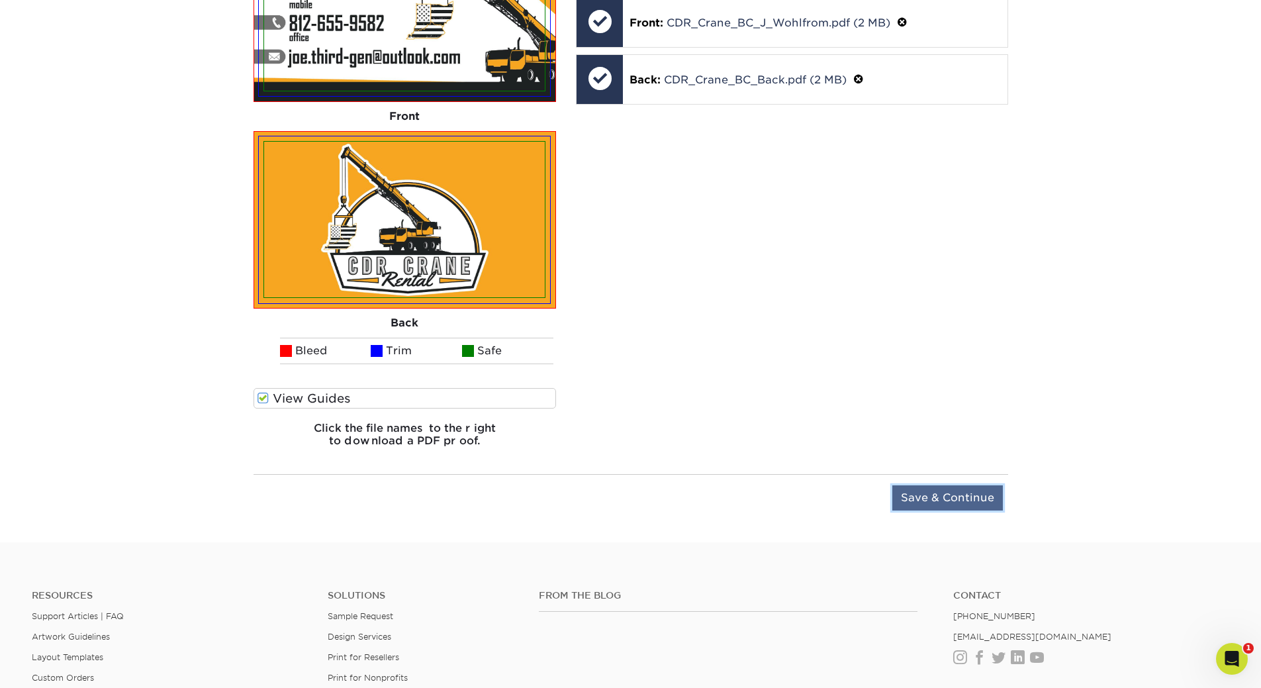
click at [925, 497] on input "Save & Continue" at bounding box center [947, 497] width 111 height 25
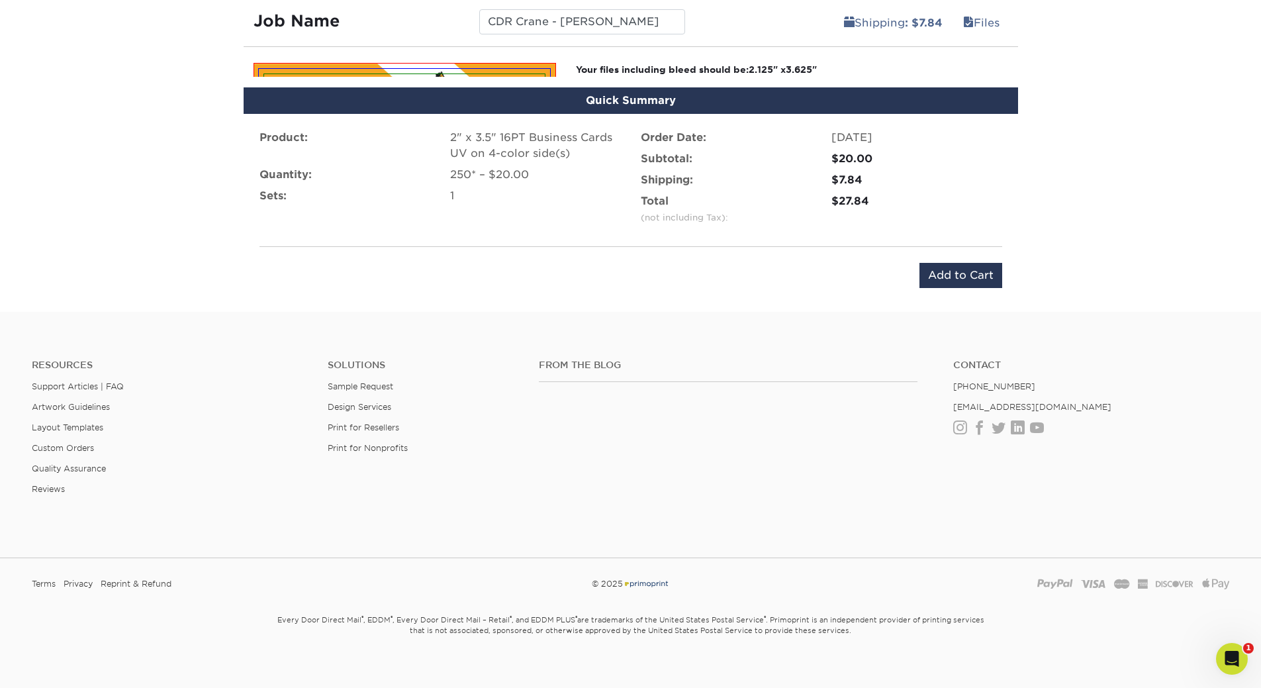
scroll to position [803, 0]
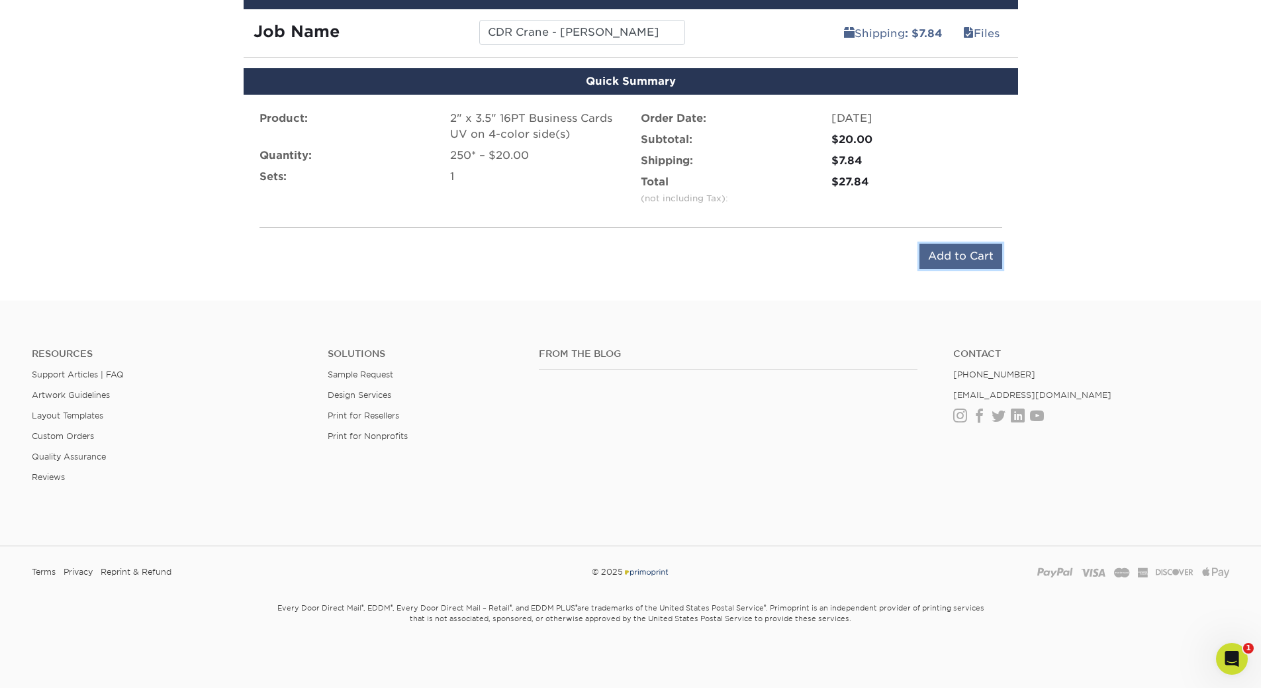
click at [954, 261] on input "Add to Cart" at bounding box center [960, 256] width 83 height 25
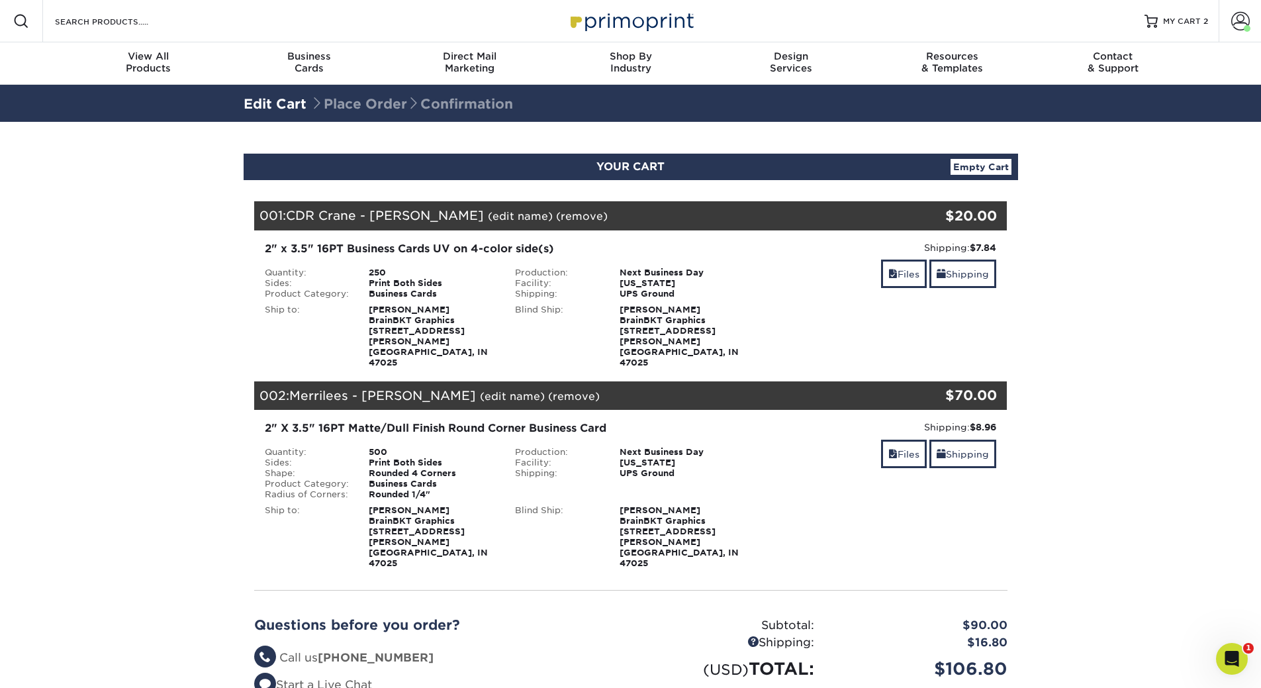
click at [189, 165] on section "YOUR CART Empty Cart Your Cart is Empty View Account Active Orders Order Histor…" at bounding box center [630, 471] width 1261 height 698
